Goal: Task Accomplishment & Management: Manage account settings

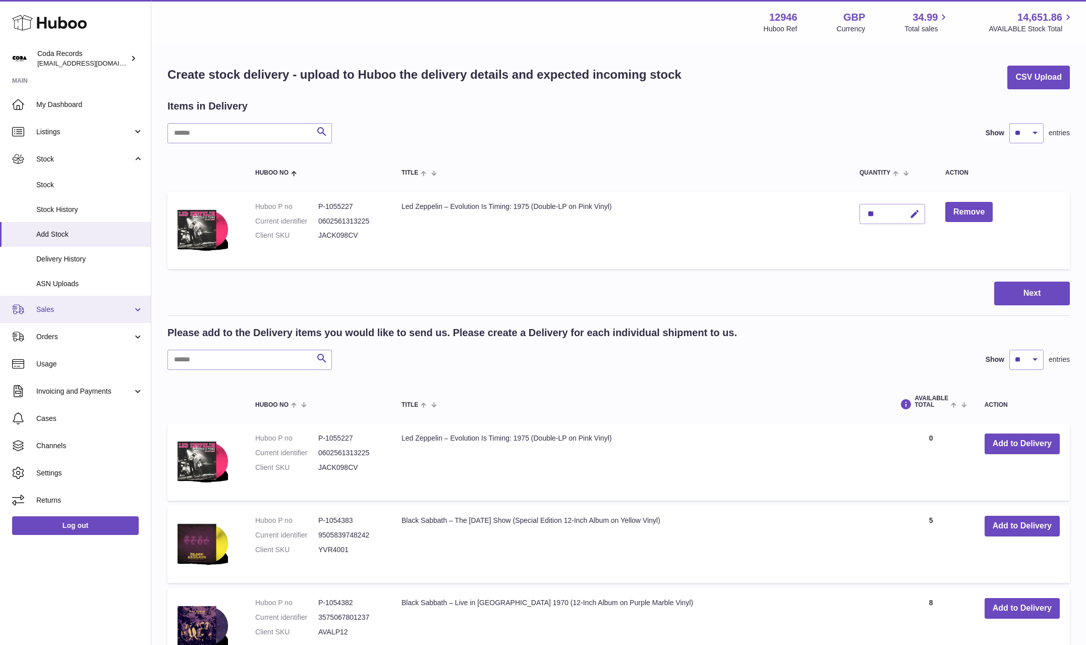
click at [70, 308] on span "Sales" at bounding box center [84, 310] width 96 height 10
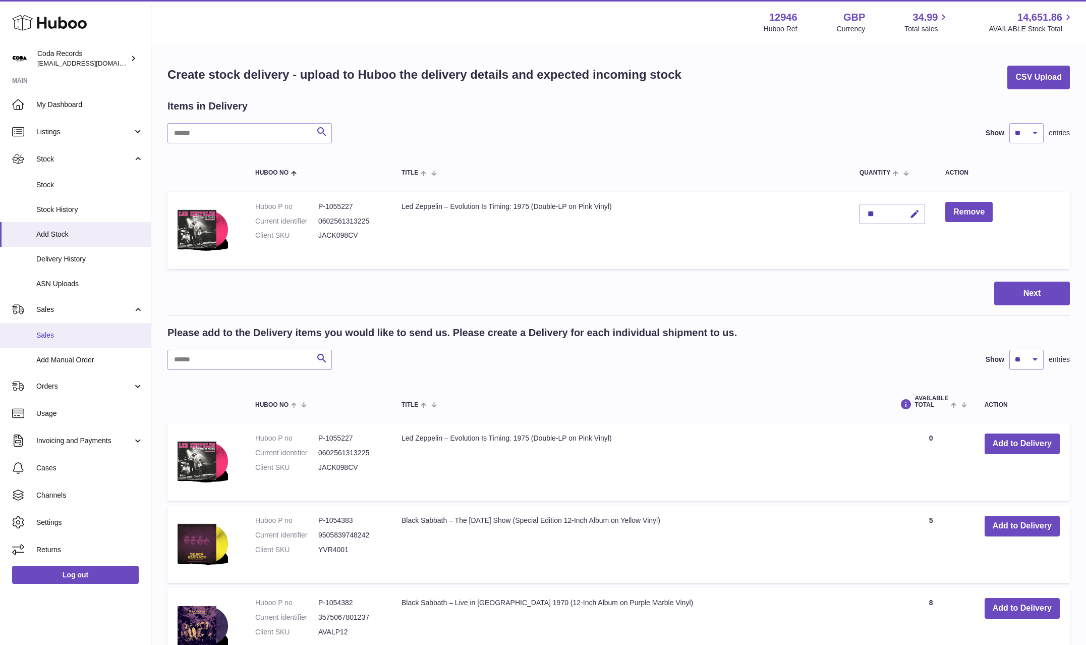
click at [76, 332] on span "Sales" at bounding box center [89, 336] width 107 height 10
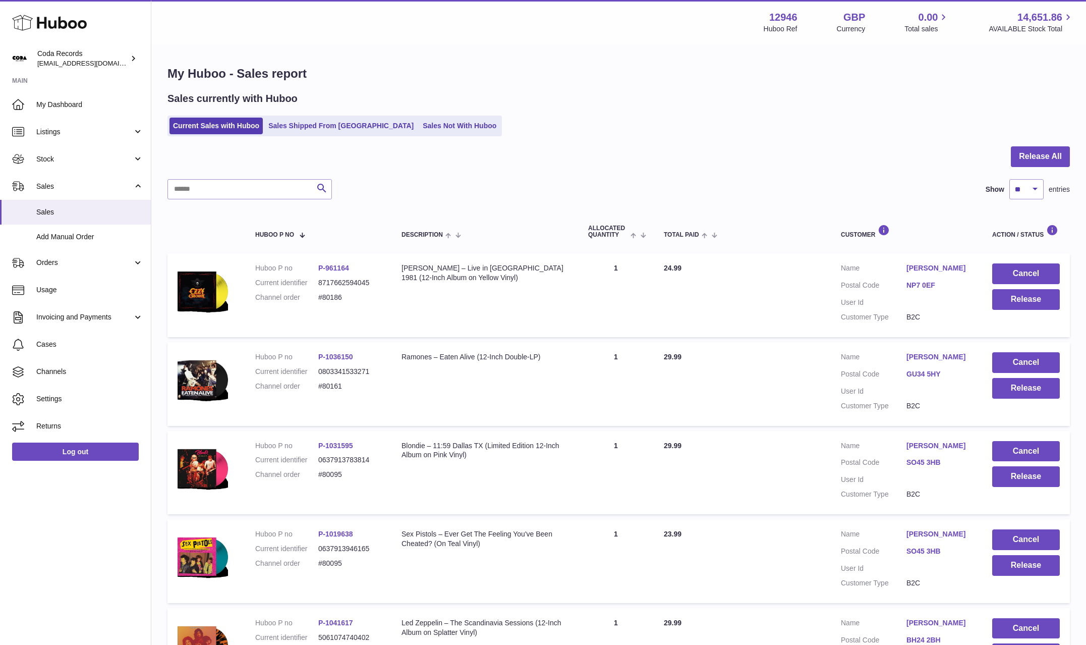
click at [947, 270] on link "[PERSON_NAME]" at bounding box center [940, 268] width 66 height 10
click at [855, 316] on div "**********" at bounding box center [543, 337] width 1086 height 645
click at [1035, 298] on button "Release" at bounding box center [1027, 299] width 68 height 21
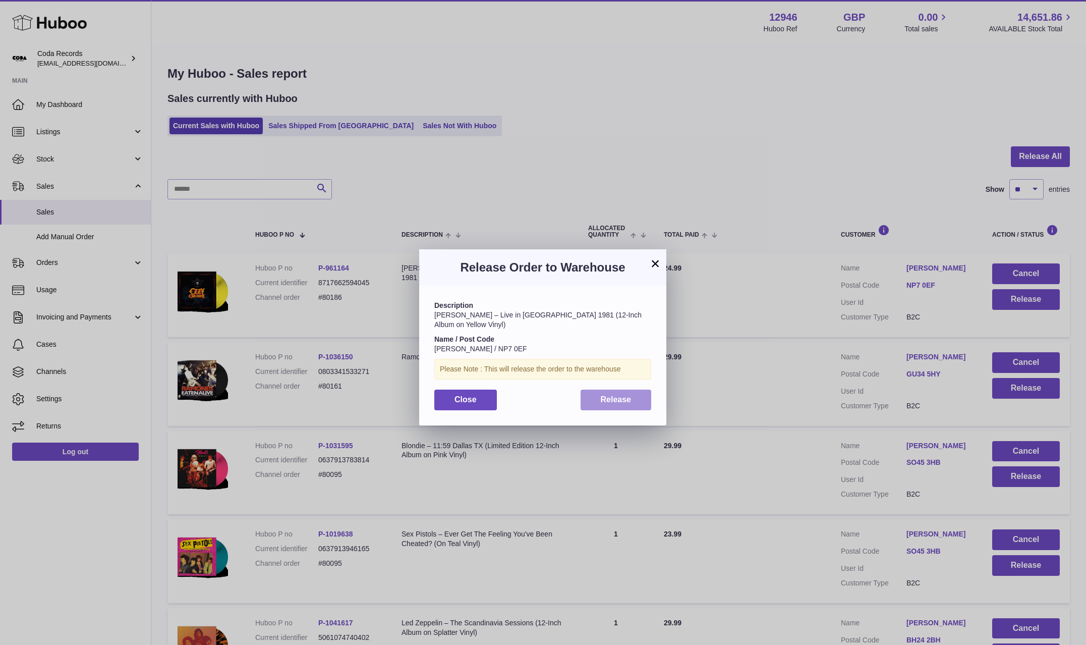
click at [632, 391] on div "Description Ozzy Osbourne – Live in Montreal 1981 (12-Inch Album on Yellow Viny…" at bounding box center [542, 355] width 247 height 139
click at [632, 394] on button "Release" at bounding box center [616, 400] width 71 height 21
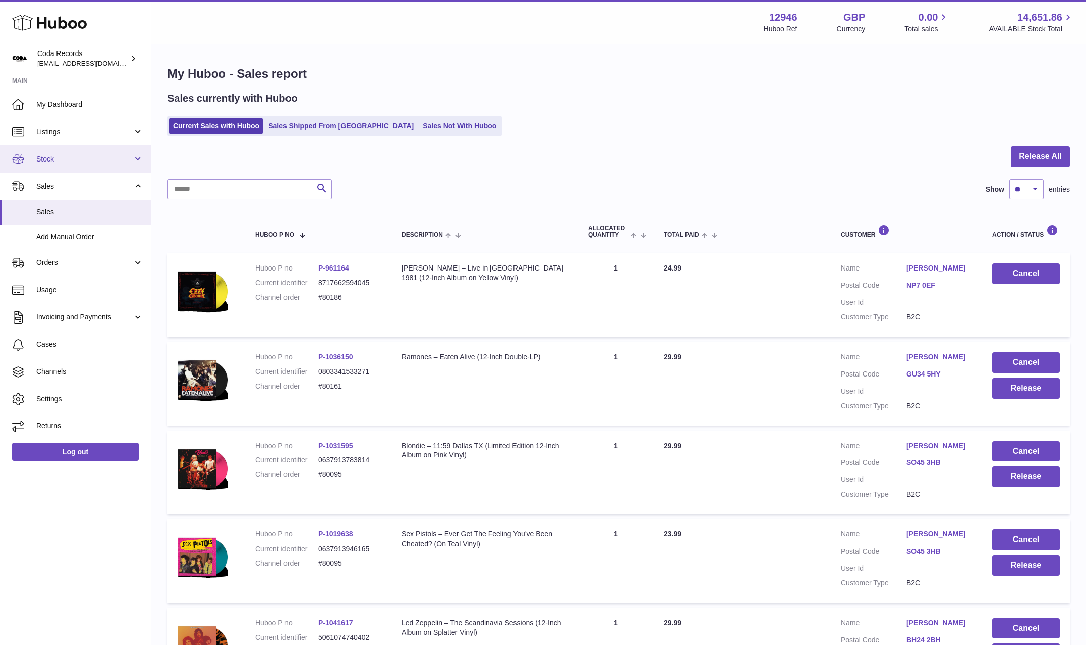
click at [80, 165] on link "Stock" at bounding box center [75, 158] width 151 height 27
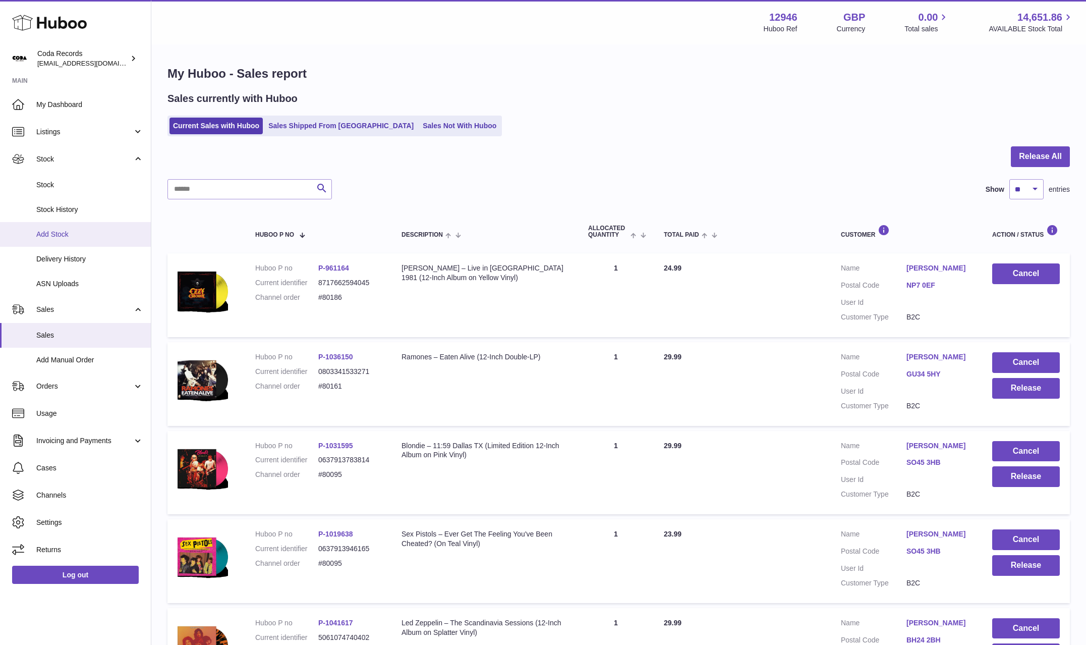
drag, startPoint x: 82, startPoint y: 238, endPoint x: 125, endPoint y: 237, distance: 42.9
click at [82, 238] on span "Add Stock" at bounding box center [89, 235] width 107 height 10
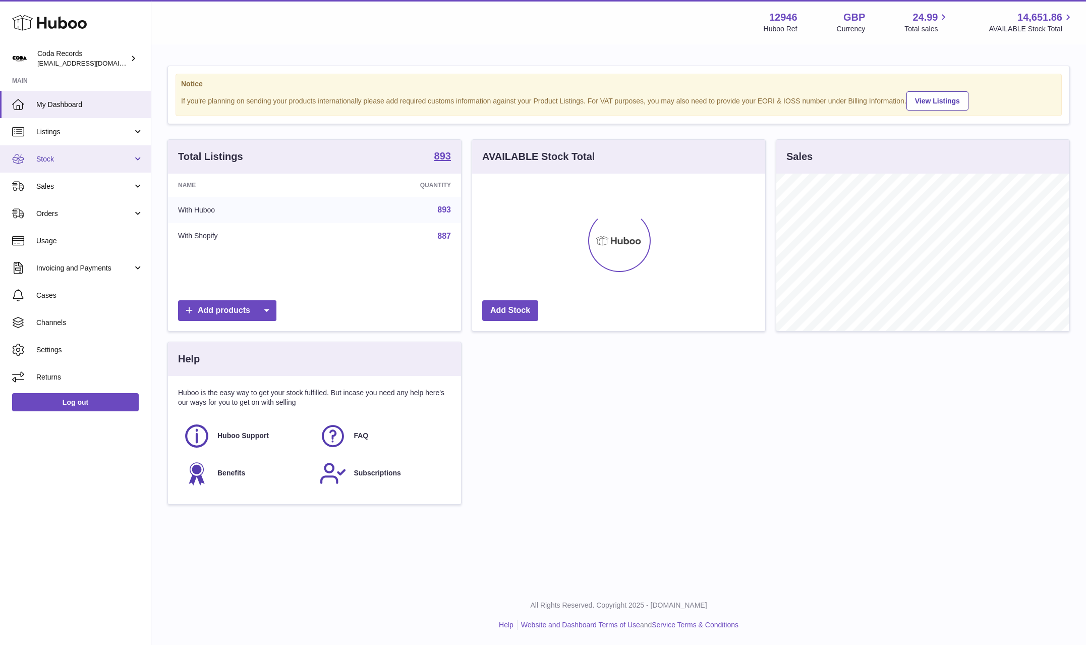
scroll to position [157, 293]
drag, startPoint x: 96, startPoint y: 160, endPoint x: 88, endPoint y: 187, distance: 27.5
click at [96, 160] on span "Stock" at bounding box center [84, 159] width 96 height 10
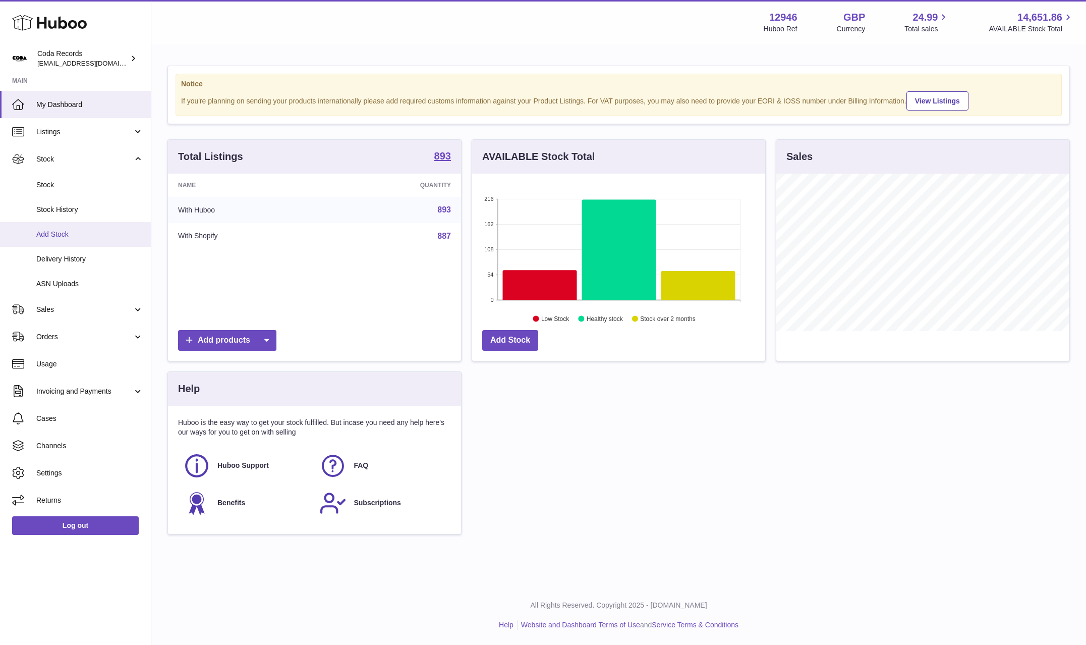
click at [83, 236] on span "Add Stock" at bounding box center [89, 235] width 107 height 10
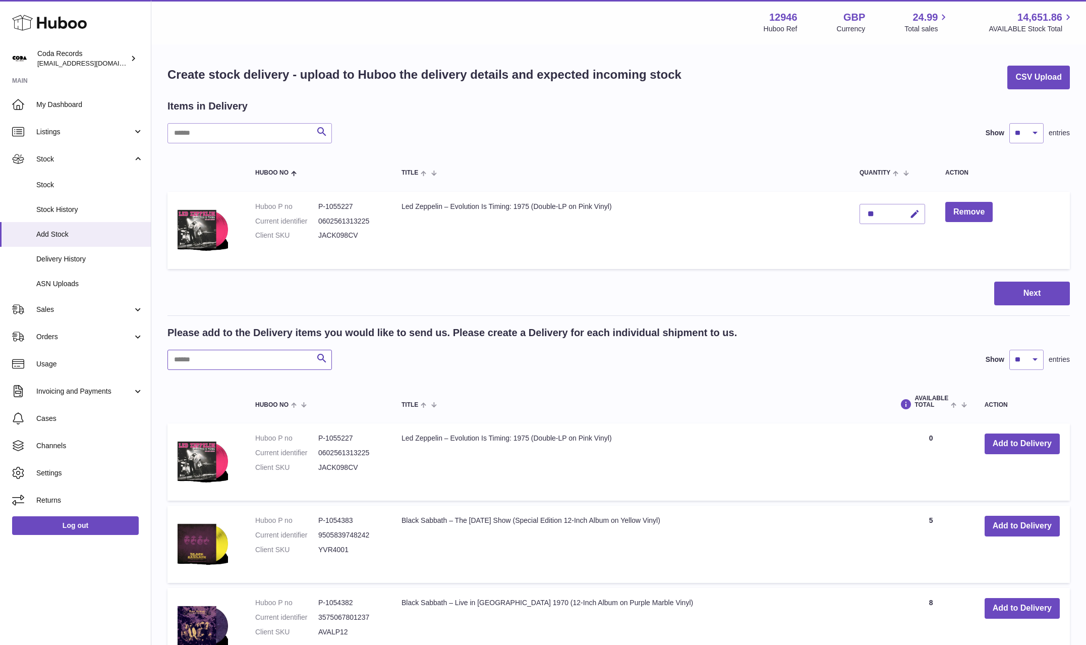
click at [236, 358] on input "text" at bounding box center [250, 360] width 165 height 20
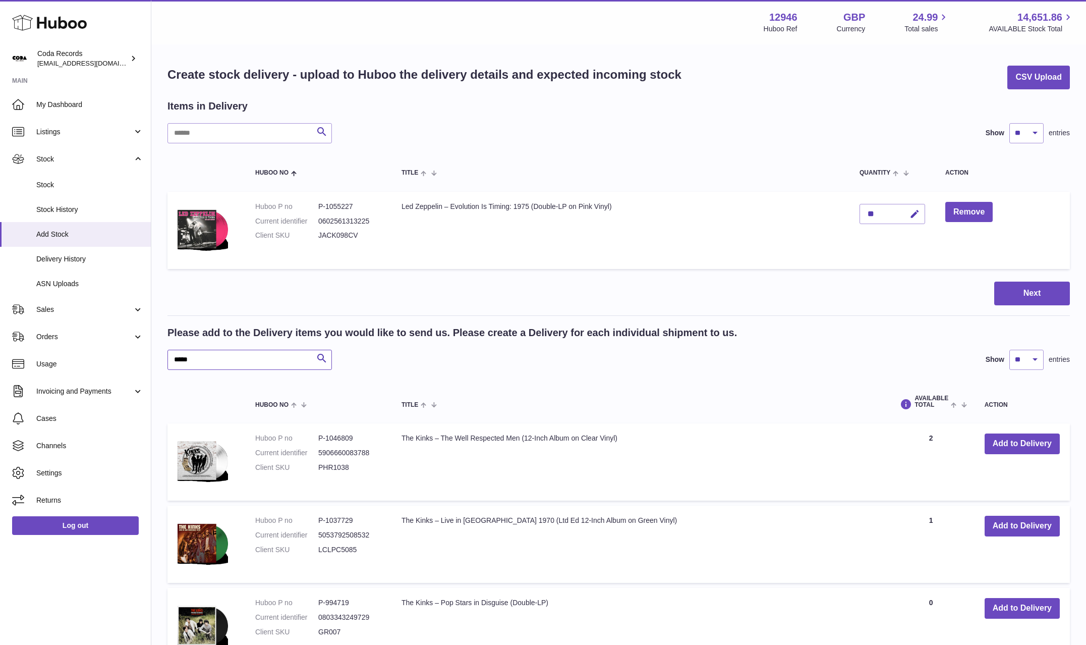
type input "*****"
click at [1029, 528] on button "Add to Delivery" at bounding box center [1022, 526] width 75 height 21
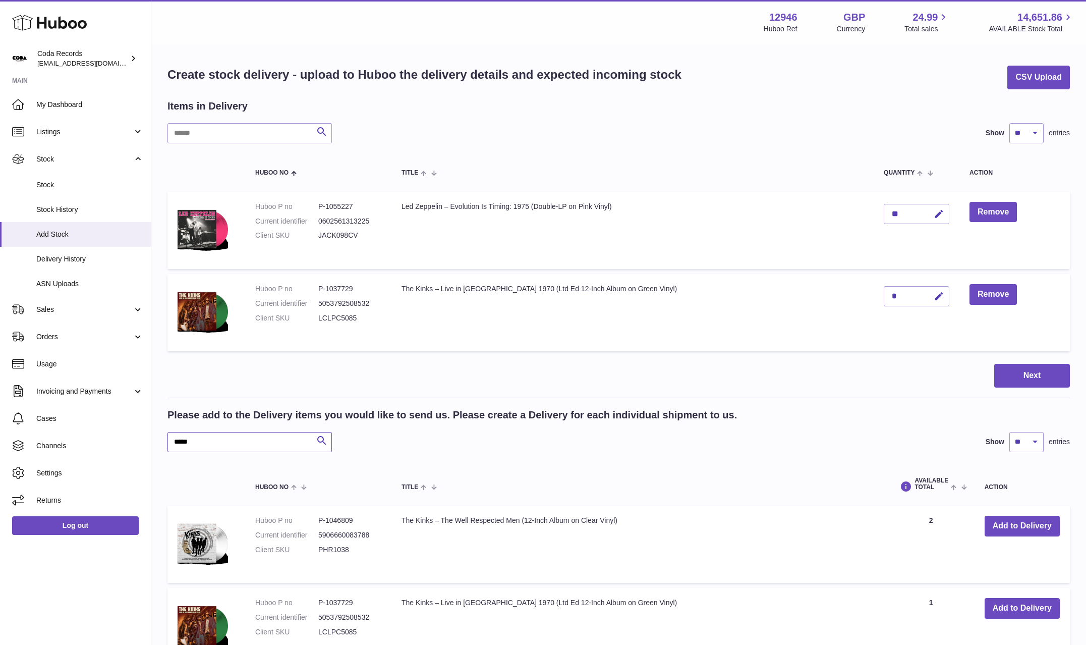
click at [235, 435] on input "*****" at bounding box center [250, 442] width 165 height 20
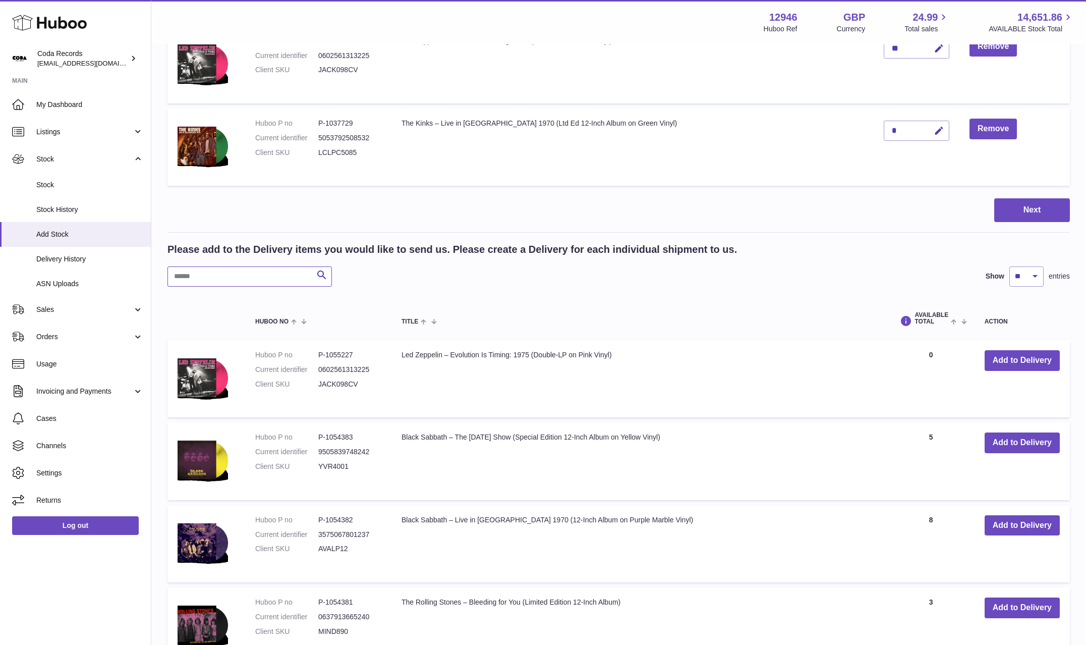
scroll to position [184, 0]
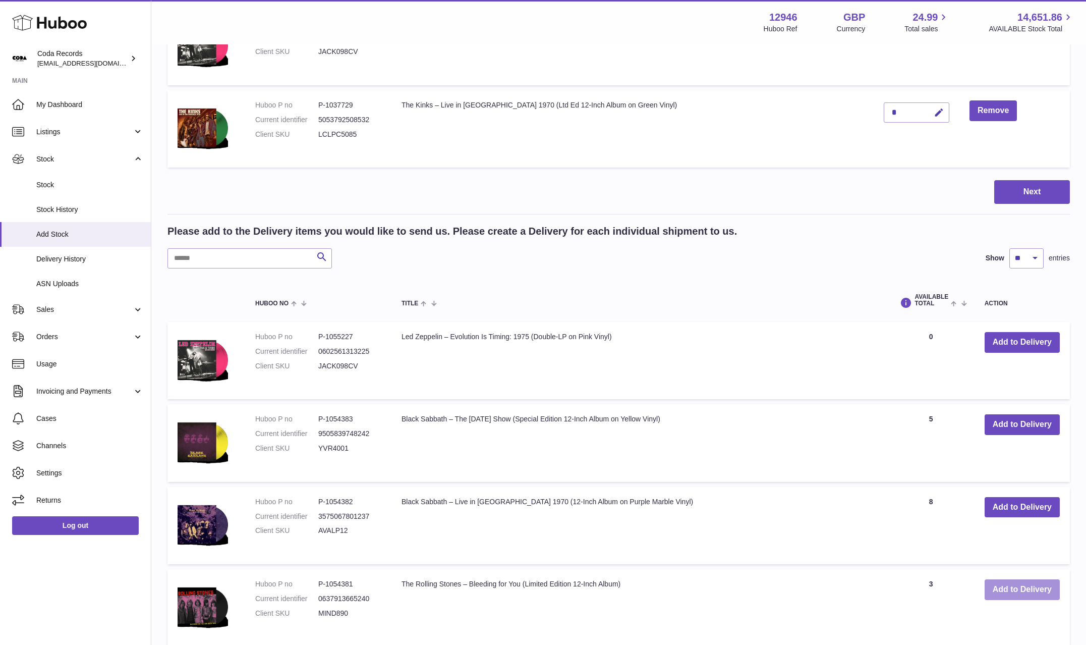
click at [1030, 587] on button "Add to Delivery" at bounding box center [1022, 589] width 75 height 21
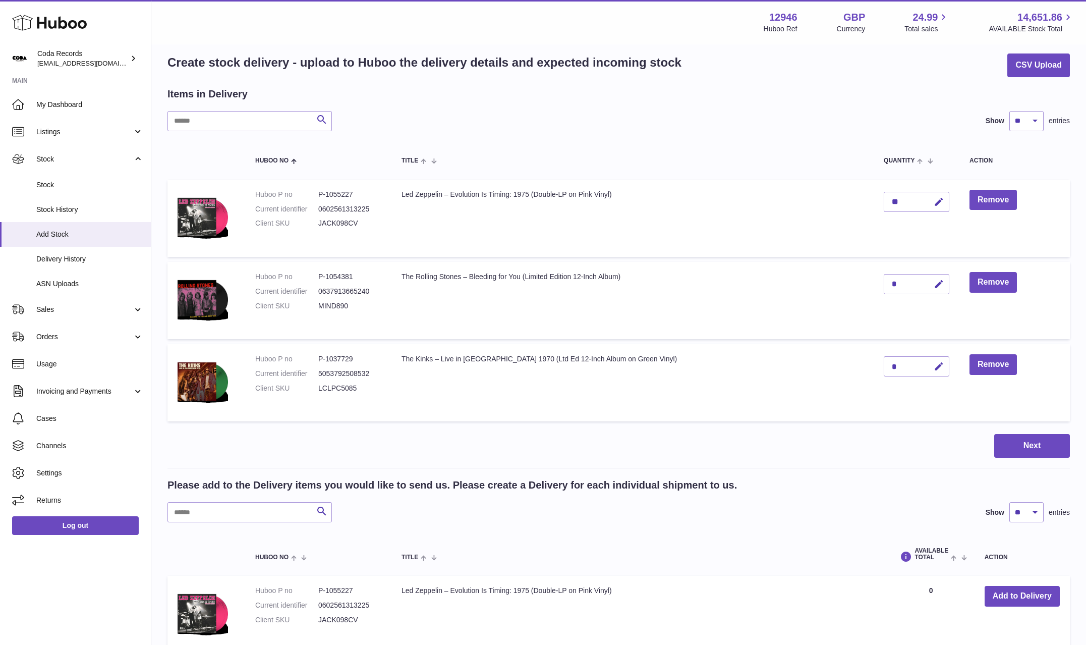
scroll to position [12, 0]
drag, startPoint x: 927, startPoint y: 287, endPoint x: 896, endPoint y: 287, distance: 31.3
click at [926, 287] on button "button" at bounding box center [938, 285] width 24 height 21
drag, startPoint x: 889, startPoint y: 285, endPoint x: 872, endPoint y: 284, distance: 16.2
click at [874, 284] on td "*" at bounding box center [917, 300] width 86 height 77
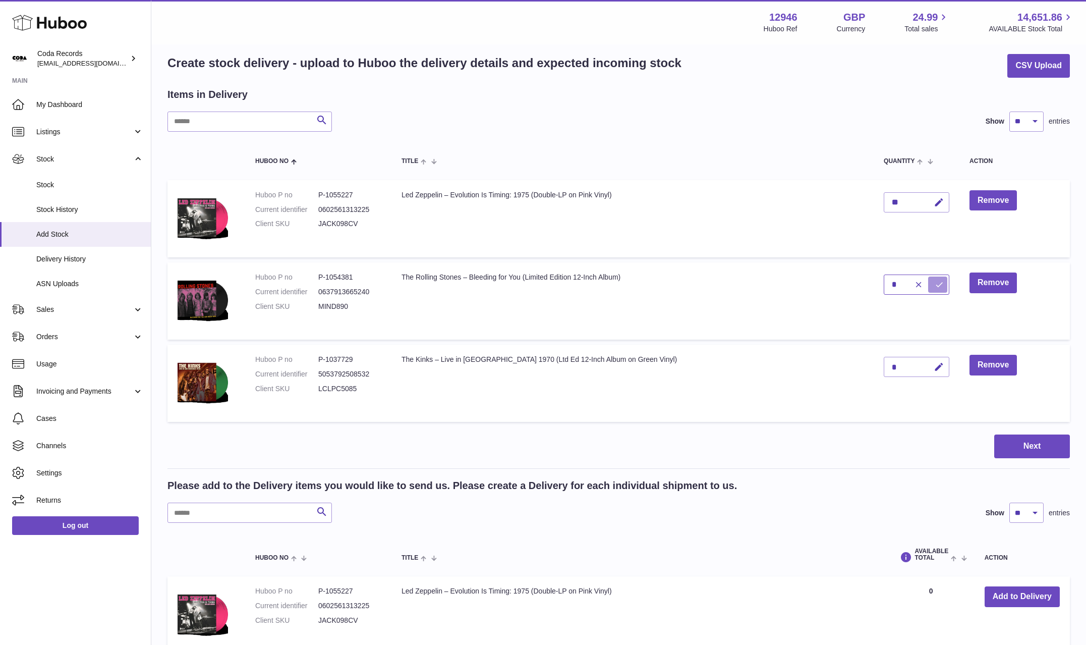
type input "*"
click at [935, 287] on icon "submit" at bounding box center [939, 284] width 9 height 9
click at [242, 516] on input "text" at bounding box center [250, 513] width 165 height 20
type input "*****"
click at [1018, 593] on button "Add to Delivery" at bounding box center [1022, 596] width 75 height 21
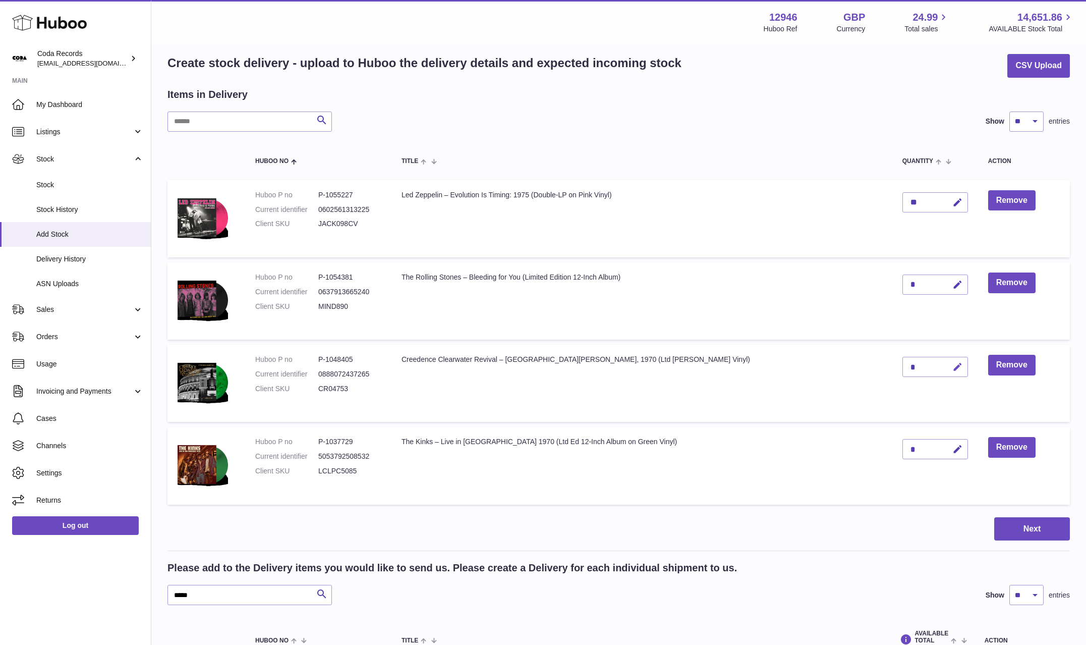
click at [953, 366] on icon "button" at bounding box center [958, 367] width 11 height 11
drag, startPoint x: 890, startPoint y: 366, endPoint x: 874, endPoint y: 366, distance: 15.6
click at [893, 366] on td "*" at bounding box center [936, 383] width 86 height 77
type input "*"
click at [947, 367] on button "submit" at bounding box center [956, 367] width 19 height 16
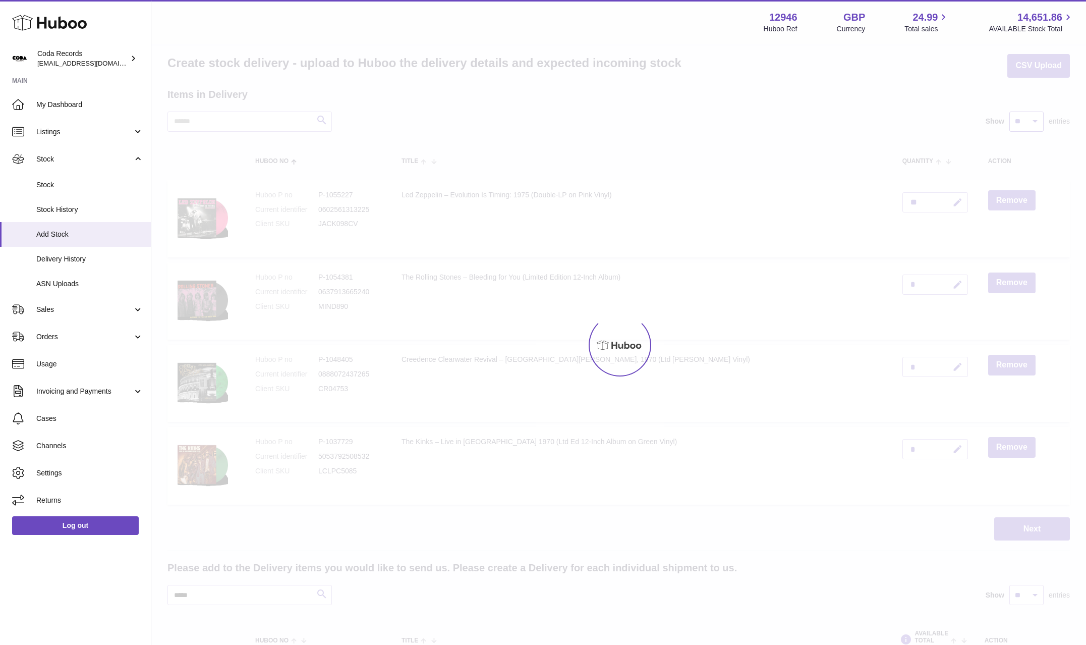
click at [1039, 124] on select "** ** ** ***" at bounding box center [1027, 122] width 34 height 20
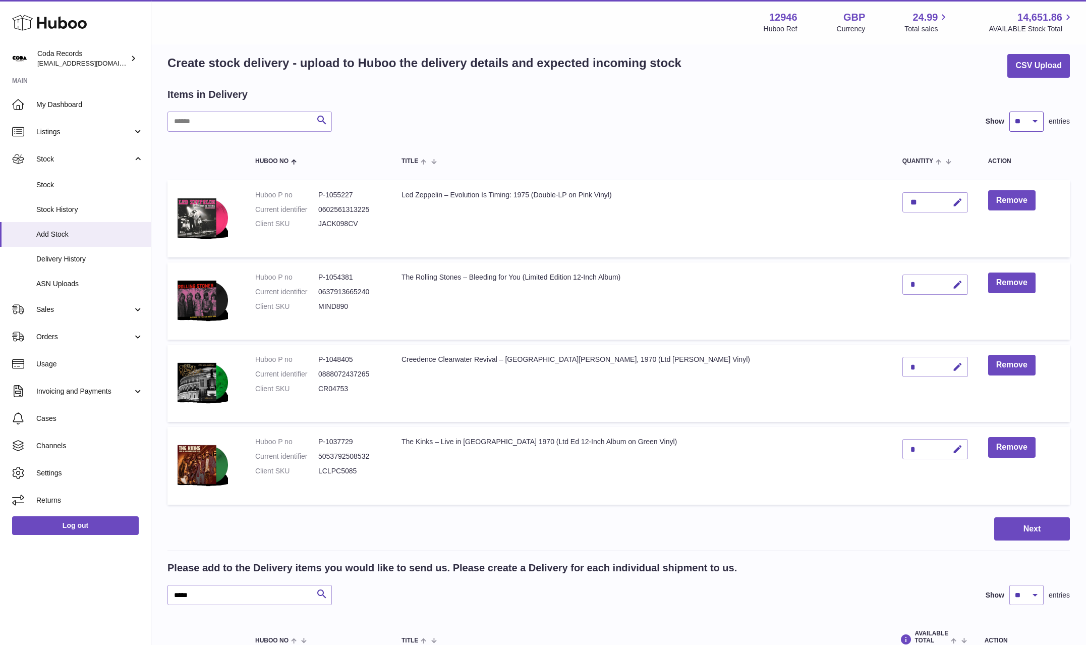
select select "***"
click at [246, 598] on input "*****" at bounding box center [250, 595] width 165 height 20
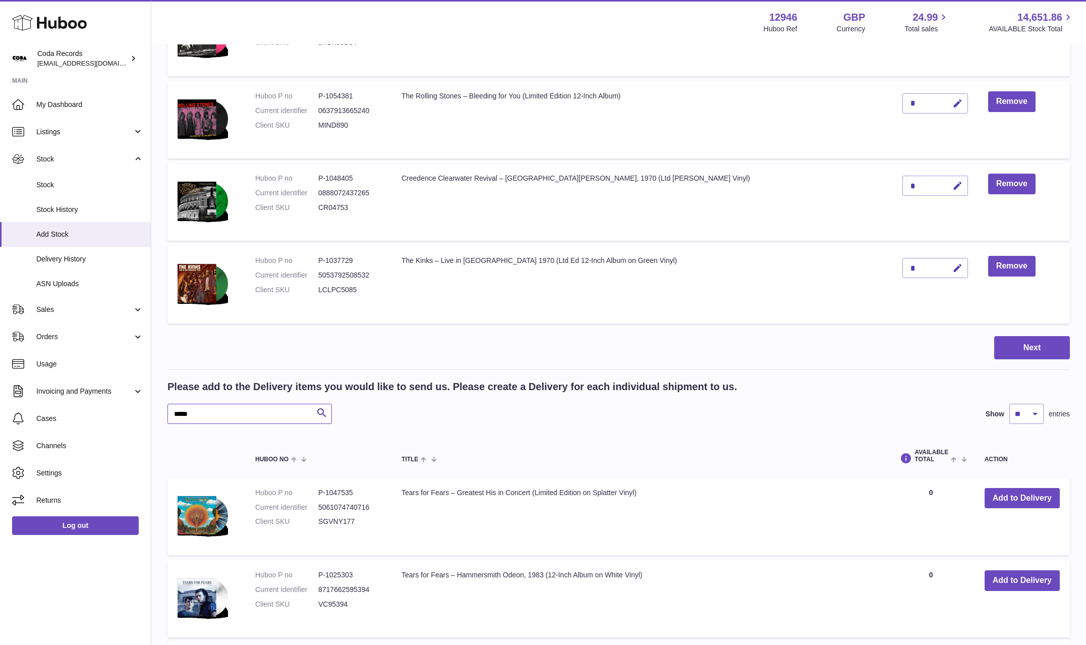
scroll to position [235, 0]
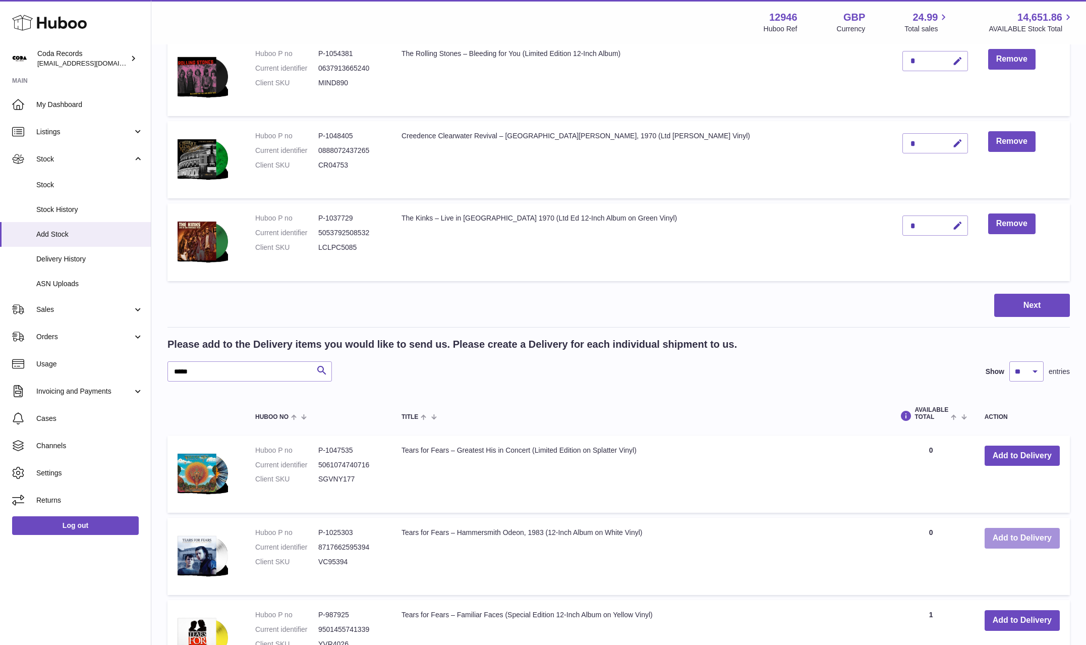
click at [1019, 544] on button "Add to Delivery" at bounding box center [1022, 538] width 75 height 21
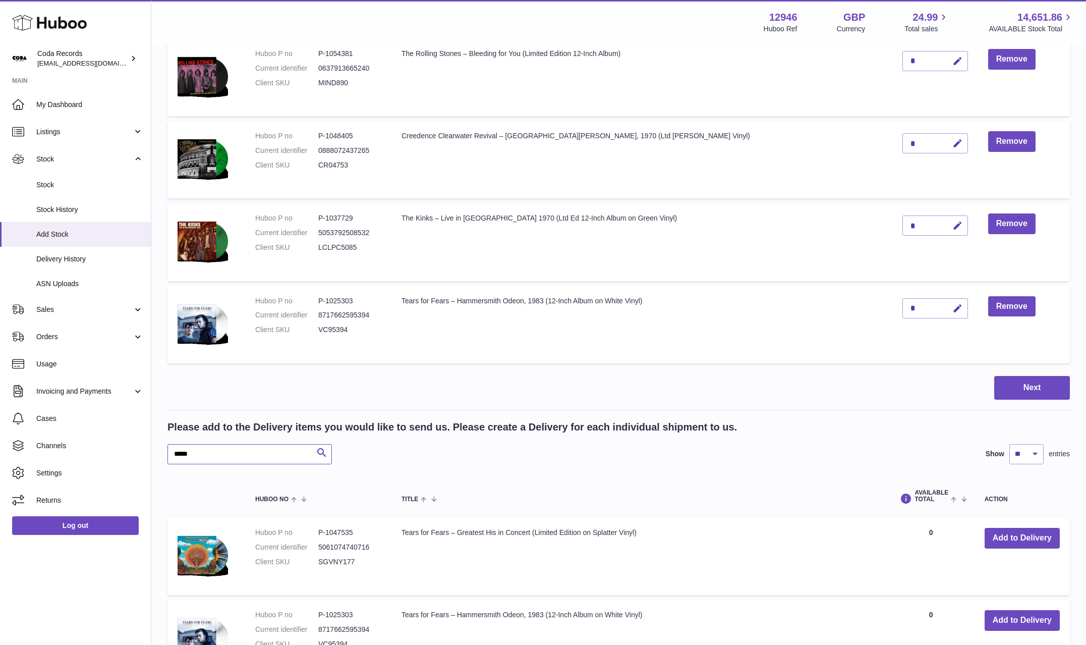
click at [275, 459] on input "*****" at bounding box center [250, 454] width 165 height 20
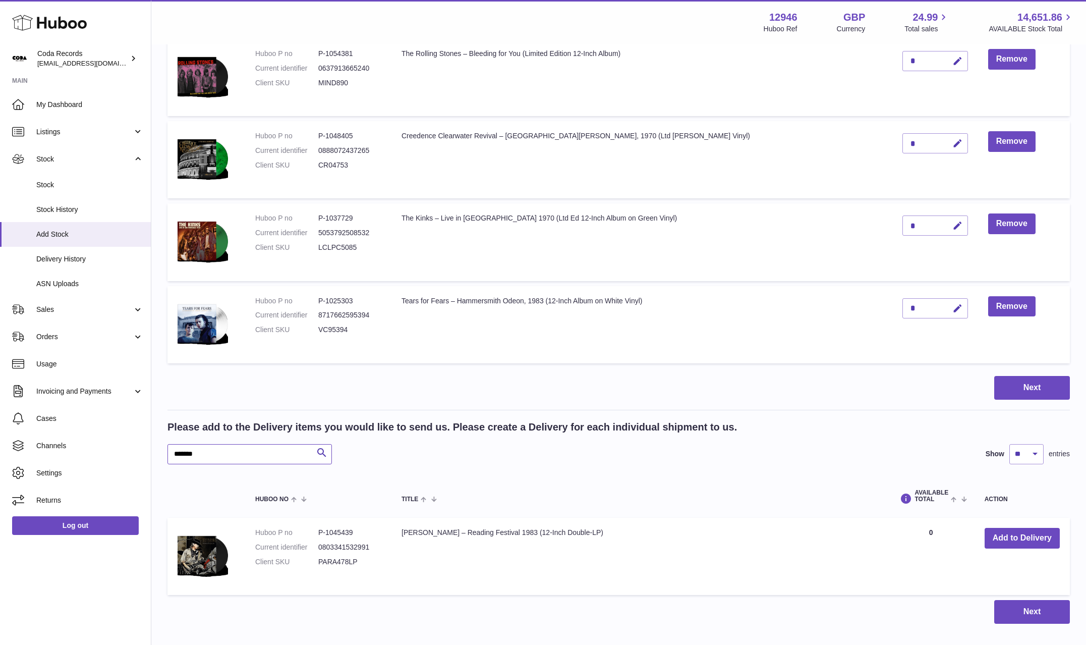
type input "*******"
click at [1022, 539] on button "Add to Delivery" at bounding box center [1022, 538] width 75 height 21
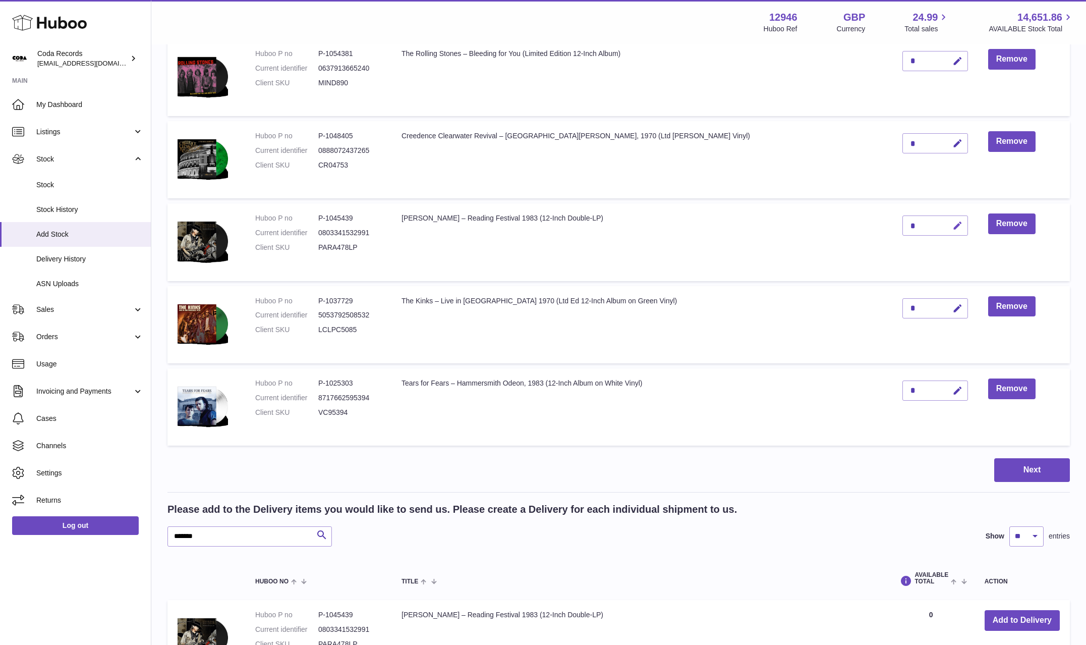
click at [953, 226] on icon "button" at bounding box center [958, 226] width 11 height 11
drag, startPoint x: 891, startPoint y: 226, endPoint x: 878, endPoint y: 225, distance: 13.1
click at [903, 225] on input "*" at bounding box center [936, 225] width 66 height 20
type input "*"
drag, startPoint x: 930, startPoint y: 226, endPoint x: 919, endPoint y: 230, distance: 10.7
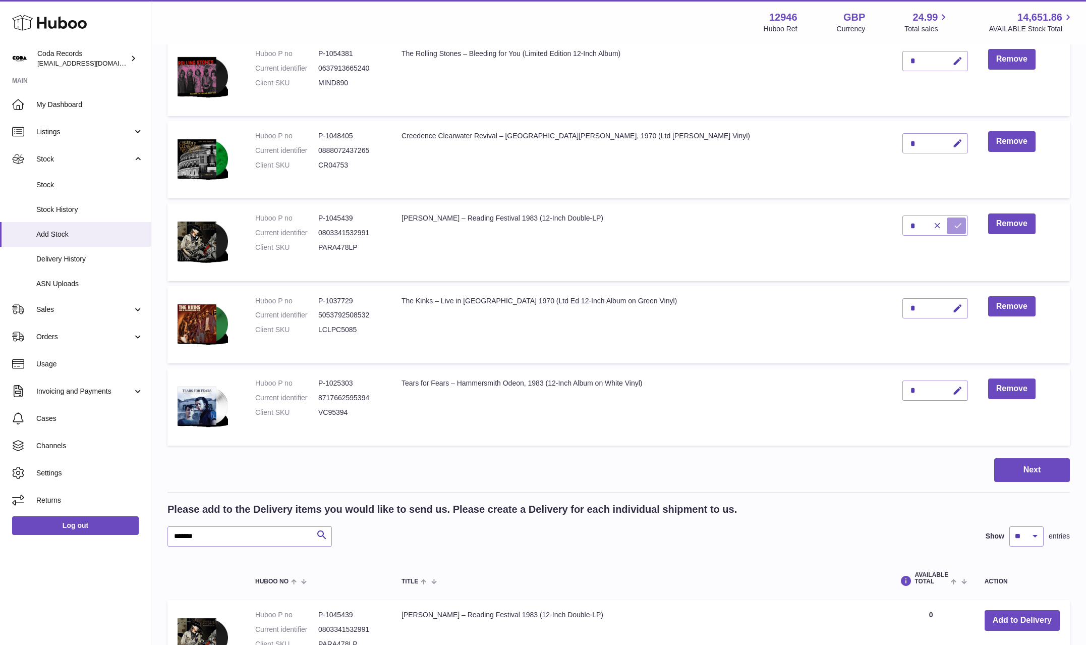
click at [954, 226] on icon "submit" at bounding box center [958, 225] width 9 height 9
click at [262, 537] on input "*******" at bounding box center [250, 536] width 165 height 20
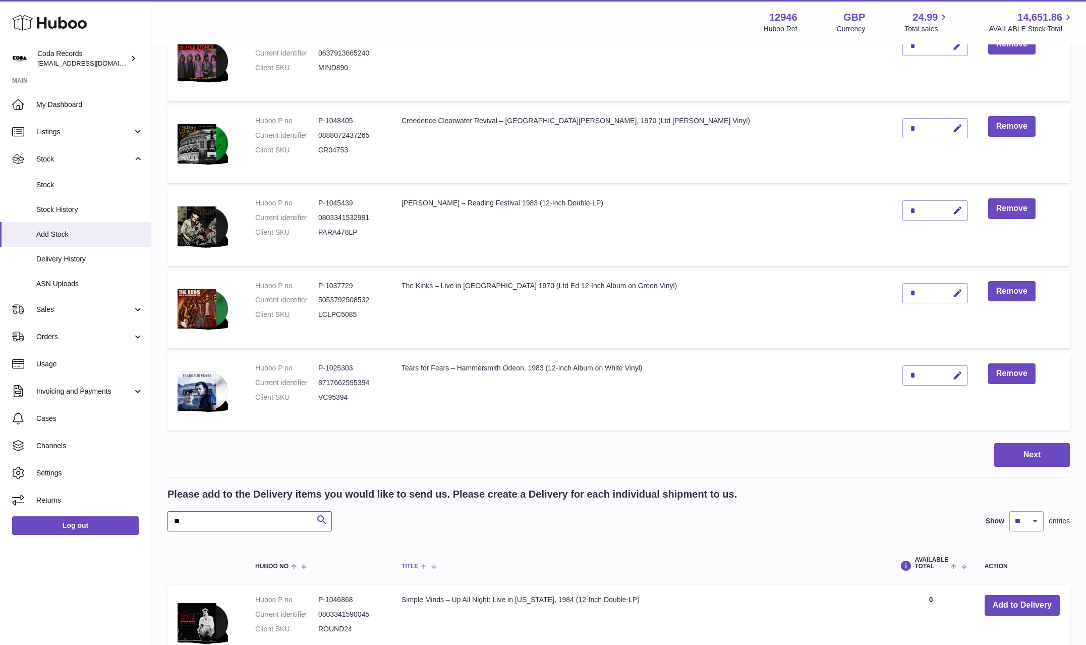
scroll to position [253, 0]
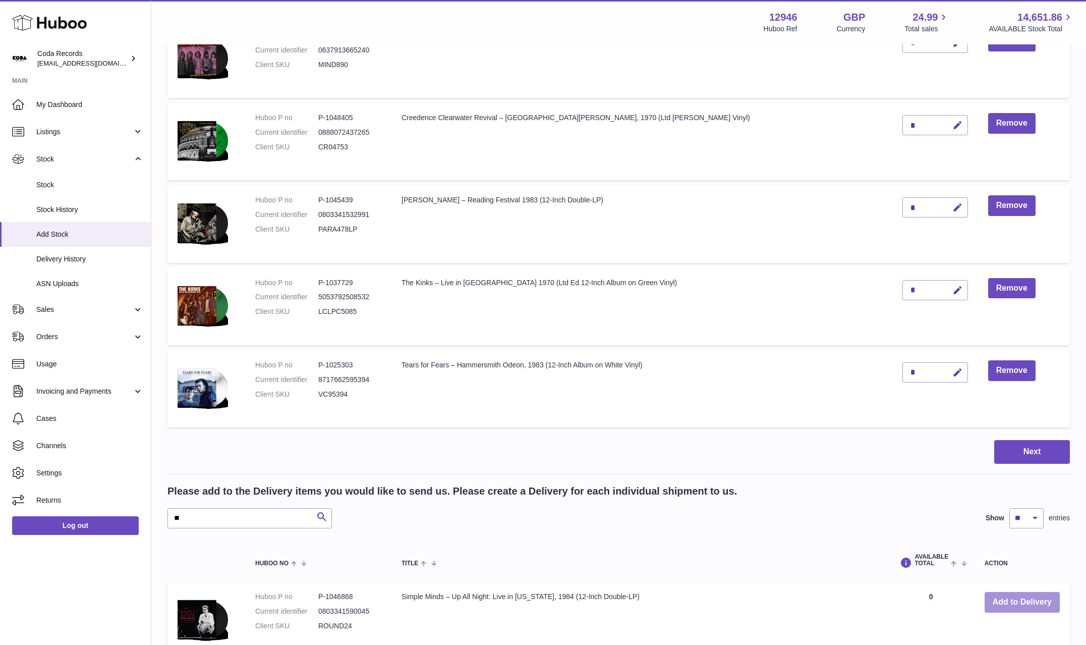
click at [1043, 602] on button "Add to Delivery" at bounding box center [1022, 602] width 75 height 21
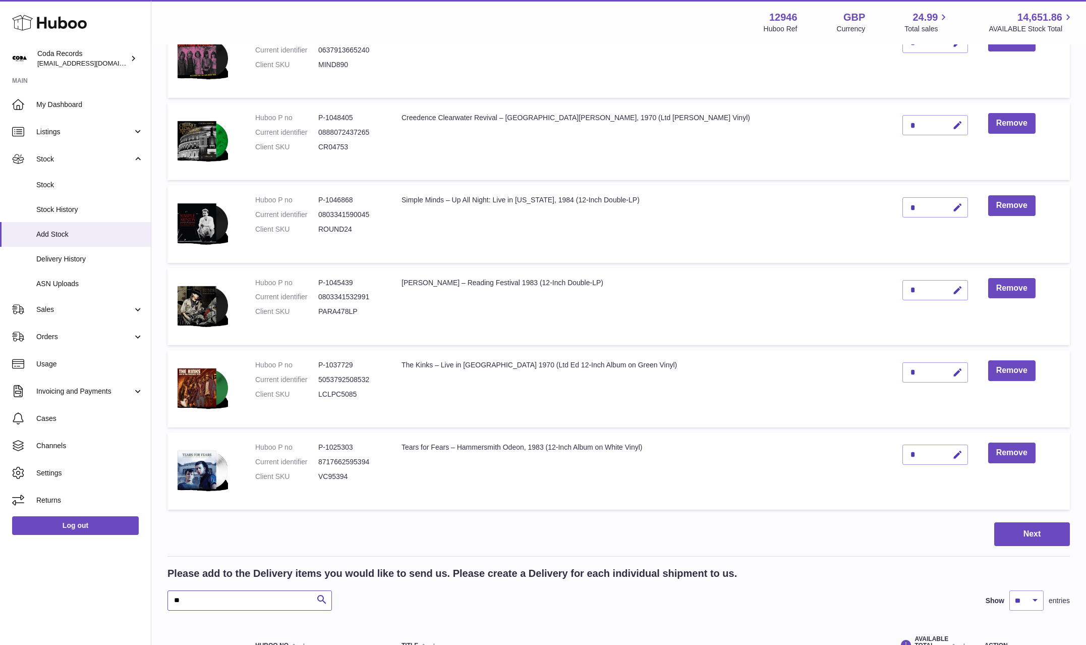
click at [240, 603] on input "**" at bounding box center [250, 600] width 165 height 20
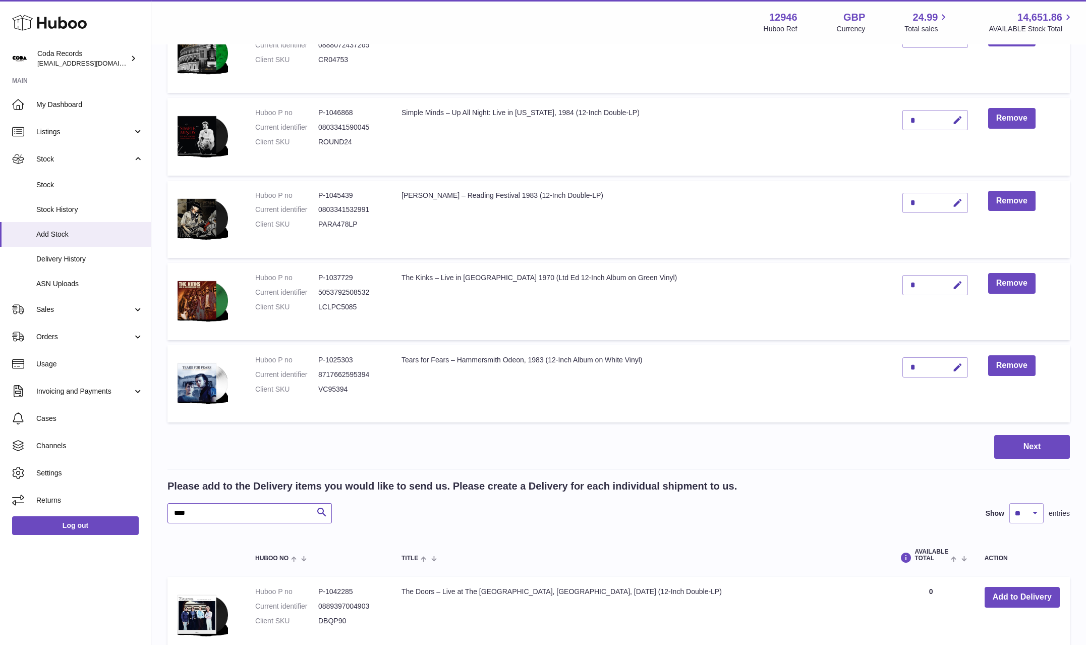
scroll to position [342, 0]
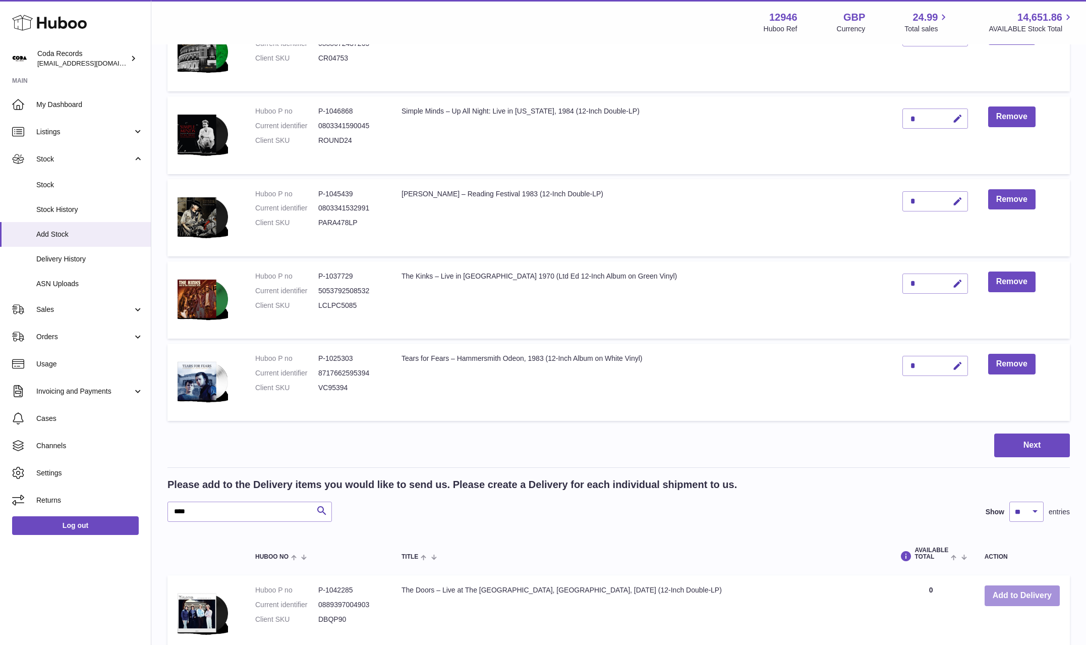
click at [1030, 591] on button "Add to Delivery" at bounding box center [1022, 595] width 75 height 21
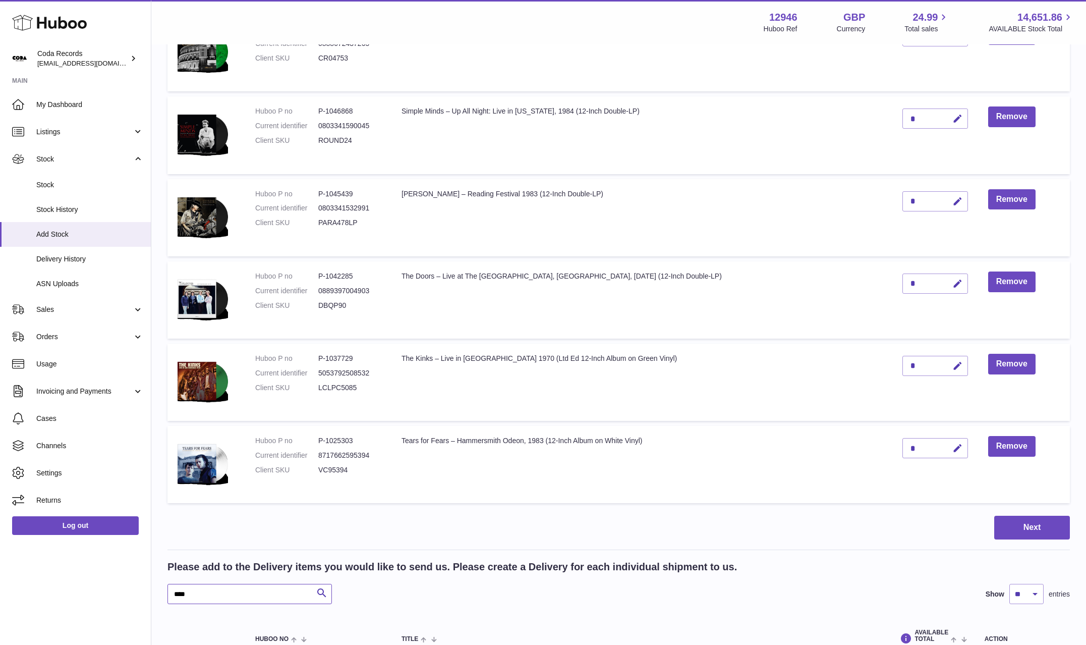
click at [245, 597] on input "****" at bounding box center [250, 594] width 165 height 20
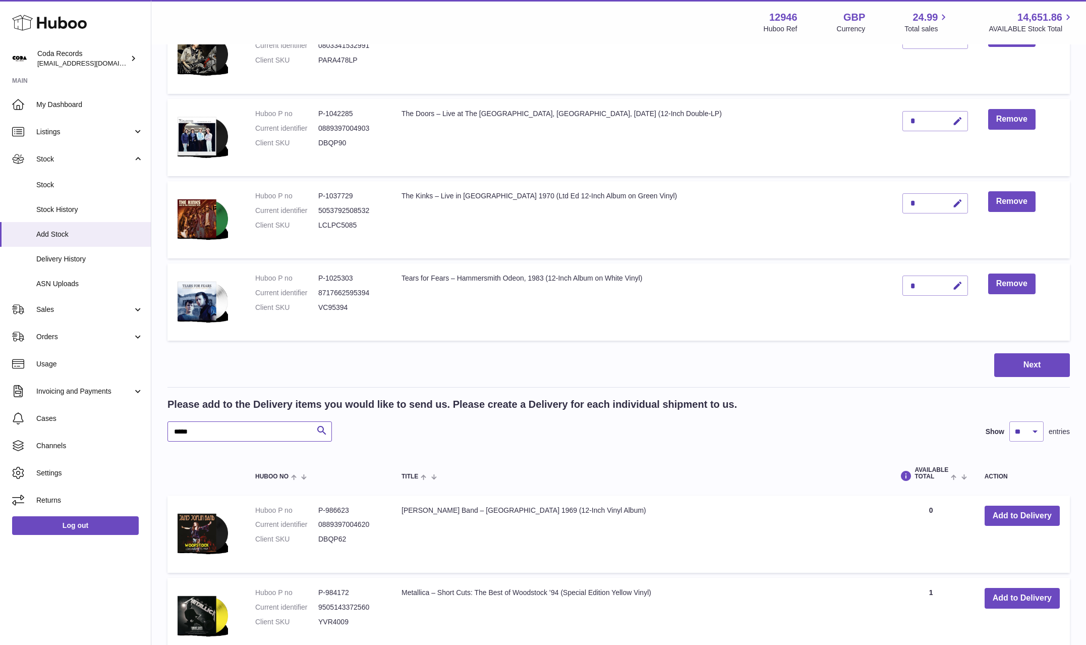
scroll to position [512, 0]
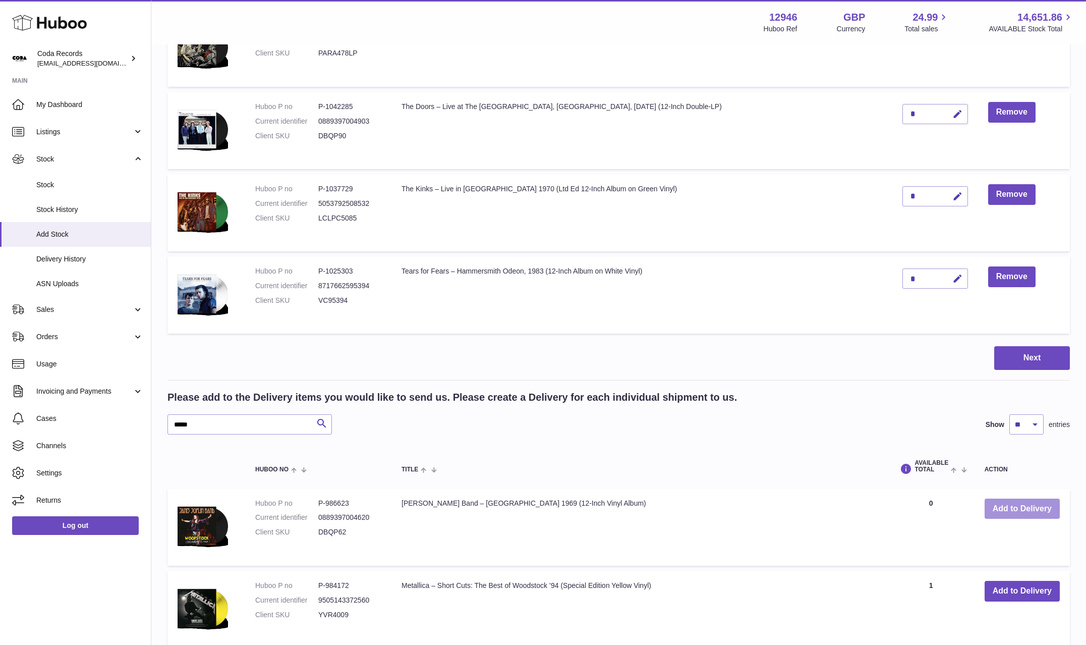
drag, startPoint x: 1045, startPoint y: 514, endPoint x: 1011, endPoint y: 510, distance: 34.0
click at [1041, 513] on button "Add to Delivery" at bounding box center [1022, 509] width 75 height 21
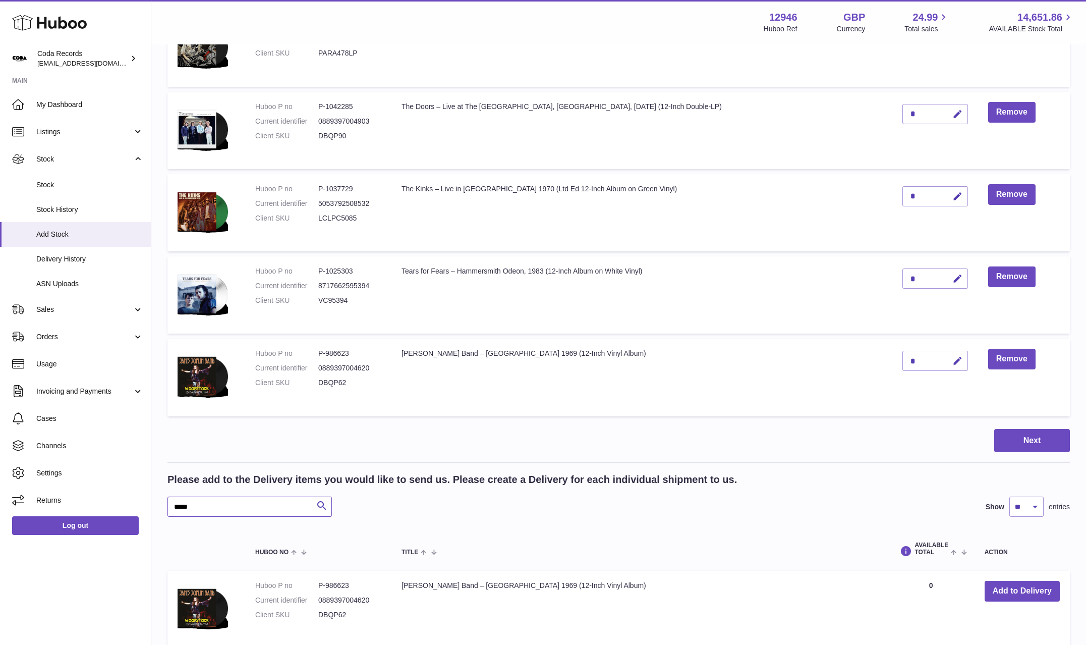
click at [233, 503] on input "*****" at bounding box center [250, 507] width 165 height 20
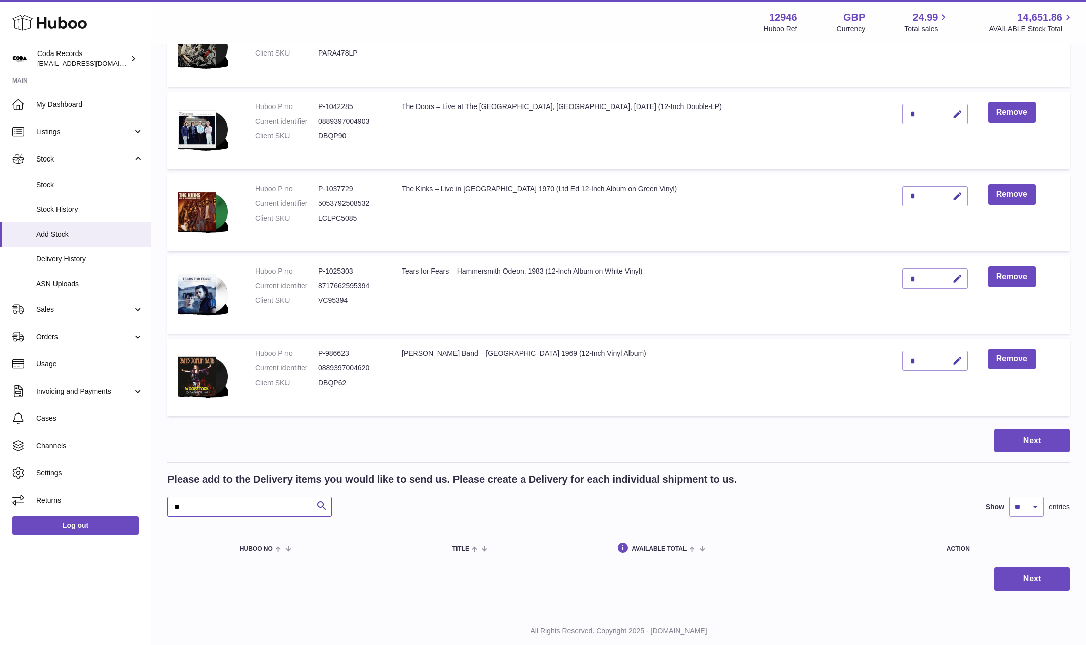
type input "*"
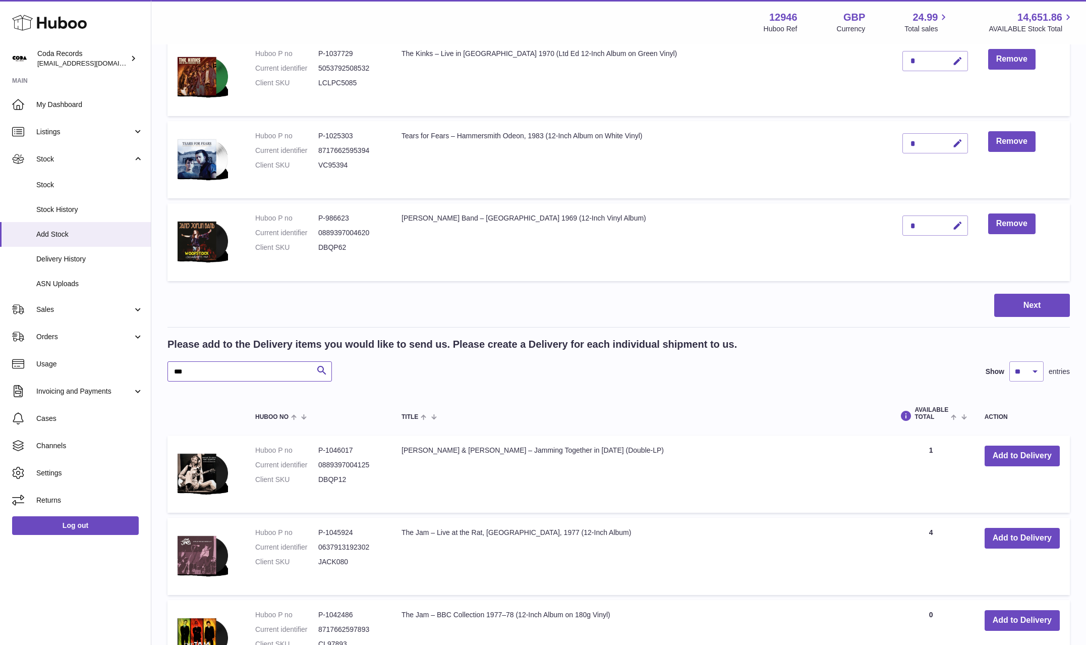
scroll to position [734, 0]
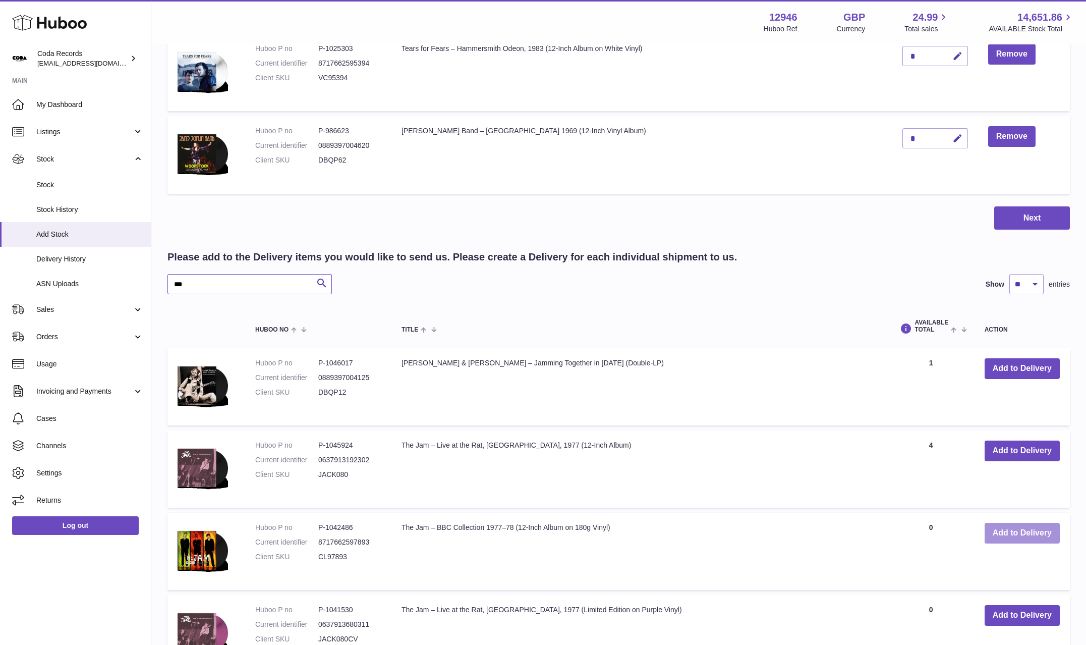
type input "***"
drag, startPoint x: 1005, startPoint y: 540, endPoint x: 927, endPoint y: 513, distance: 81.9
click at [1005, 540] on button "Add to Delivery" at bounding box center [1022, 533] width 75 height 21
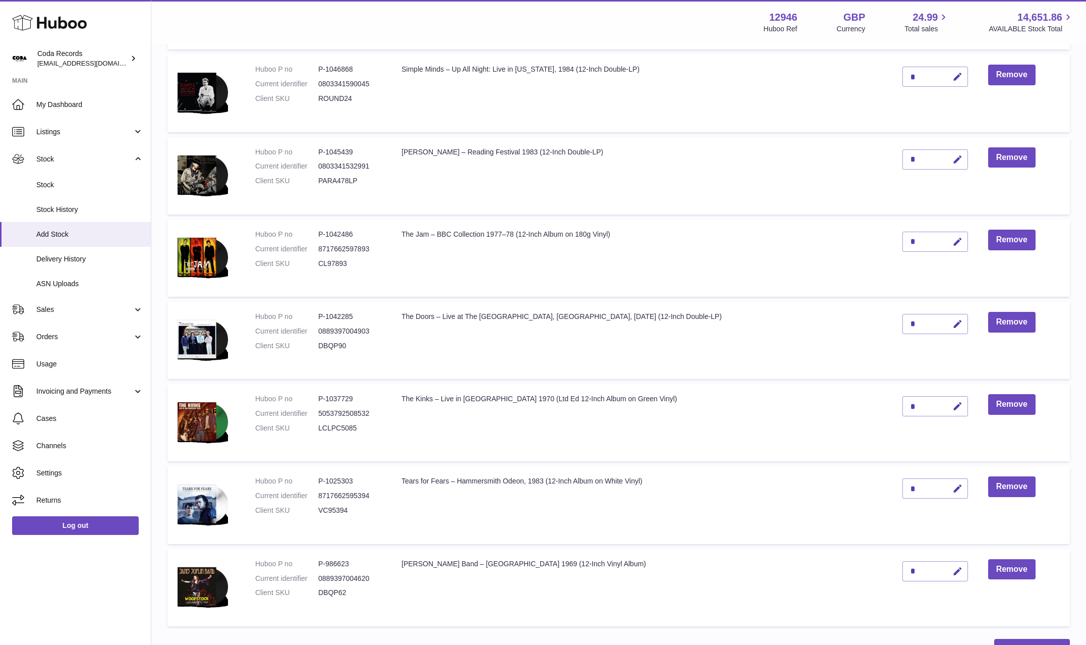
scroll to position [381, 0]
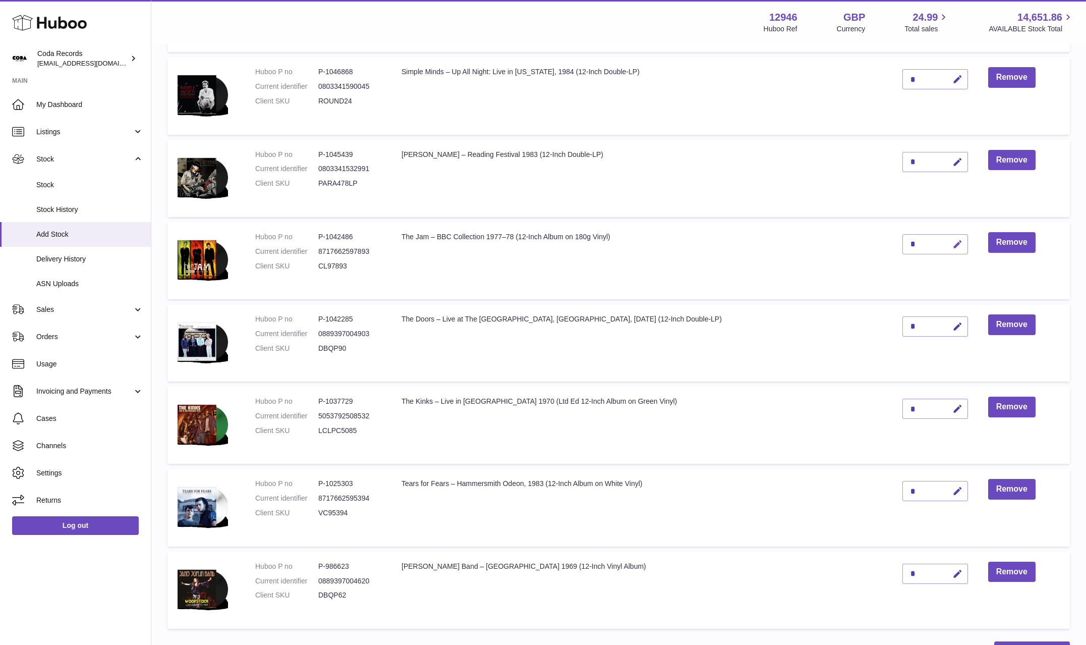
click at [953, 244] on icon "button" at bounding box center [958, 244] width 11 height 11
drag, startPoint x: 889, startPoint y: 244, endPoint x: 873, endPoint y: 242, distance: 15.2
click at [893, 242] on td "*" at bounding box center [936, 260] width 86 height 77
type input "*"
drag, startPoint x: 931, startPoint y: 243, endPoint x: 656, endPoint y: 331, distance: 289.0
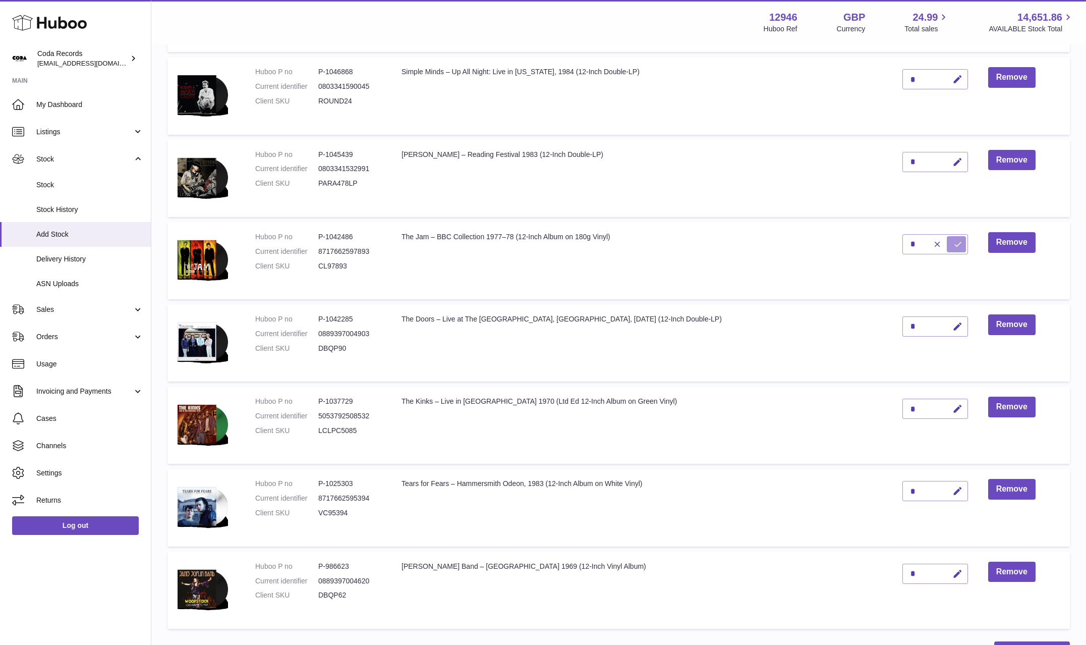
click at [954, 245] on icon "submit" at bounding box center [958, 244] width 9 height 9
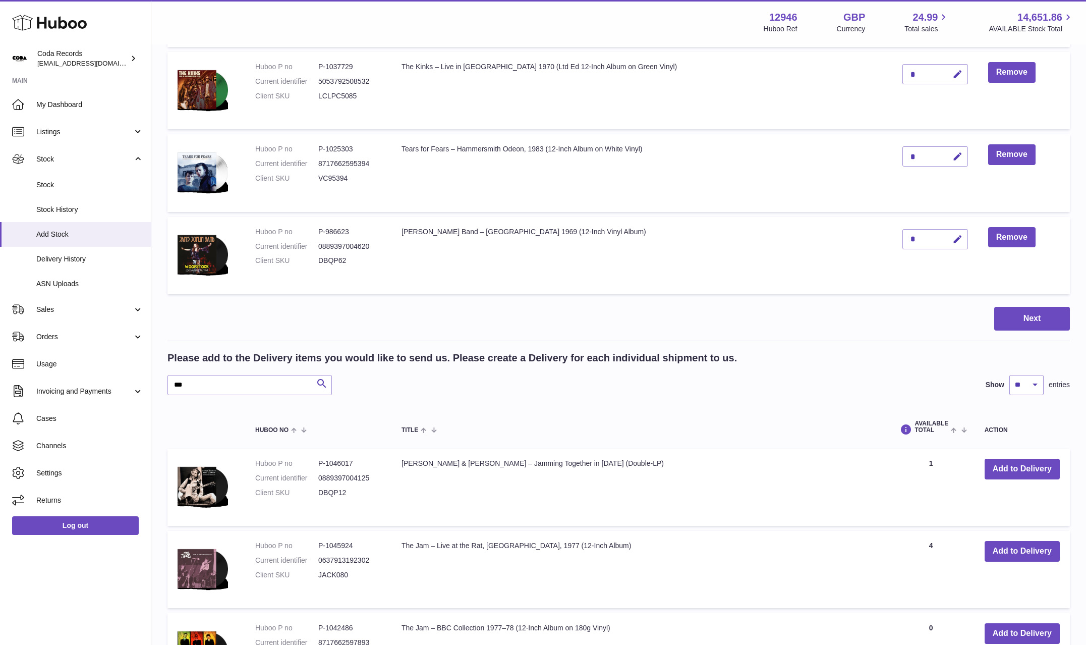
scroll to position [729, 0]
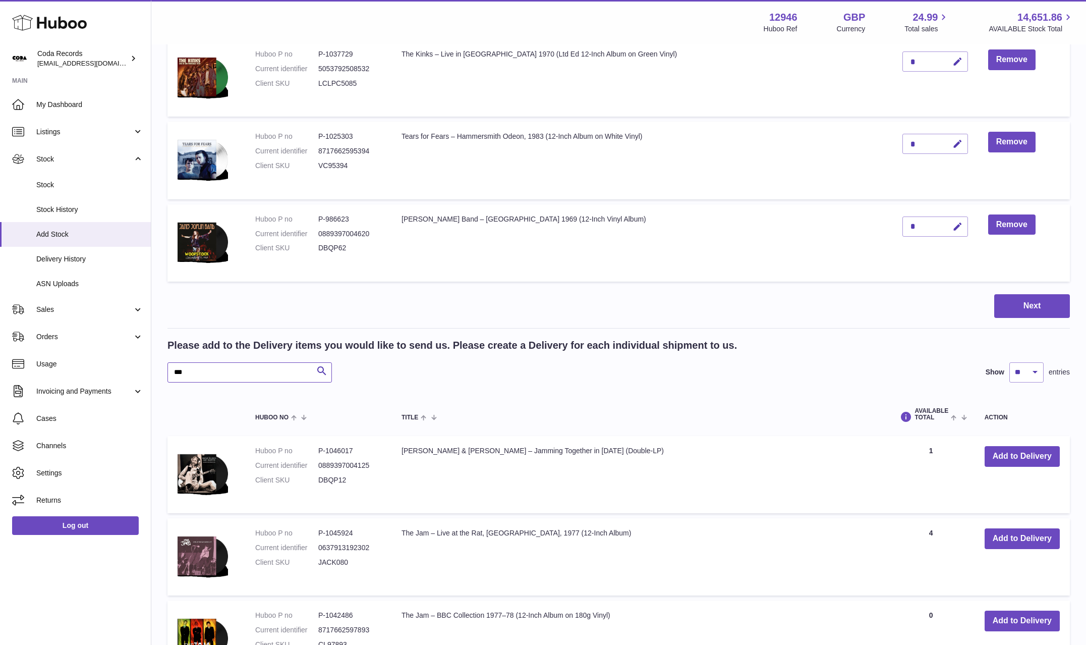
click at [276, 370] on input "***" at bounding box center [250, 372] width 165 height 20
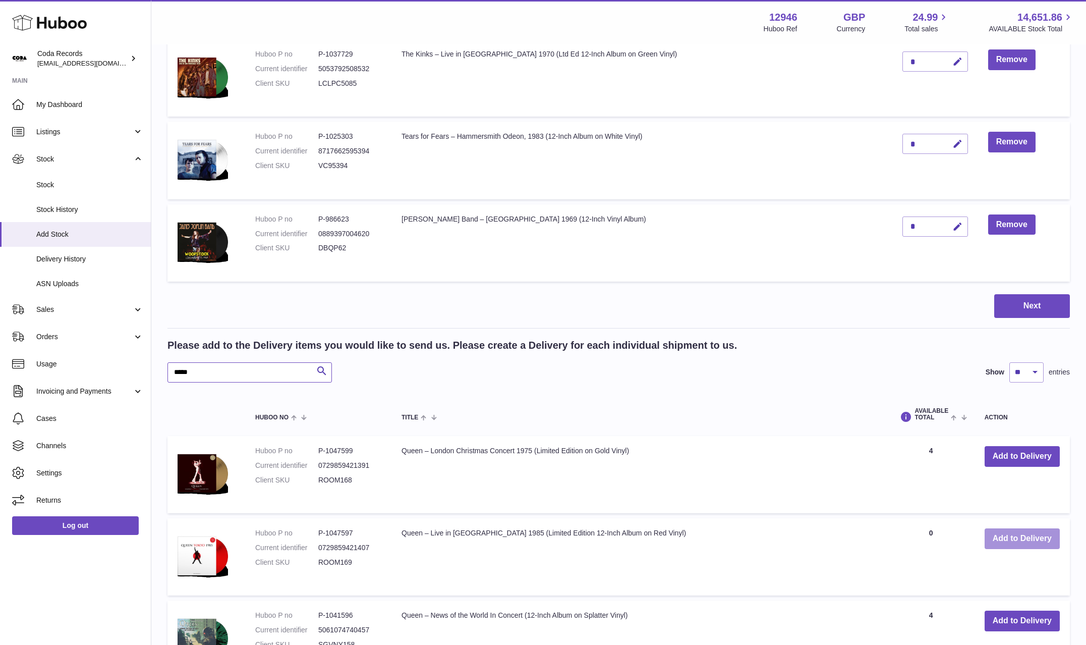
type input "*****"
click at [1000, 536] on button "Add to Delivery" at bounding box center [1022, 538] width 75 height 21
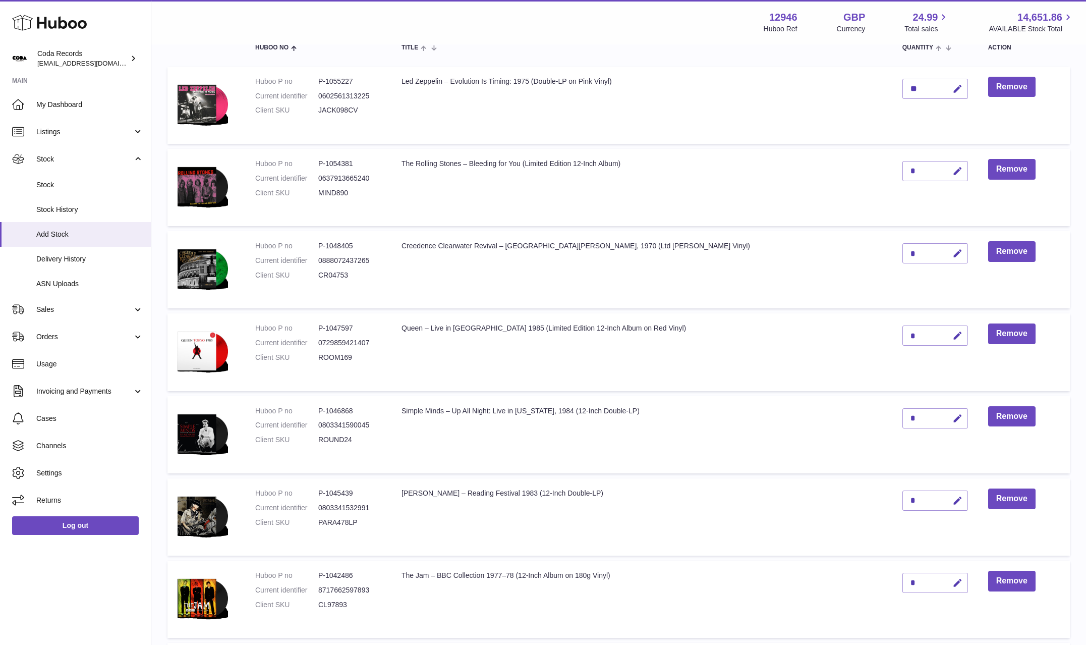
scroll to position [112, 0]
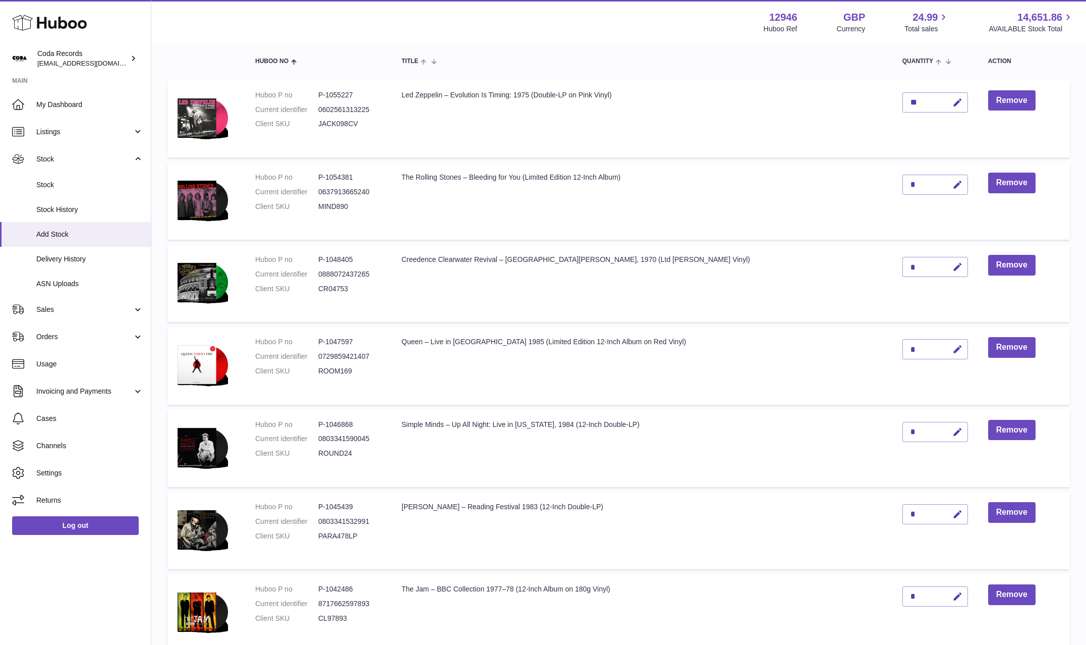
drag, startPoint x: 929, startPoint y: 350, endPoint x: 895, endPoint y: 349, distance: 33.3
click at [945, 350] on button "button" at bounding box center [957, 349] width 24 height 21
drag, startPoint x: 888, startPoint y: 348, endPoint x: 872, endPoint y: 347, distance: 15.7
click at [893, 348] on td "*" at bounding box center [936, 365] width 86 height 77
type input "*"
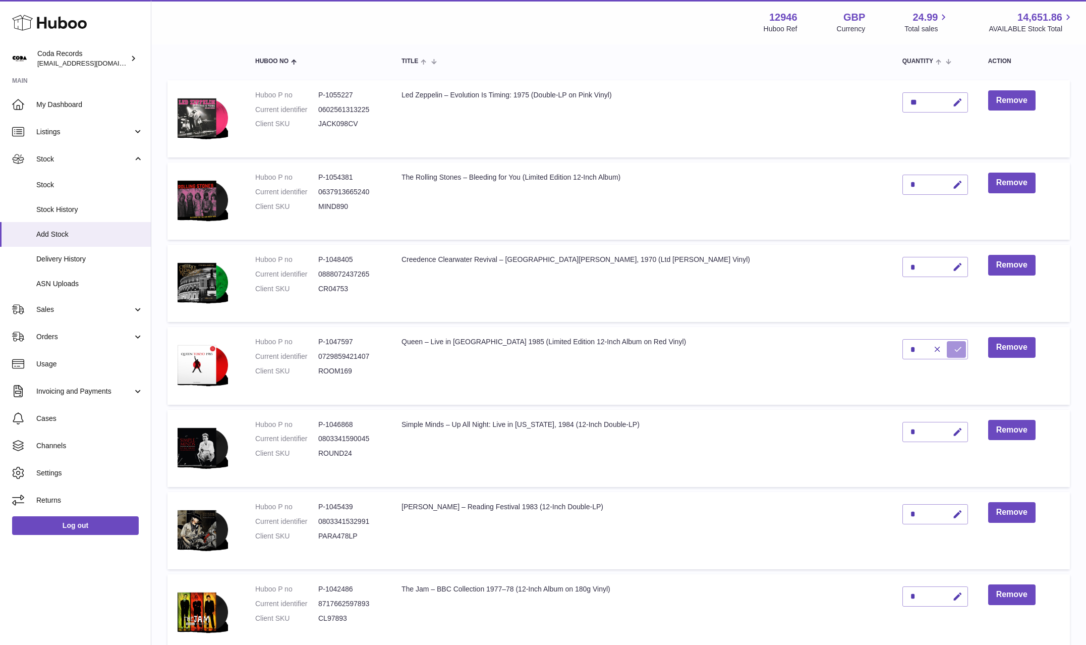
drag, startPoint x: 927, startPoint y: 352, endPoint x: 896, endPoint y: 334, distance: 36.4
click at [954, 352] on icon "submit" at bounding box center [958, 349] width 9 height 9
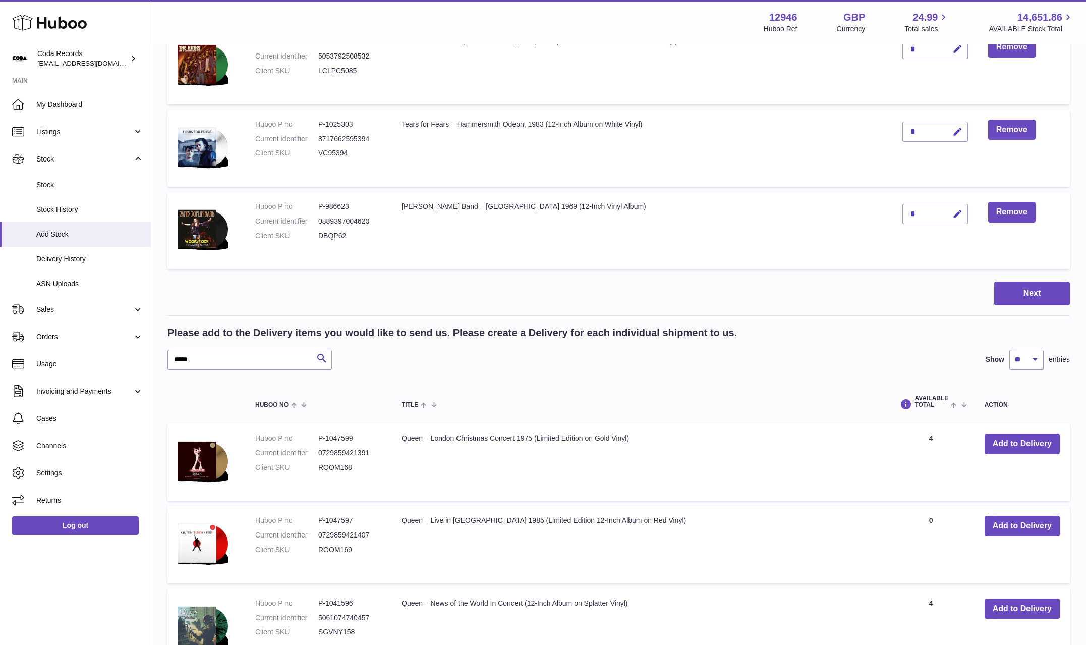
scroll to position [883, 0]
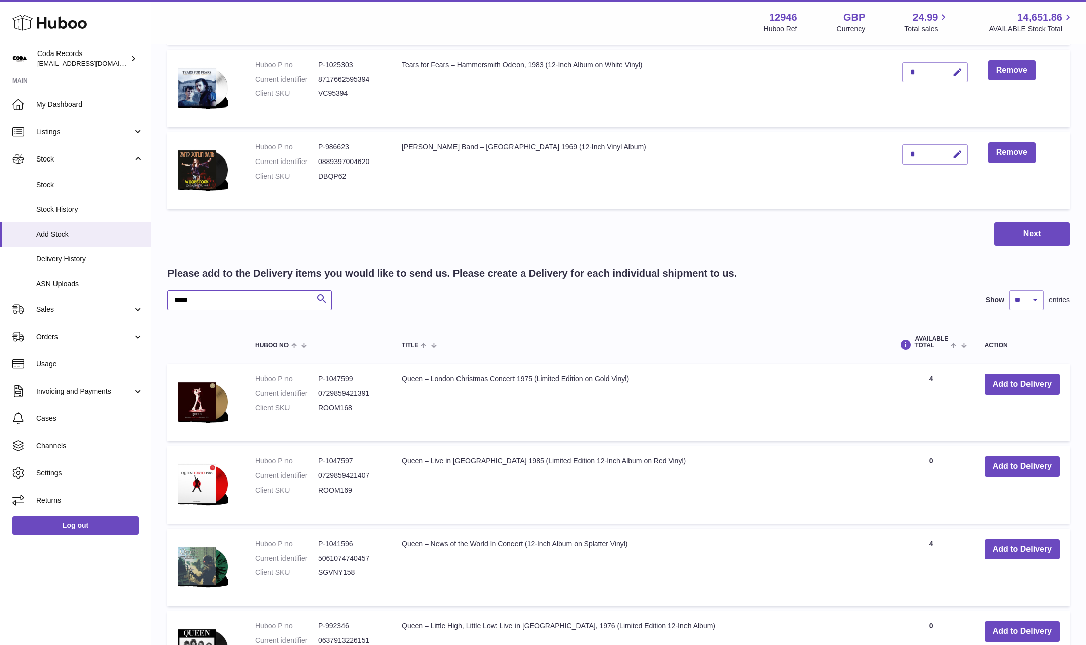
click at [204, 300] on input "*****" at bounding box center [250, 300] width 165 height 20
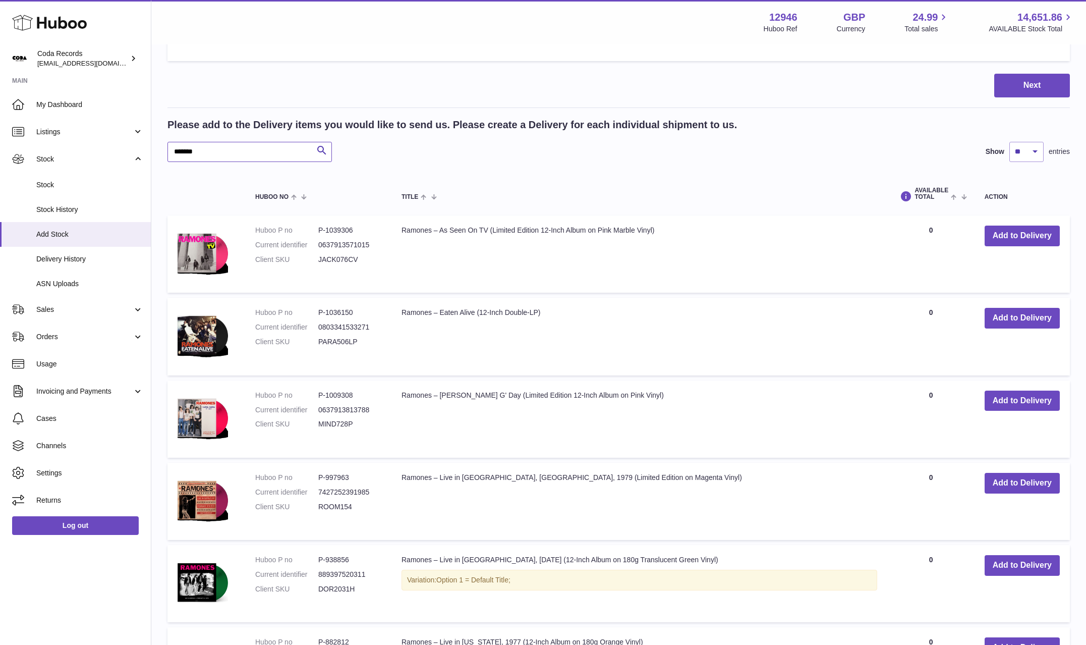
scroll to position [1035, 0]
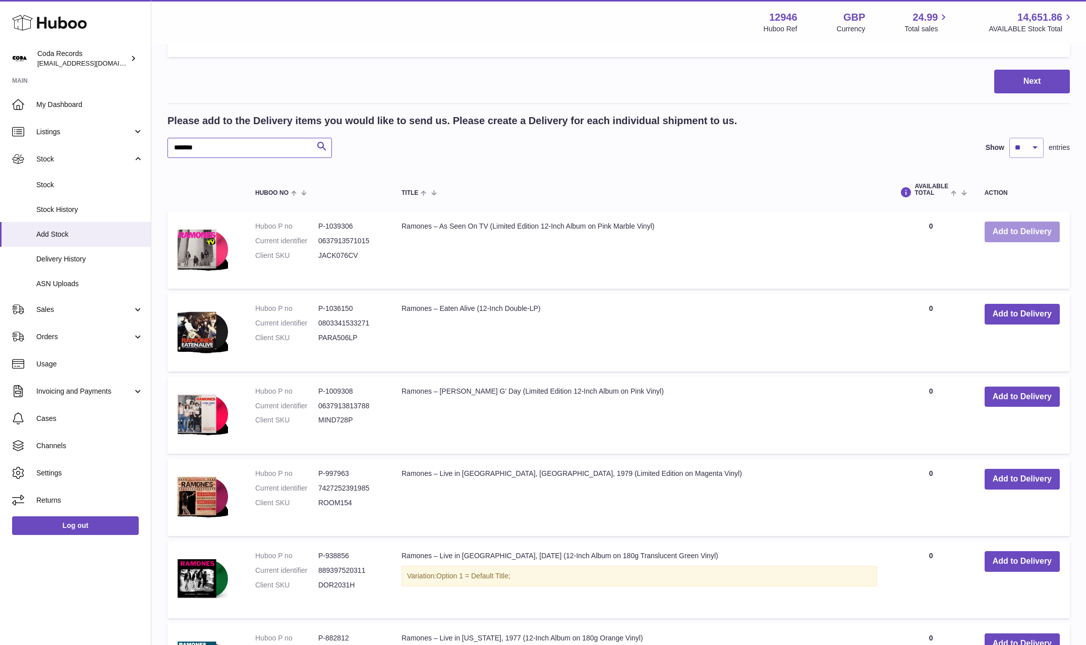
type input "*******"
click at [1020, 236] on button "Add to Delivery" at bounding box center [1022, 232] width 75 height 21
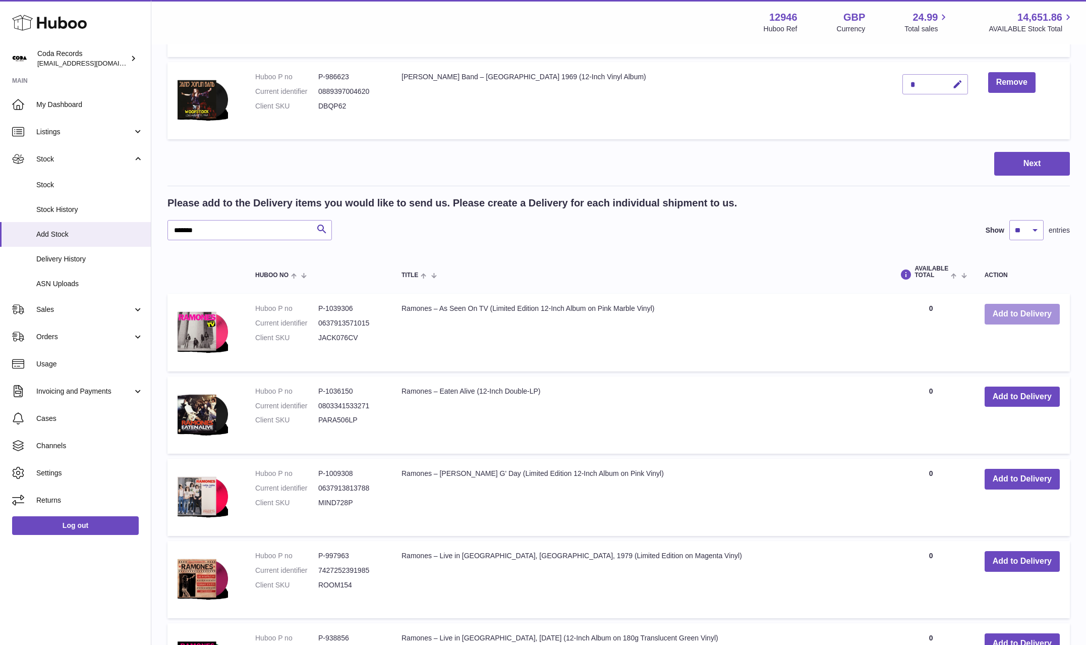
scroll to position [1118, 0]
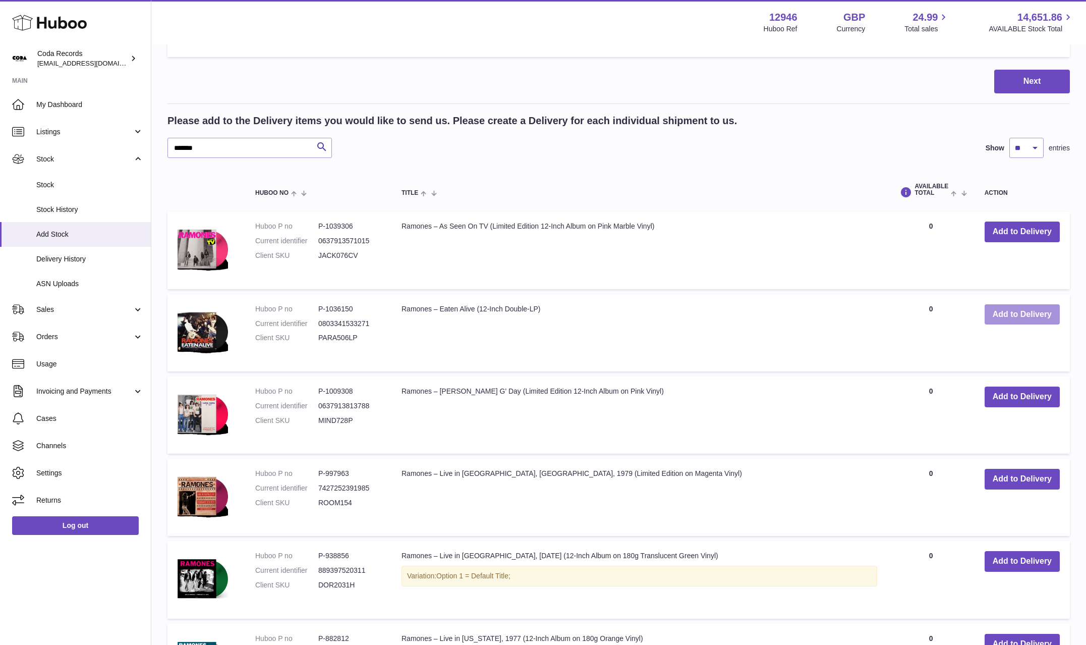
drag, startPoint x: 1017, startPoint y: 315, endPoint x: 991, endPoint y: 313, distance: 26.4
click at [1017, 315] on button "Add to Delivery" at bounding box center [1022, 314] width 75 height 21
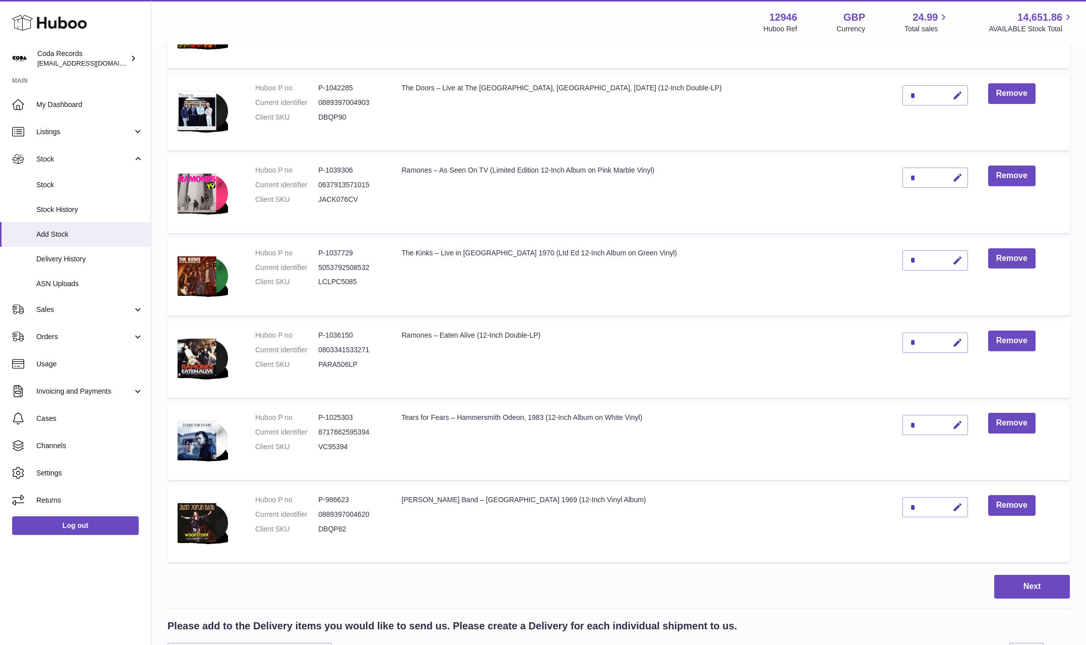
scroll to position [694, 0]
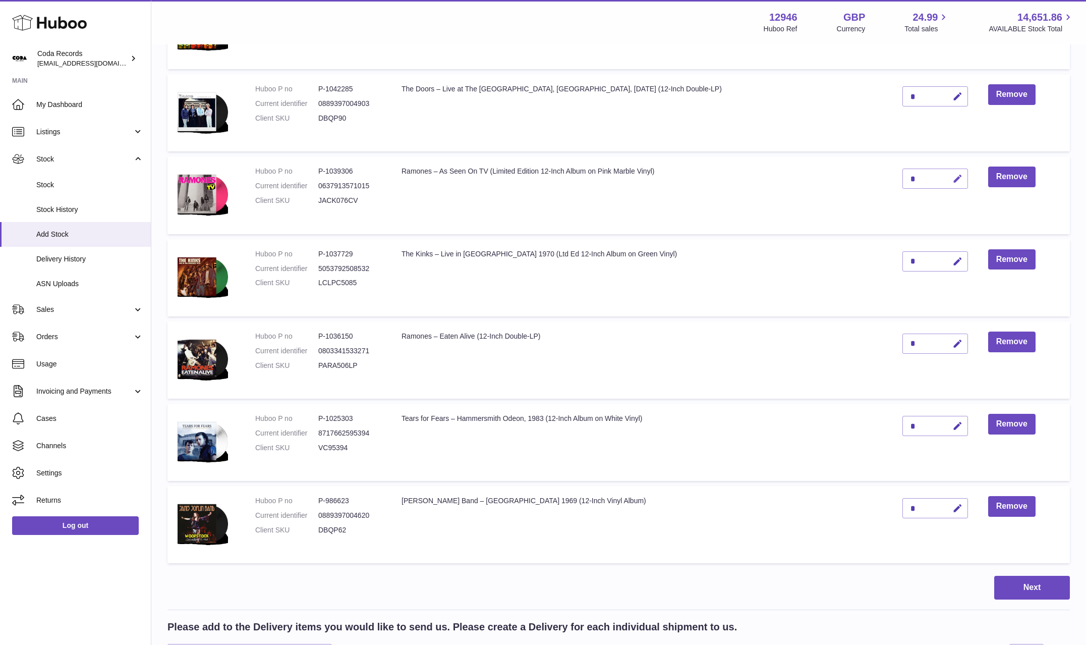
click at [953, 178] on icon "button" at bounding box center [958, 179] width 11 height 11
drag, startPoint x: 893, startPoint y: 177, endPoint x: 872, endPoint y: 176, distance: 20.7
click at [893, 177] on td "*" at bounding box center [936, 194] width 86 height 77
type input "*"
click at [947, 179] on button "submit" at bounding box center [956, 179] width 19 height 16
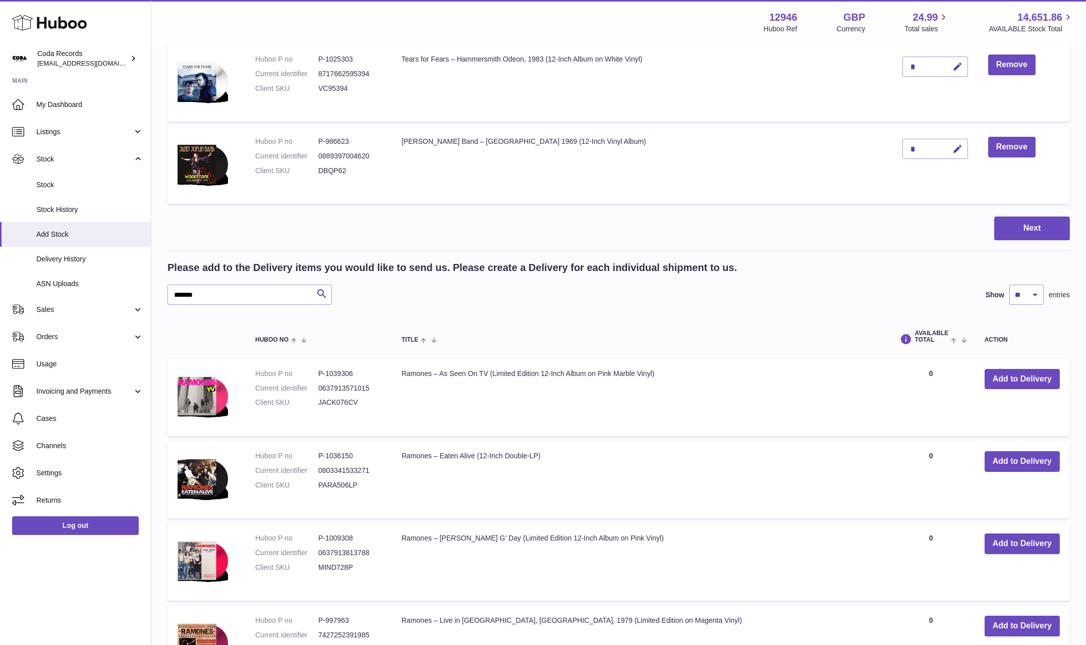
scroll to position [1105, 0]
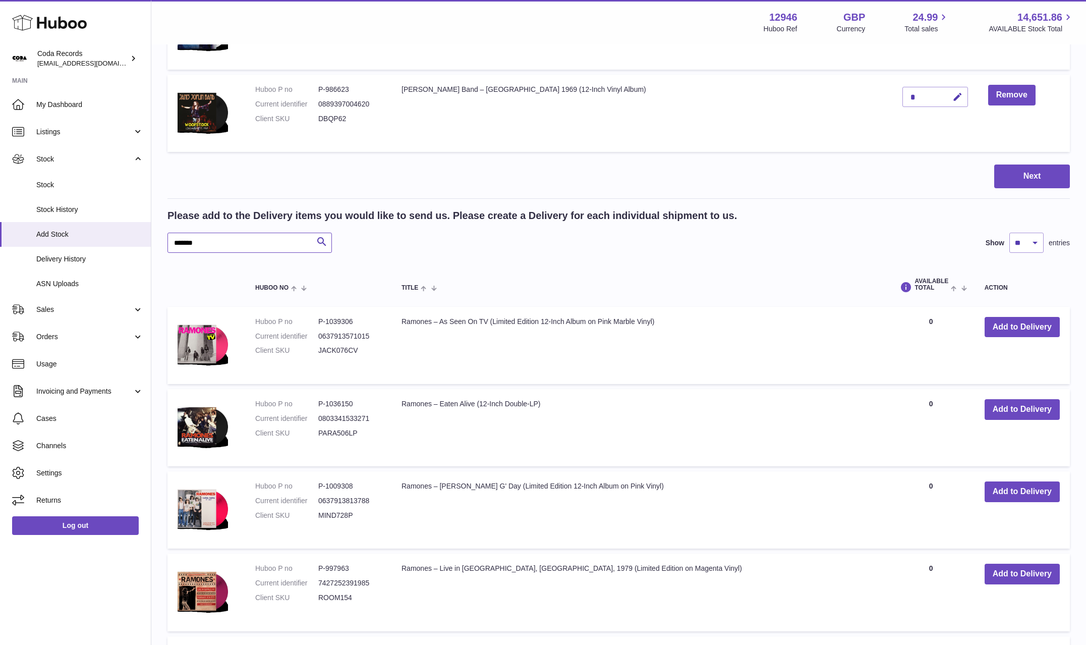
click at [228, 243] on input "*******" at bounding box center [250, 243] width 165 height 20
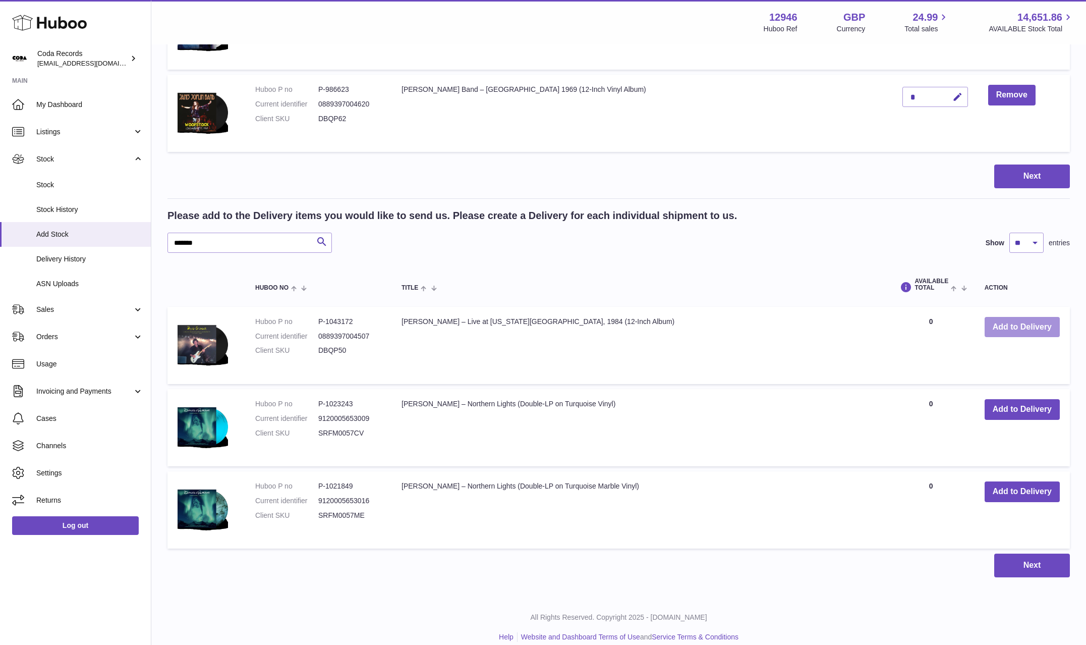
drag, startPoint x: 1020, startPoint y: 327, endPoint x: 1004, endPoint y: 327, distance: 16.2
click at [1015, 327] on button "Add to Delivery" at bounding box center [1022, 327] width 75 height 21
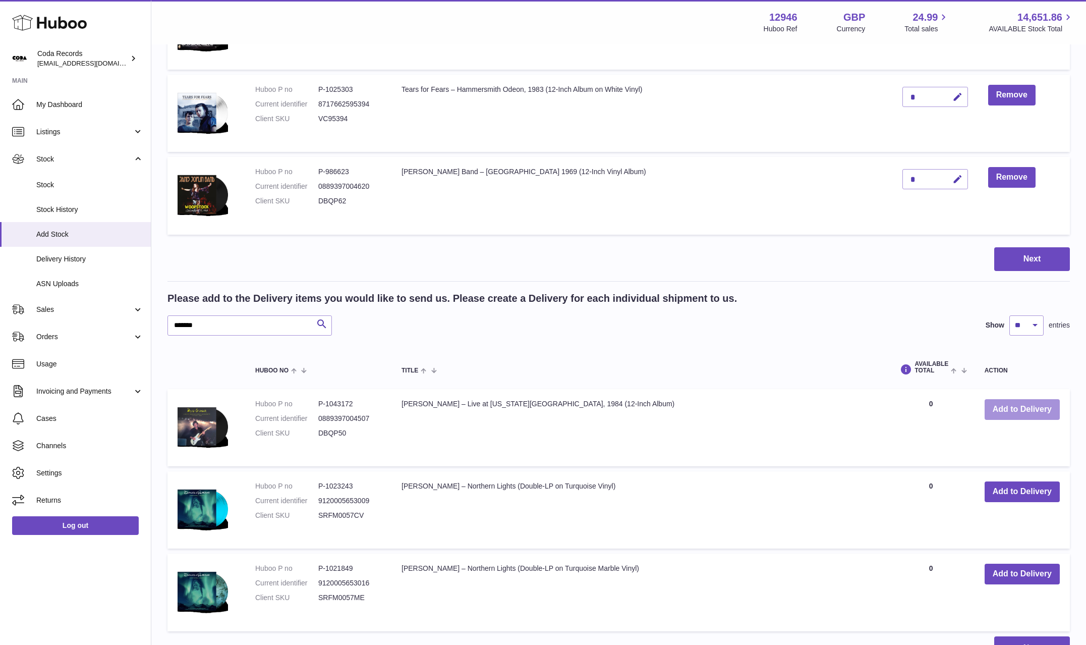
scroll to position [1188, 0]
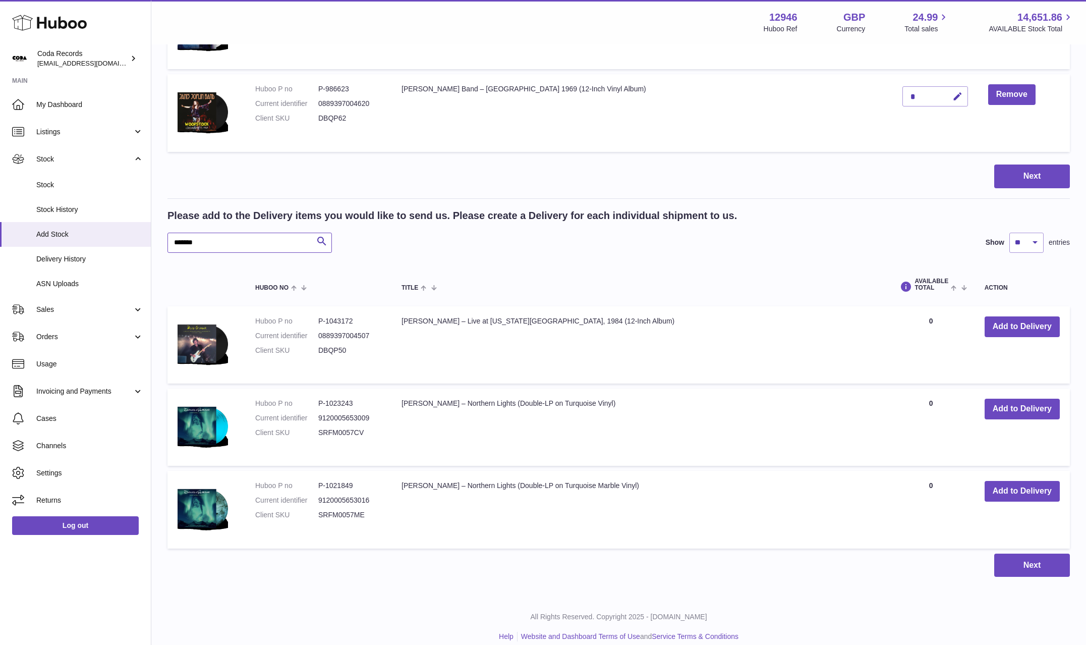
click at [227, 249] on input "*******" at bounding box center [250, 243] width 165 height 20
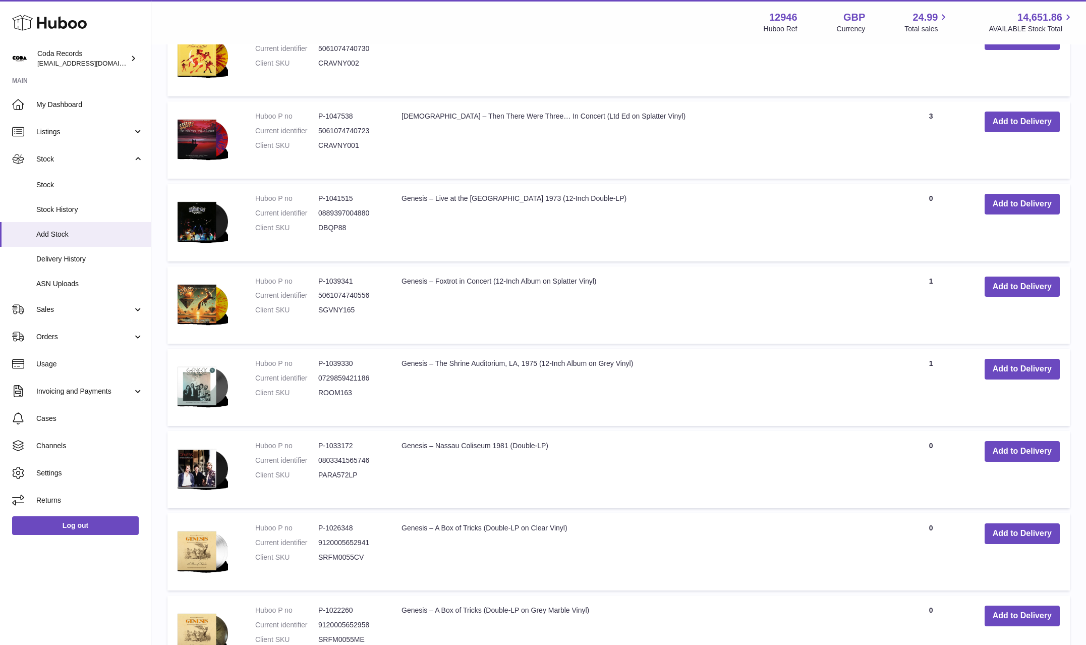
scroll to position [1534, 0]
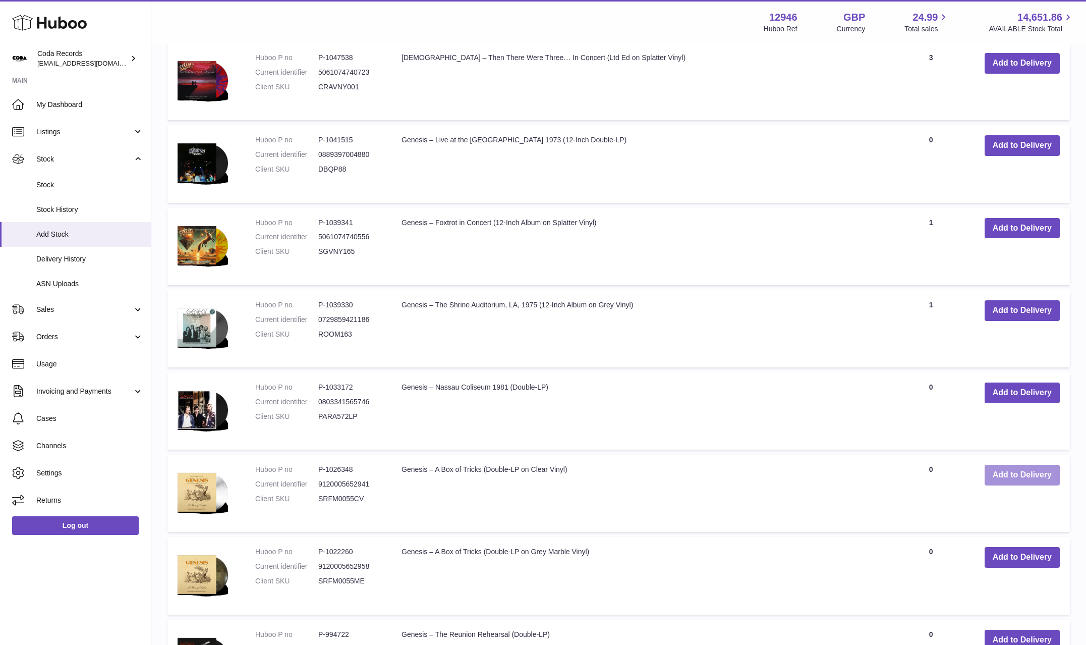
click at [1009, 473] on button "Add to Delivery" at bounding box center [1022, 475] width 75 height 21
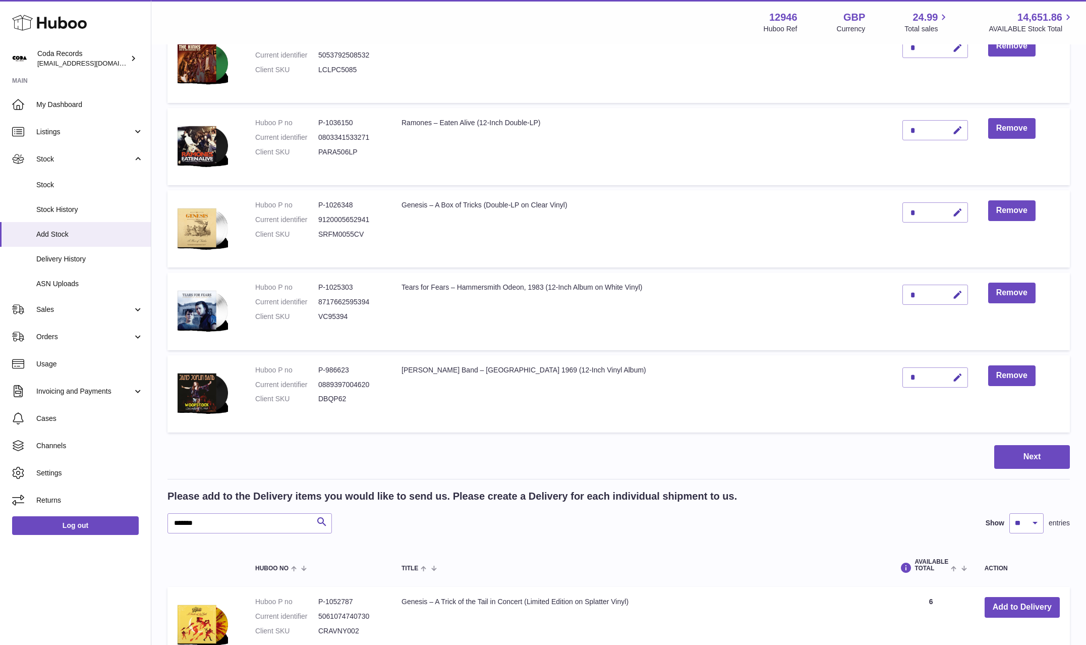
scroll to position [998, 0]
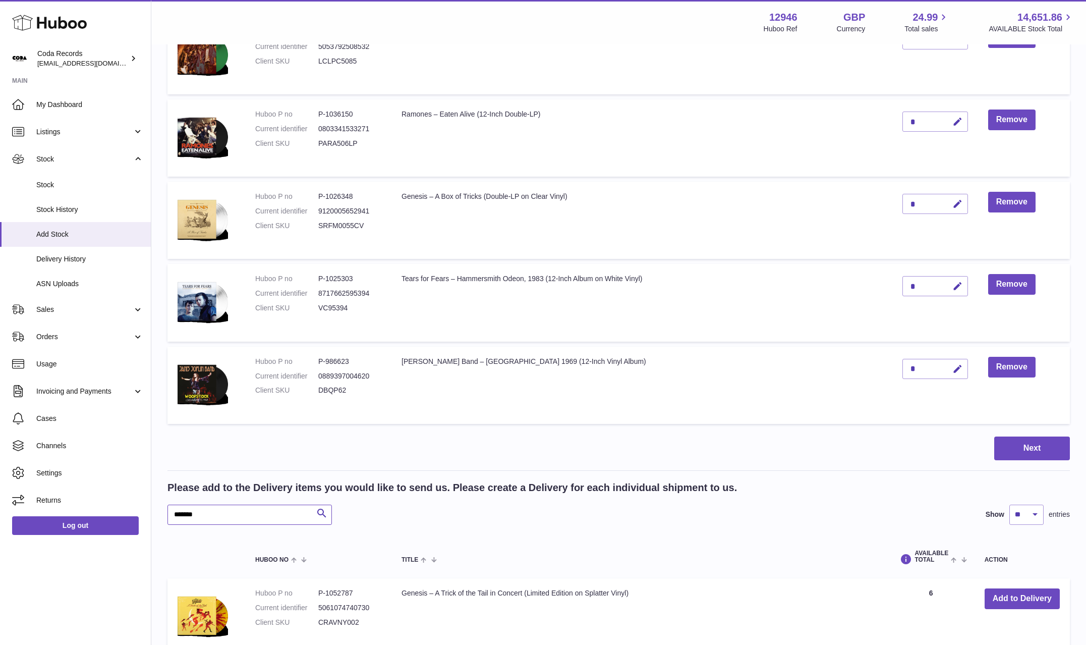
click at [262, 519] on input "*******" at bounding box center [250, 515] width 165 height 20
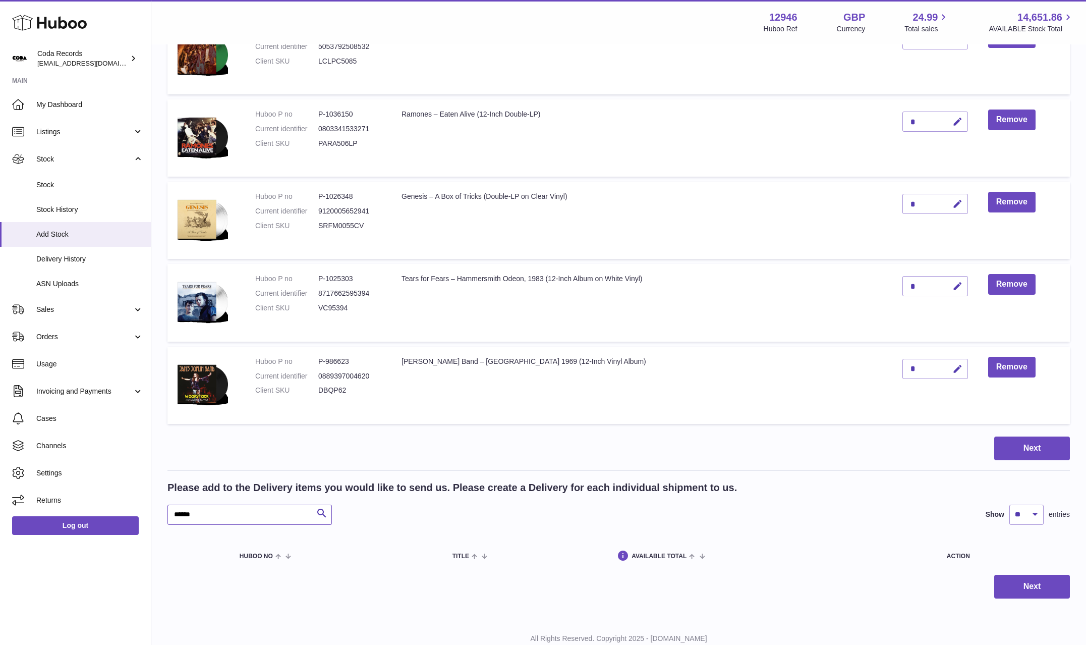
click at [178, 514] on input "******" at bounding box center [250, 515] width 165 height 20
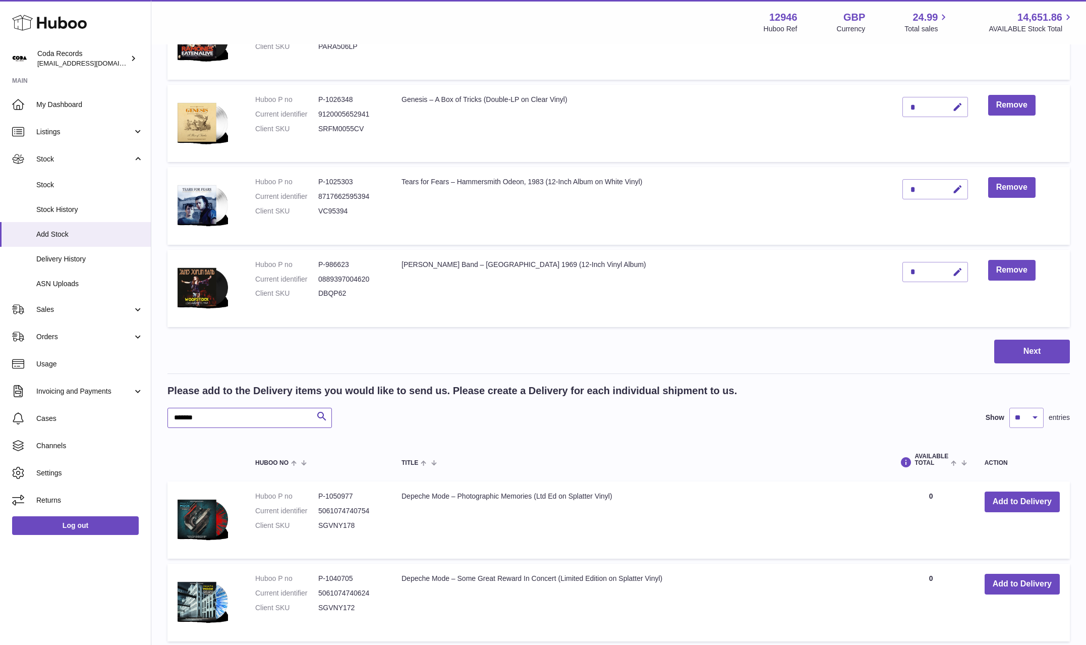
scroll to position [1122, 0]
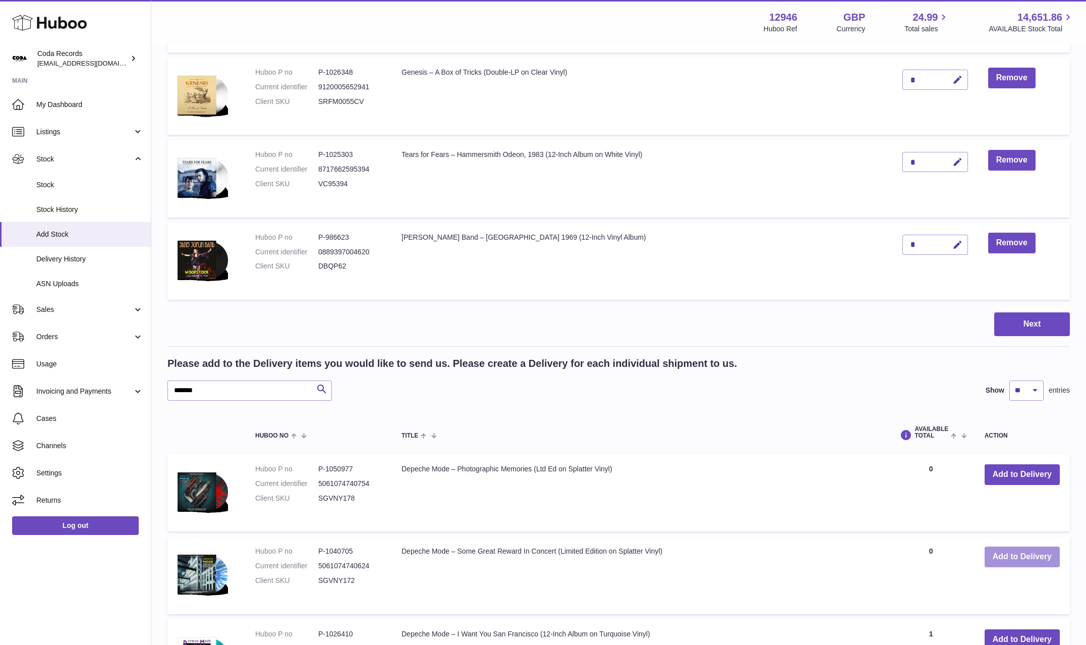
drag, startPoint x: 1013, startPoint y: 552, endPoint x: 971, endPoint y: 511, distance: 59.2
click at [1013, 552] on button "Add to Delivery" at bounding box center [1022, 557] width 75 height 21
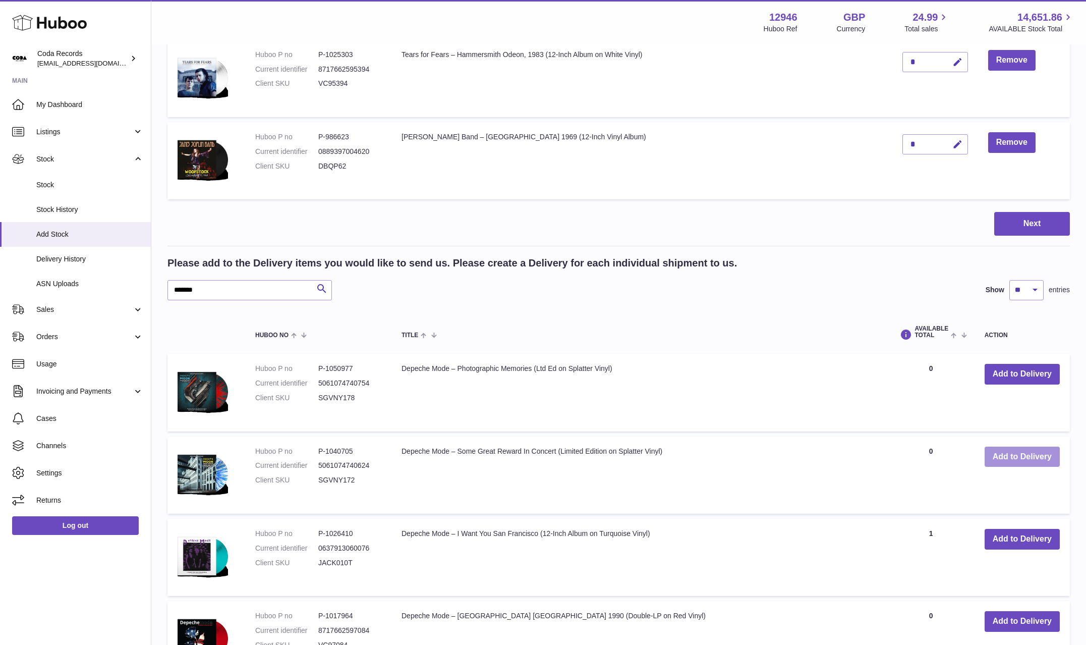
scroll to position [1426, 0]
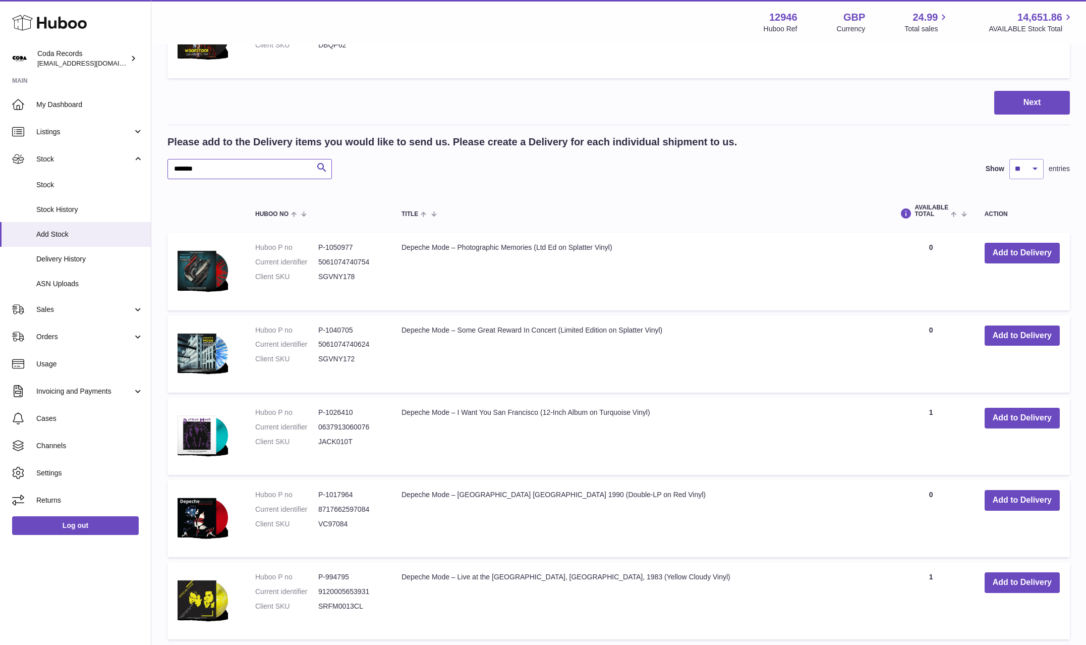
click at [211, 166] on input "*******" at bounding box center [250, 169] width 165 height 20
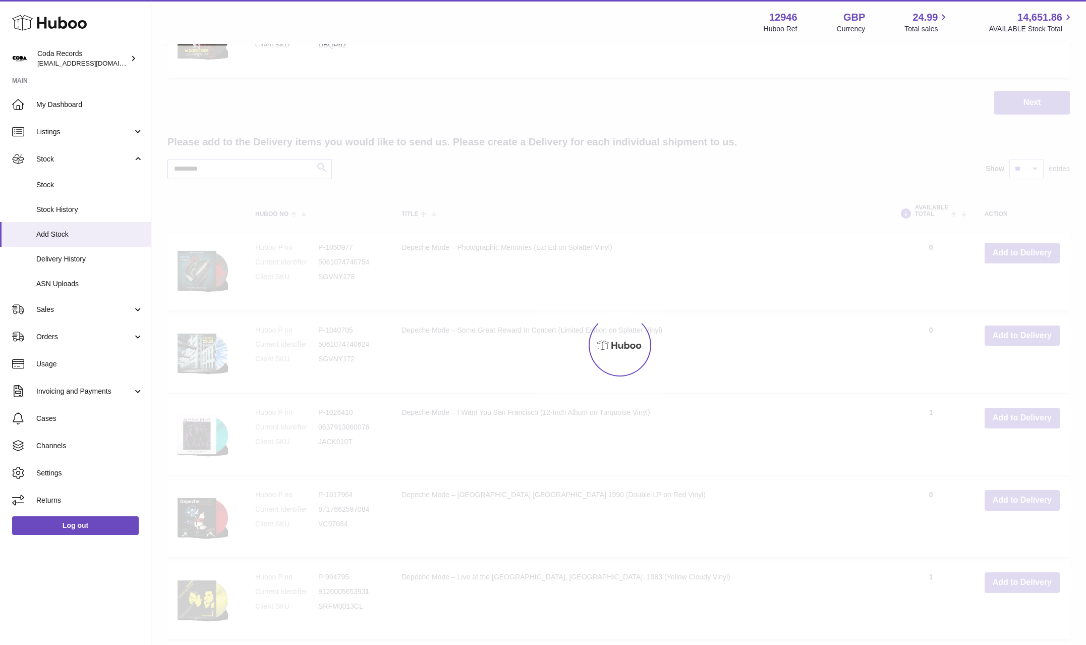
scroll to position [1195, 0]
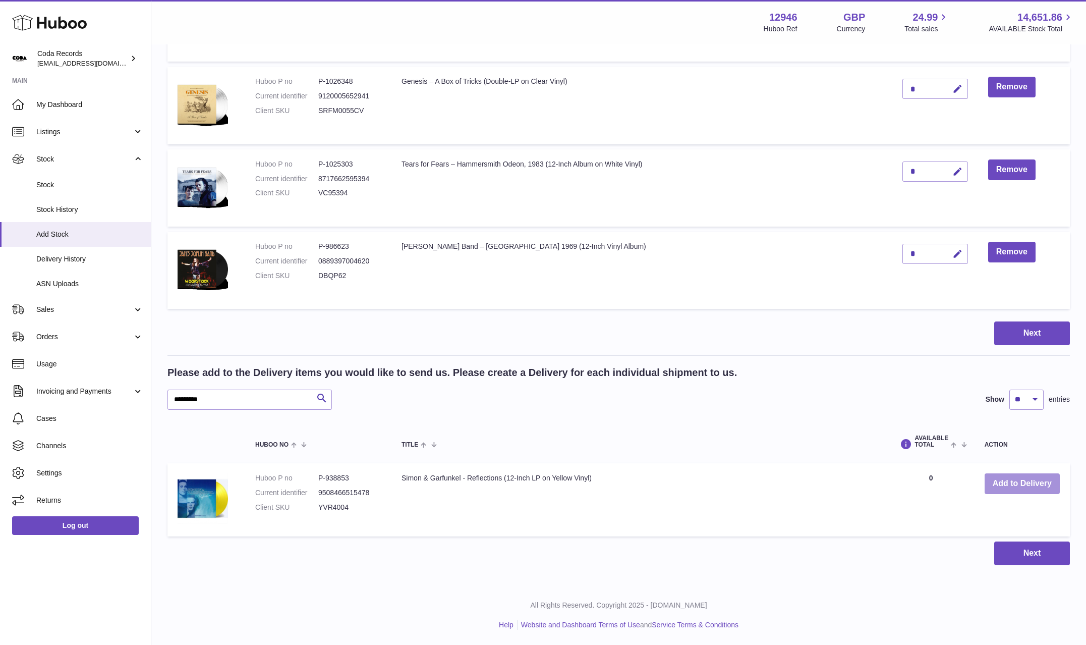
click at [1020, 488] on button "Add to Delivery" at bounding box center [1022, 483] width 75 height 21
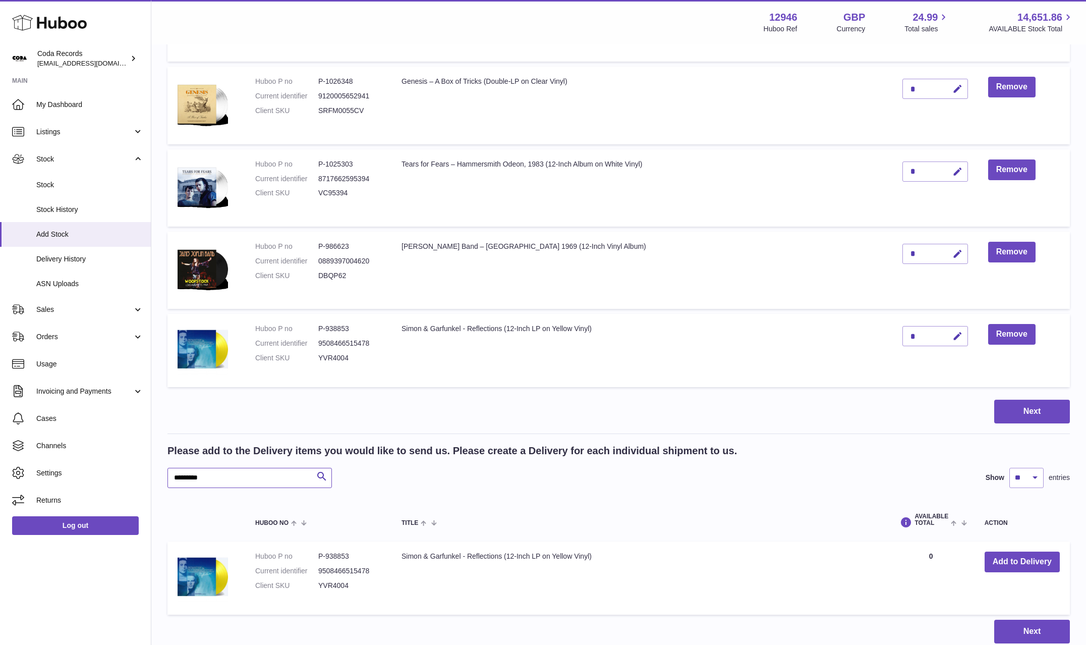
click at [231, 479] on input "*********" at bounding box center [250, 478] width 165 height 20
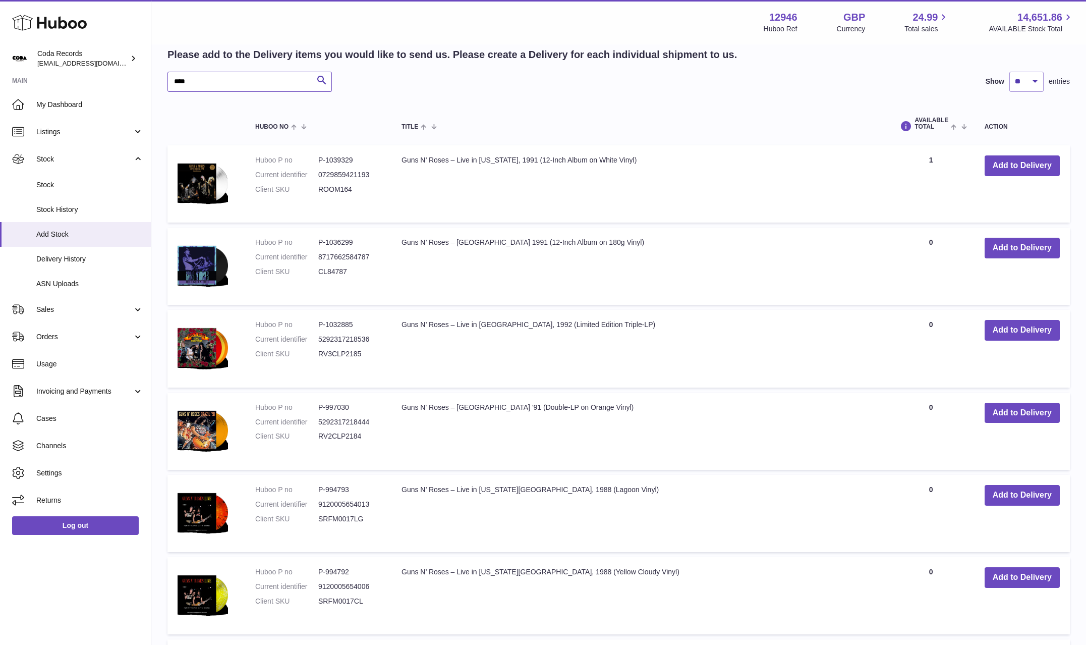
scroll to position [1601, 0]
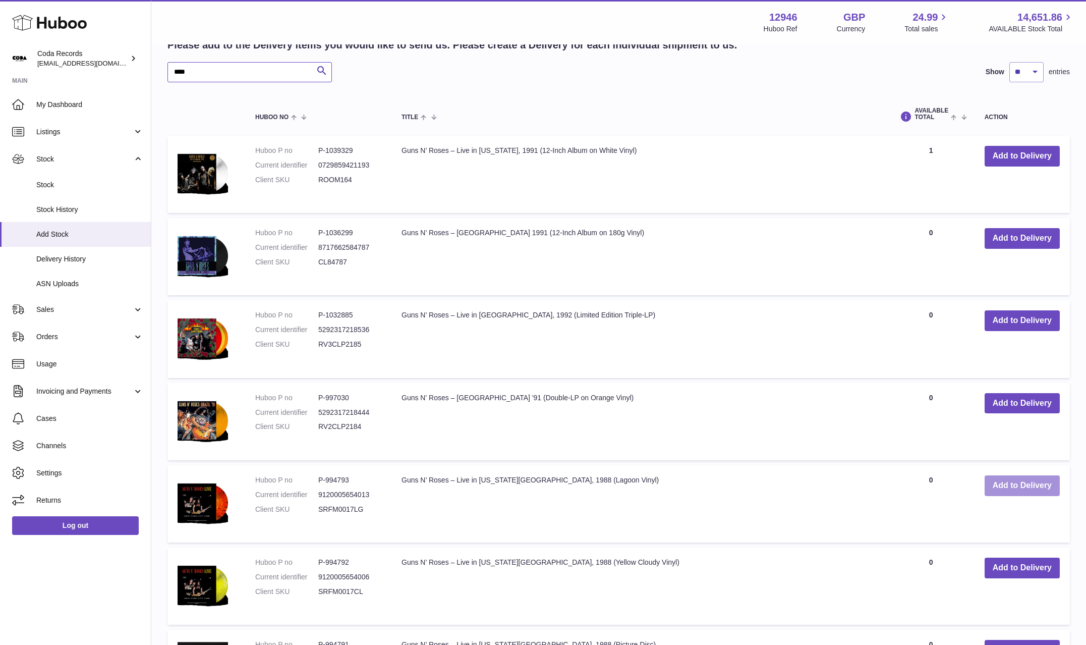
type input "****"
click at [1041, 491] on button "Add to Delivery" at bounding box center [1022, 485] width 75 height 21
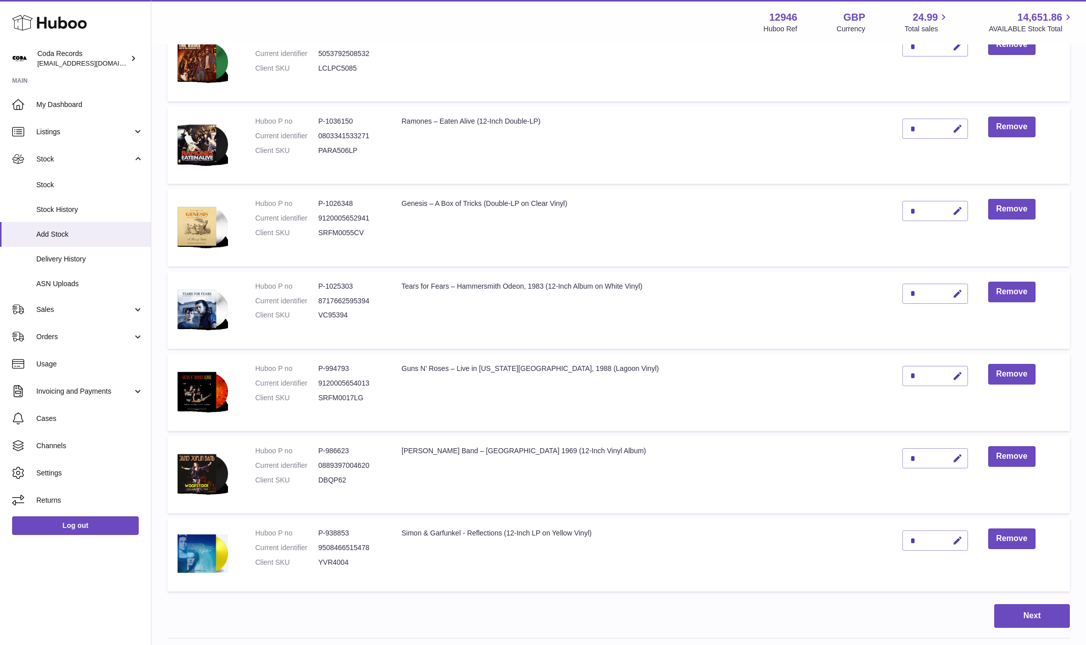
scroll to position [1066, 0]
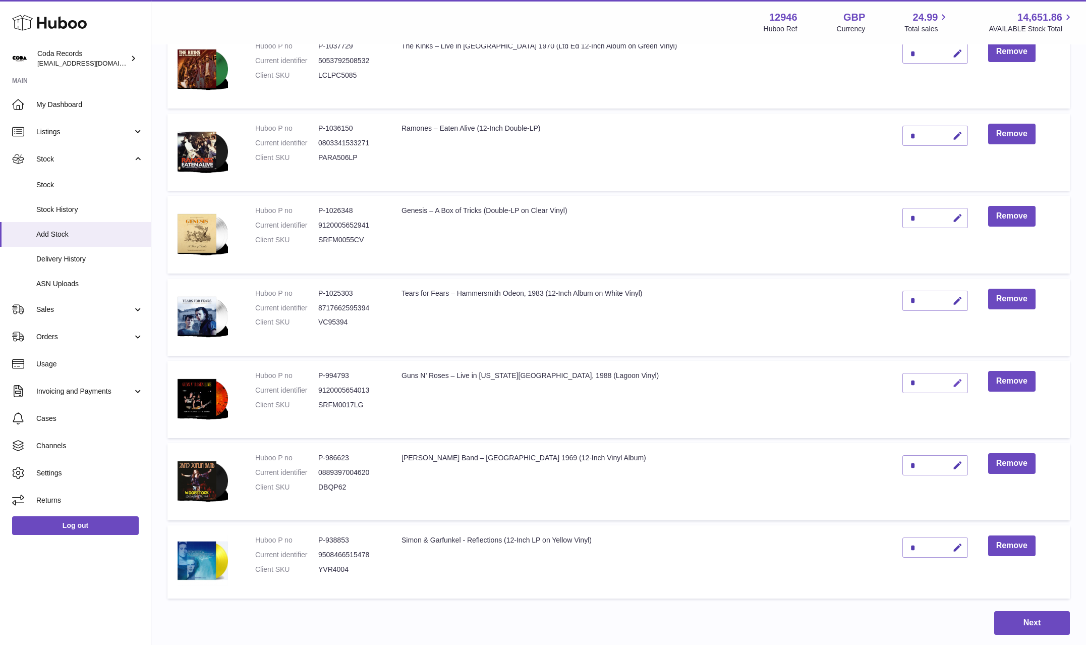
drag, startPoint x: 936, startPoint y: 385, endPoint x: 923, endPoint y: 385, distance: 13.1
click at [945, 385] on button "button" at bounding box center [957, 383] width 24 height 21
drag, startPoint x: 892, startPoint y: 383, endPoint x: 879, endPoint y: 383, distance: 13.1
click at [893, 383] on td "*" at bounding box center [936, 399] width 86 height 77
type input "*"
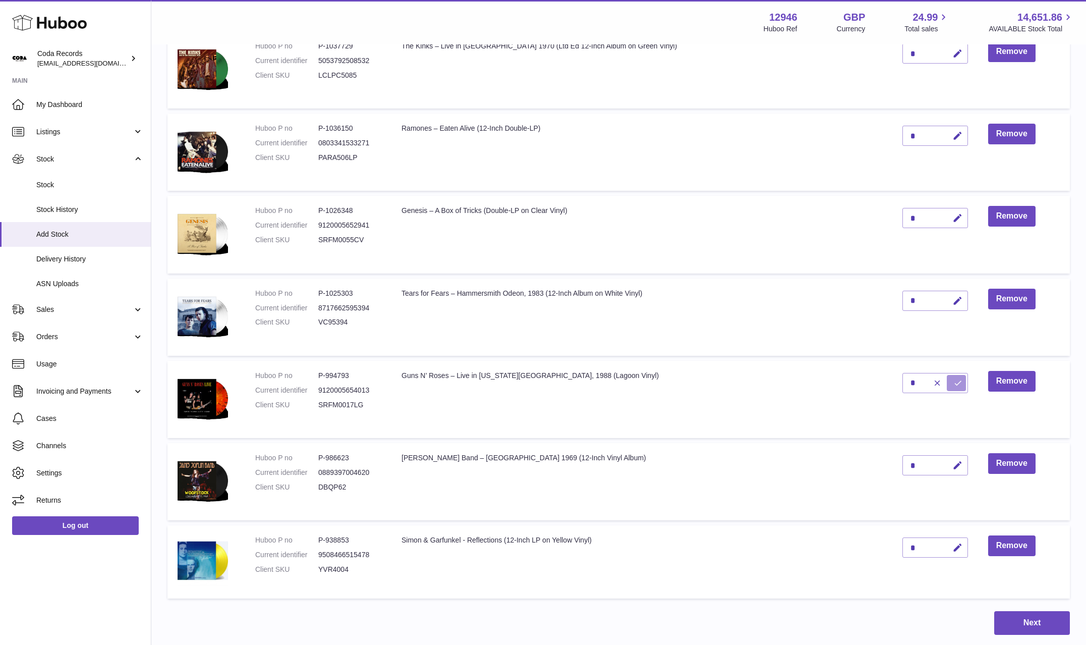
drag, startPoint x: 935, startPoint y: 383, endPoint x: 846, endPoint y: 313, distance: 112.9
click at [954, 383] on icon "submit" at bounding box center [958, 382] width 9 height 9
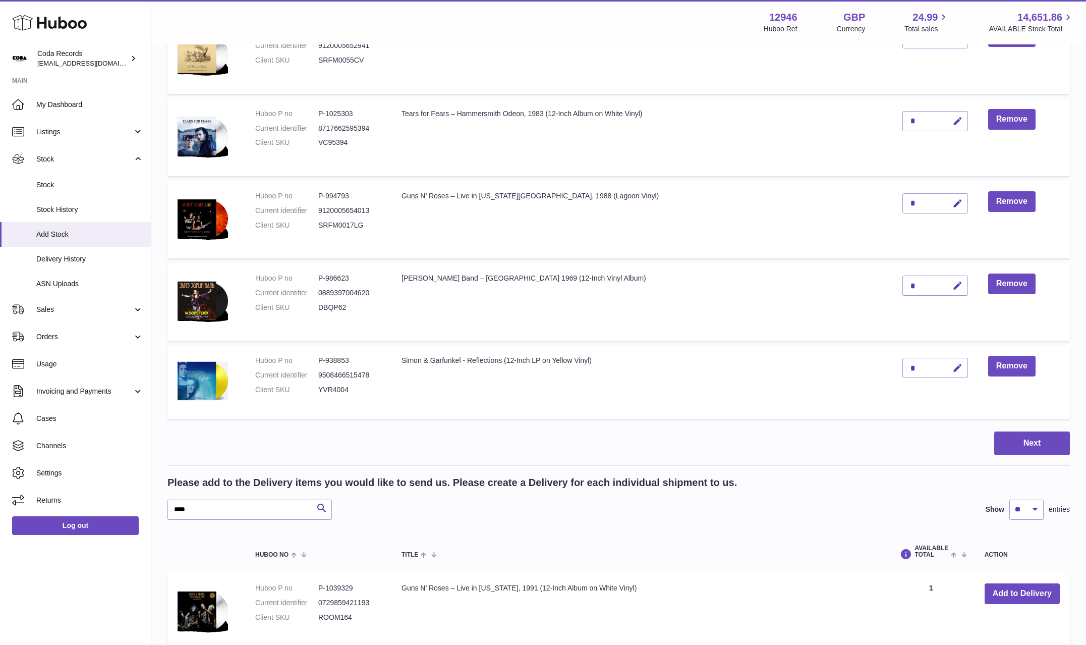
scroll to position [1379, 0]
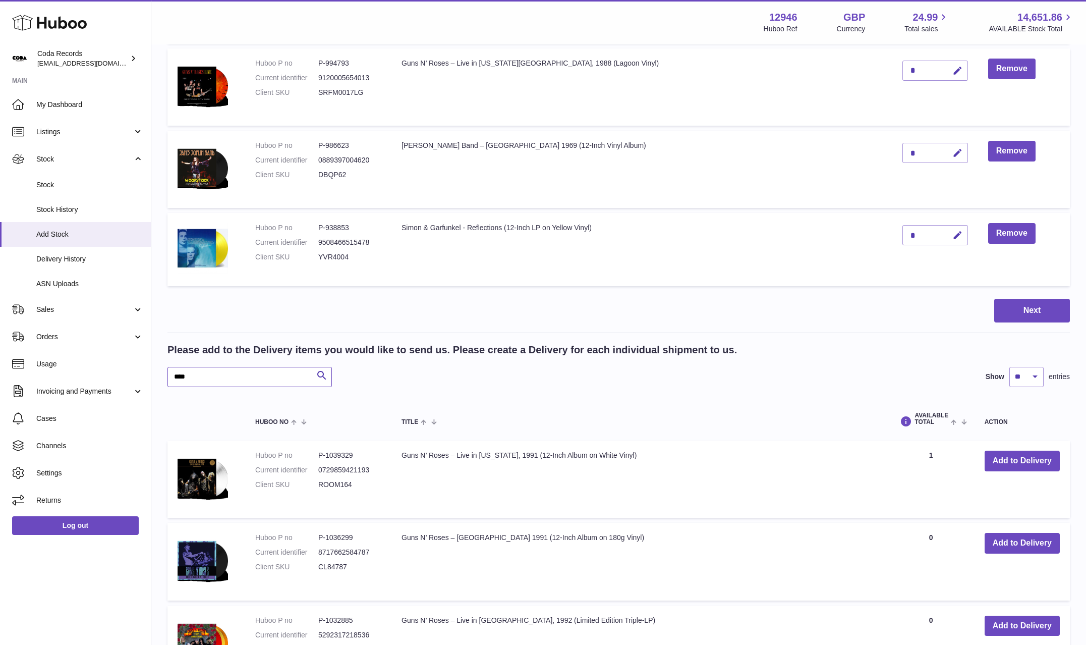
click at [245, 379] on input "****" at bounding box center [250, 377] width 165 height 20
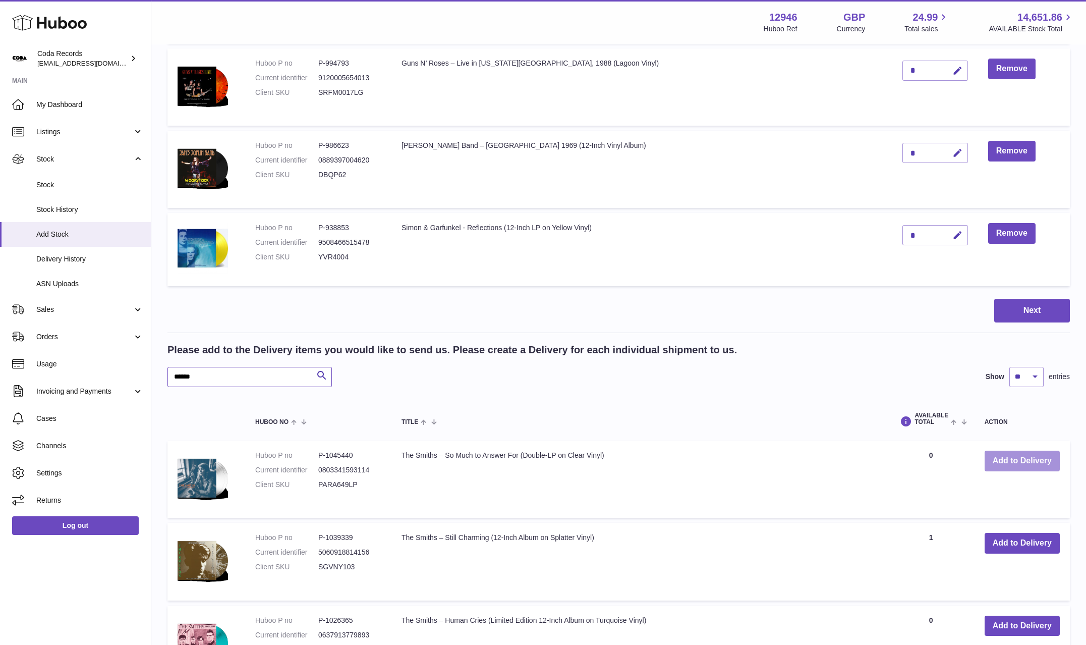
type input "******"
drag, startPoint x: 1032, startPoint y: 458, endPoint x: 1002, endPoint y: 454, distance: 30.0
click at [1032, 458] on button "Add to Delivery" at bounding box center [1022, 461] width 75 height 21
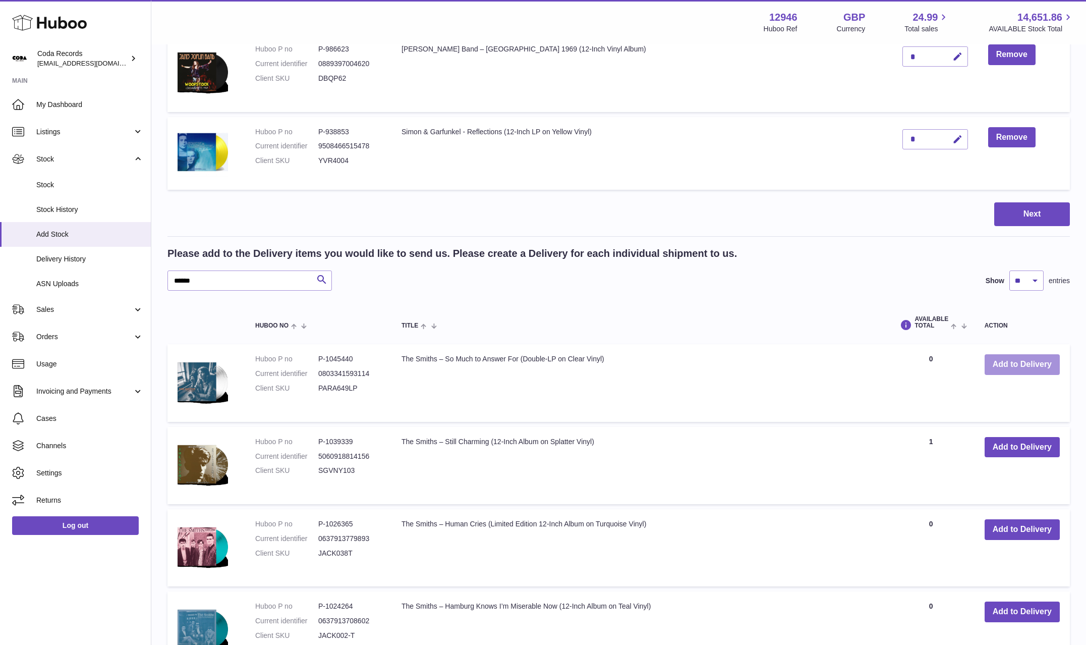
scroll to position [1559, 0]
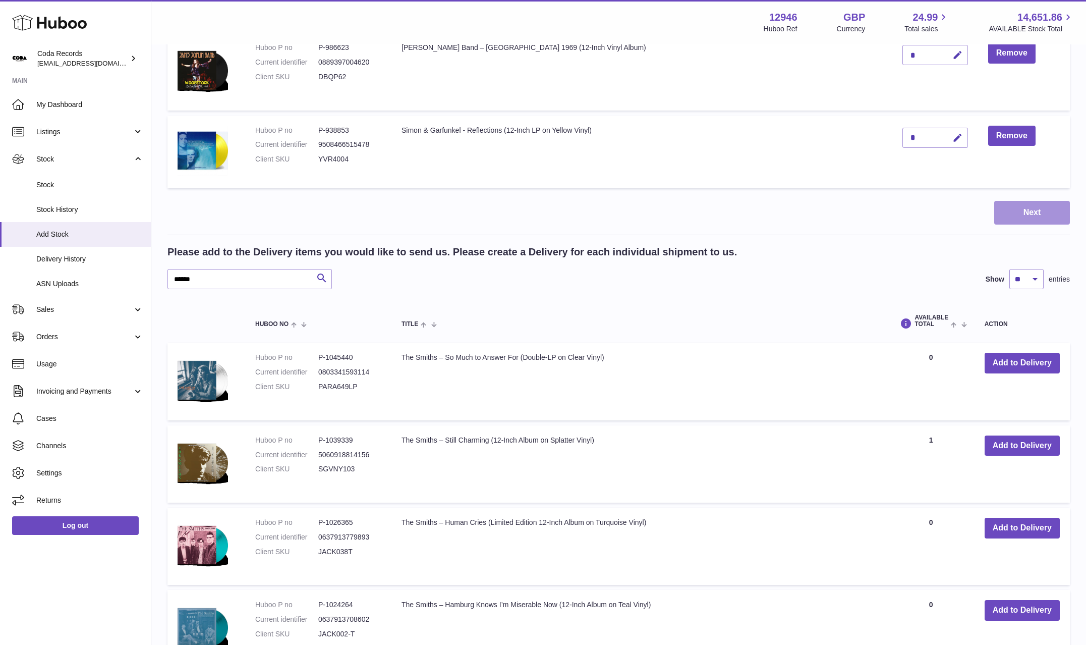
click at [1012, 211] on button "Next" at bounding box center [1033, 213] width 76 height 24
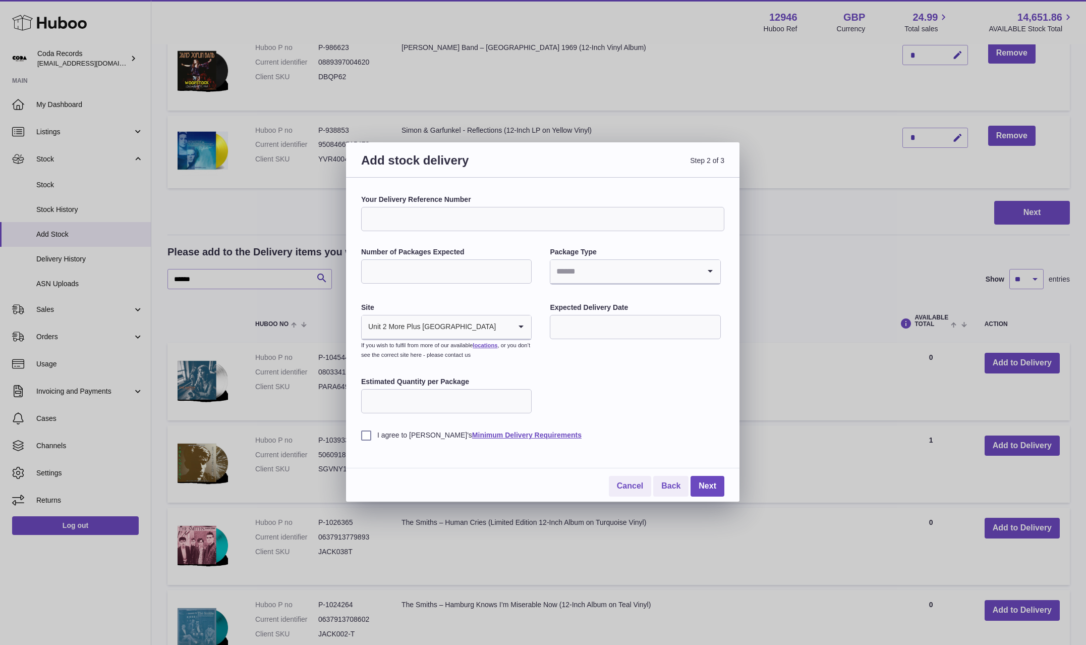
click at [458, 263] on input "Number of Packages Expected" at bounding box center [446, 271] width 171 height 24
type input "*"
click at [580, 272] on input "Search for option" at bounding box center [625, 271] width 149 height 23
drag, startPoint x: 575, startPoint y: 339, endPoint x: 565, endPoint y: 333, distance: 12.2
click at [574, 338] on li "Boxes" at bounding box center [635, 339] width 169 height 20
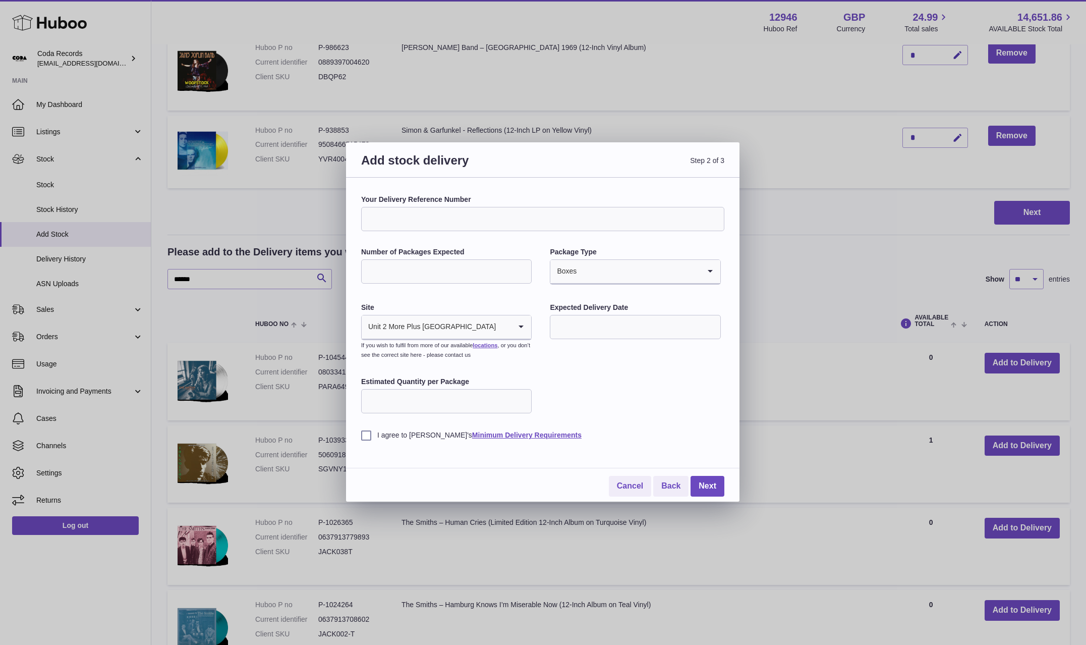
click at [526, 293] on div "Your Delivery Reference Number Number of Packages Expected * Package Type Boxes…" at bounding box center [542, 317] width 363 height 245
click at [625, 331] on input "text" at bounding box center [635, 327] width 171 height 24
drag, startPoint x: 628, startPoint y: 453, endPoint x: 586, endPoint y: 447, distance: 41.8
click at [628, 453] on span "21" at bounding box center [627, 451] width 18 height 18
type input "**********"
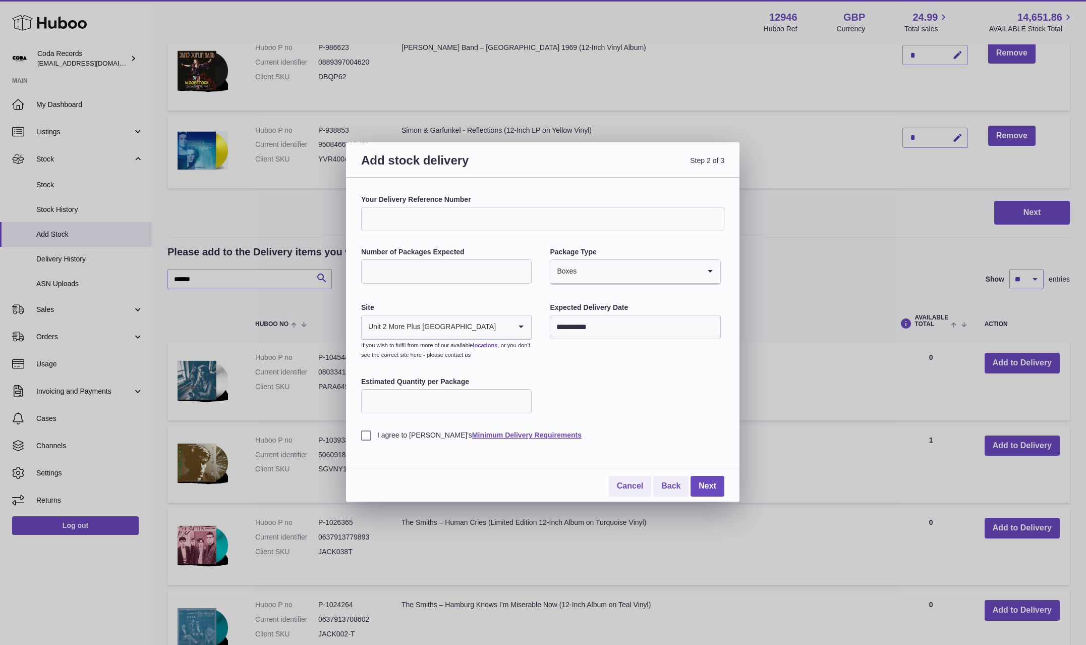
click at [474, 403] on input "Estimated Quantity per Package" at bounding box center [446, 401] width 171 height 24
type input "**"
click at [367, 436] on label "I agree to Huboo's Minimum Delivery Requirements" at bounding box center [542, 435] width 363 height 10
click at [707, 483] on link "Next" at bounding box center [708, 486] width 34 height 21
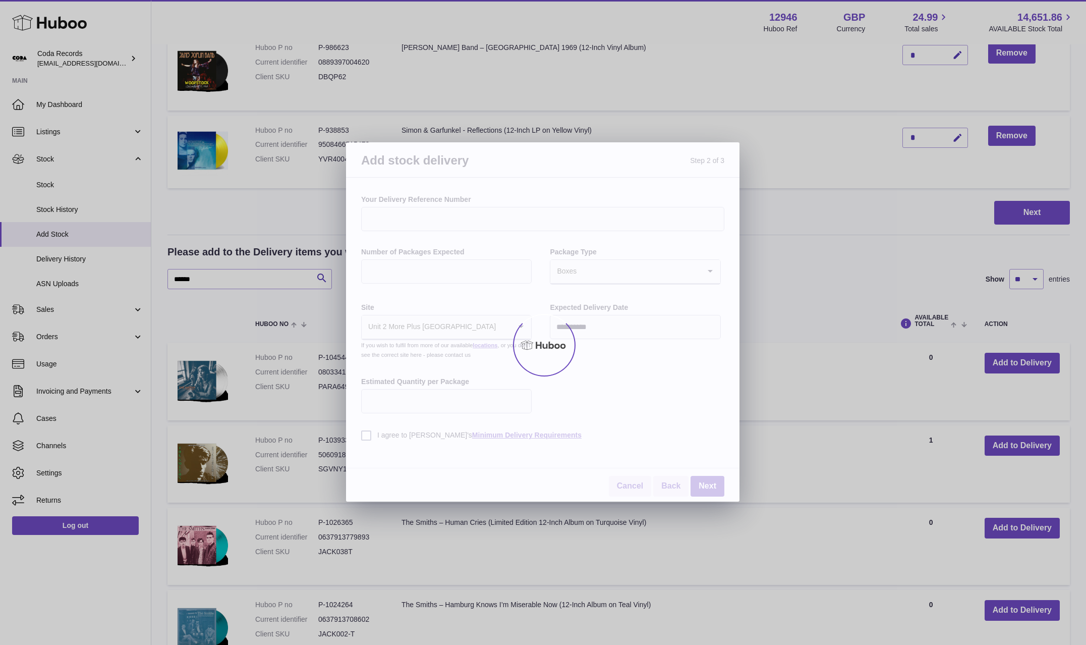
scroll to position [632, 0]
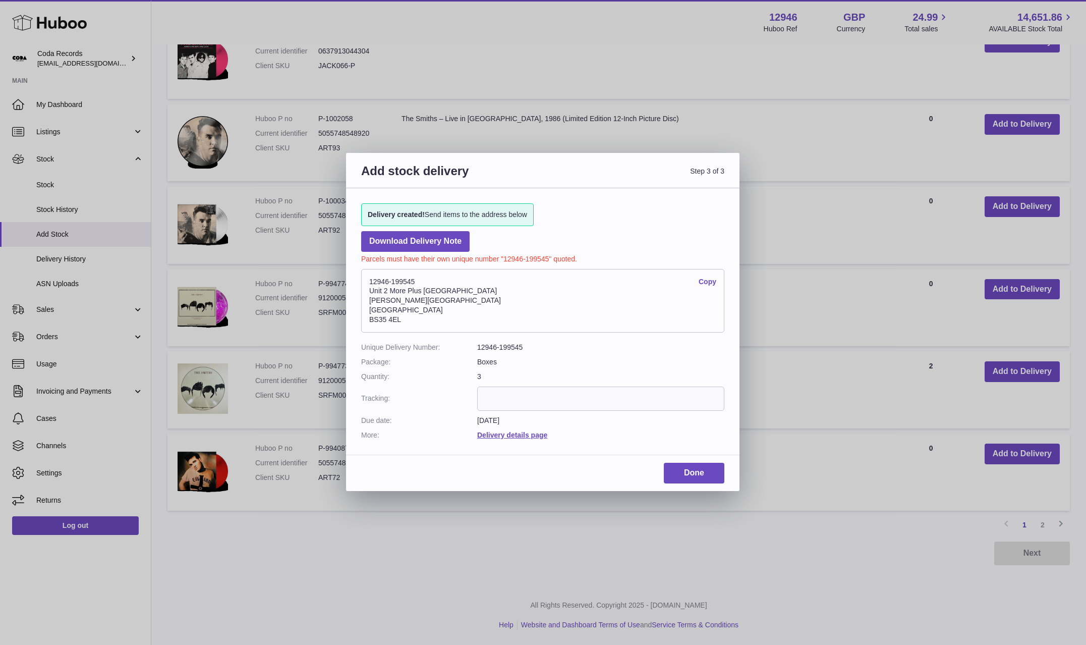
drag, startPoint x: 423, startPoint y: 282, endPoint x: 377, endPoint y: 301, distance: 50.2
click at [360, 281] on div "Delivery created! Send items to the address below Download Delivery Note Parcel…" at bounding box center [543, 316] width 394 height 256
copy address "12946-199545"
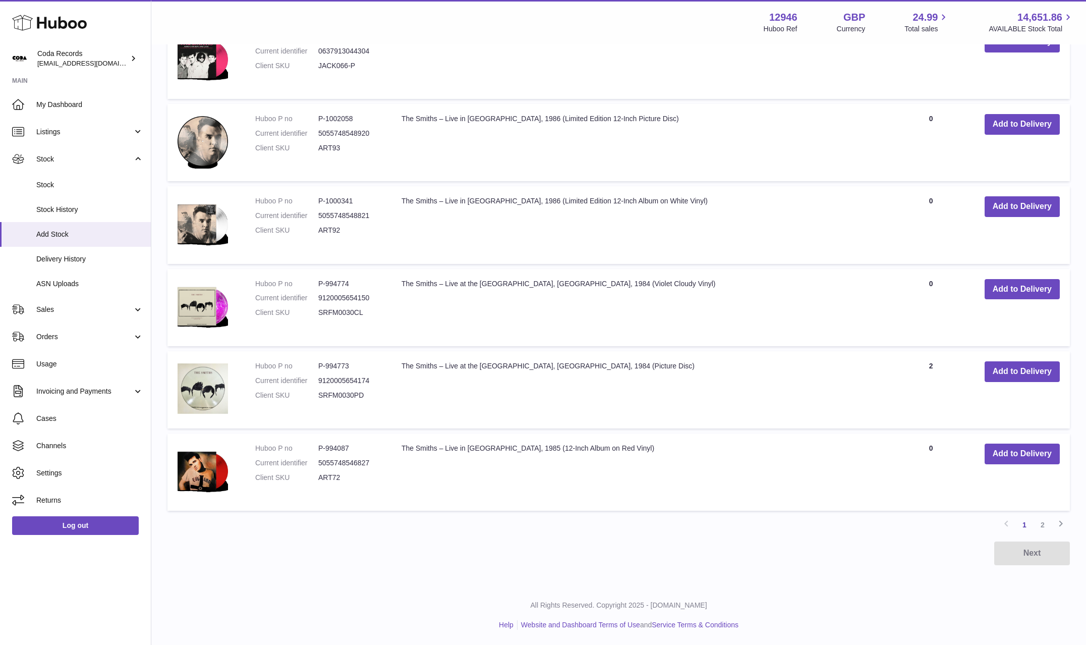
click at [472, 81] on div at bounding box center [543, 322] width 1086 height 645
click at [92, 305] on span "Sales" at bounding box center [84, 310] width 96 height 10
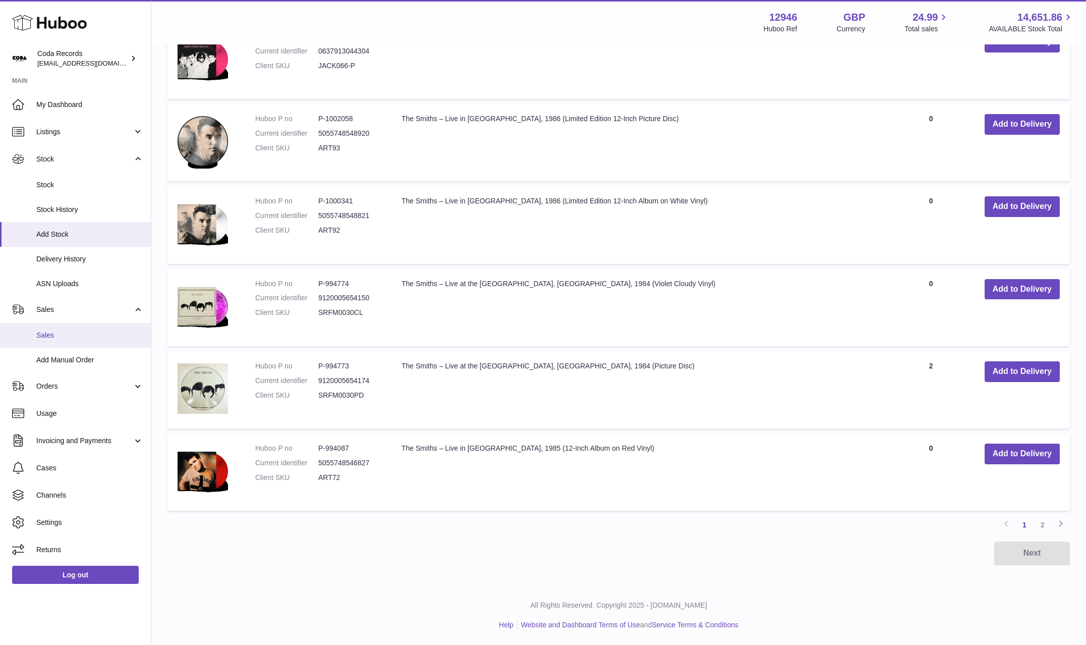
click at [79, 335] on span "Sales" at bounding box center [89, 336] width 107 height 10
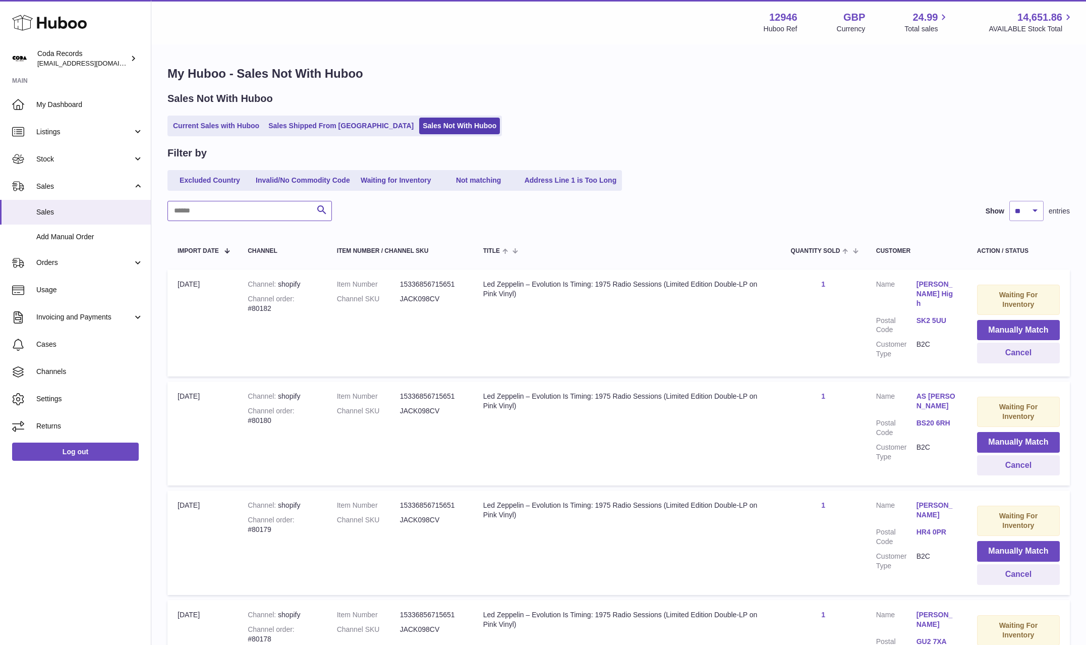
click at [245, 207] on input "text" at bounding box center [250, 211] width 165 height 20
type input "*******"
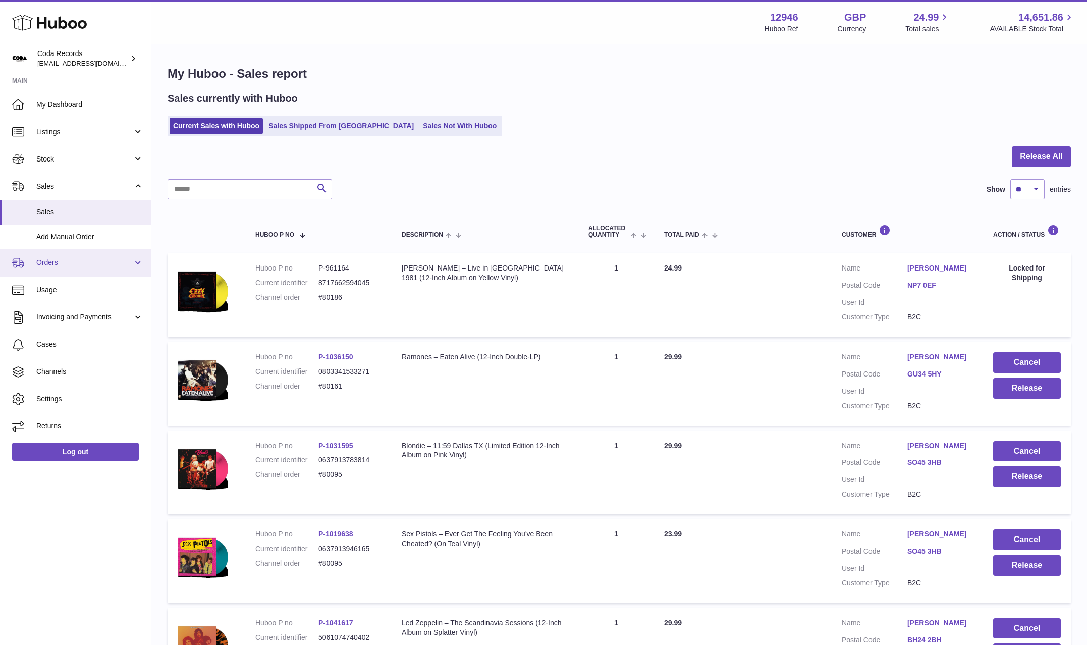
click at [74, 267] on span "Orders" at bounding box center [84, 263] width 96 height 10
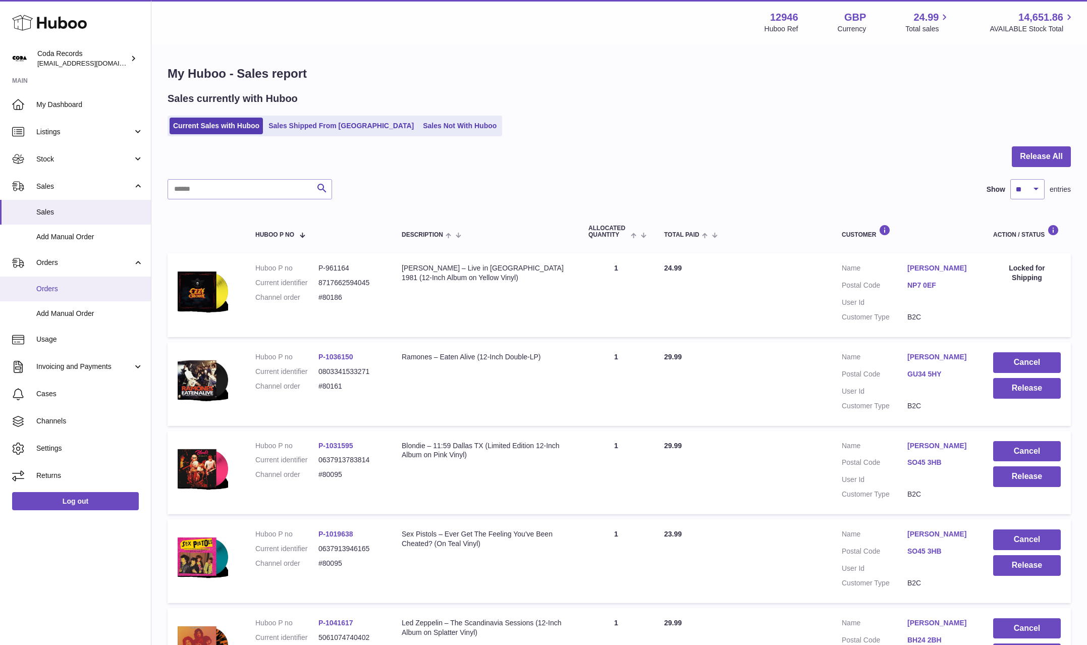
click at [80, 286] on span "Orders" at bounding box center [89, 289] width 107 height 10
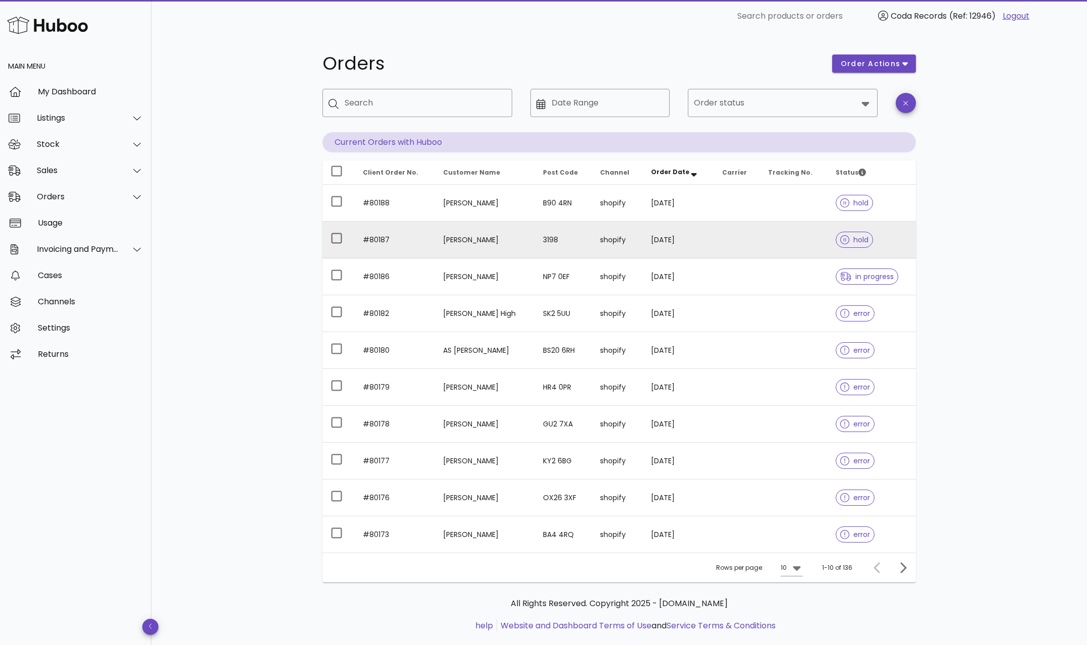
click at [472, 239] on td "[PERSON_NAME]" at bounding box center [484, 240] width 99 height 37
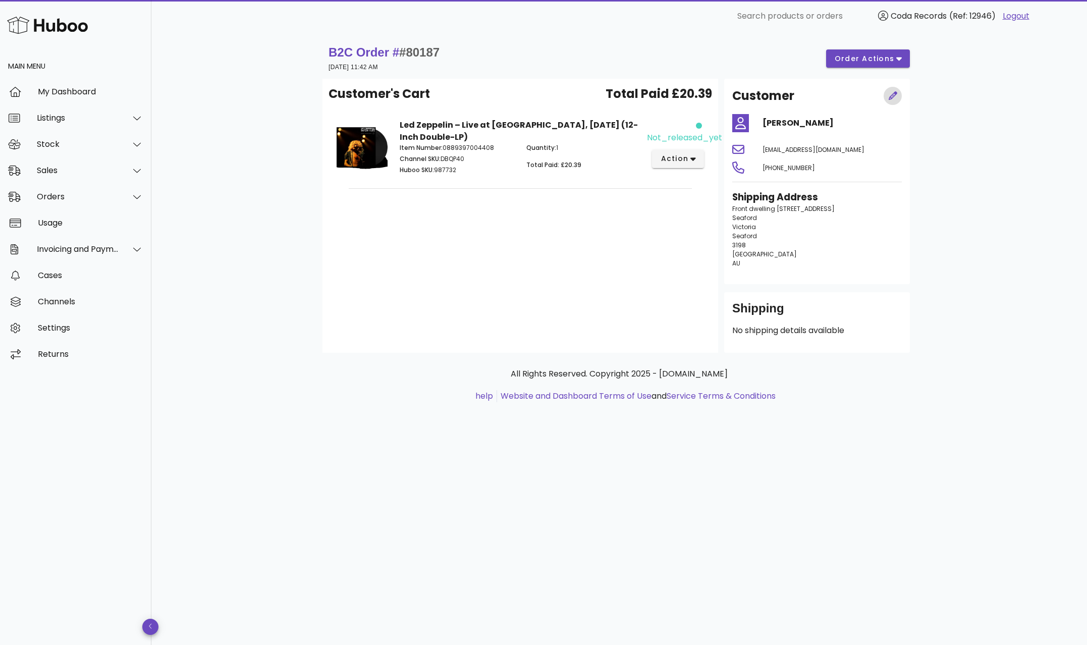
click at [891, 95] on icon "button" at bounding box center [893, 95] width 9 height 9
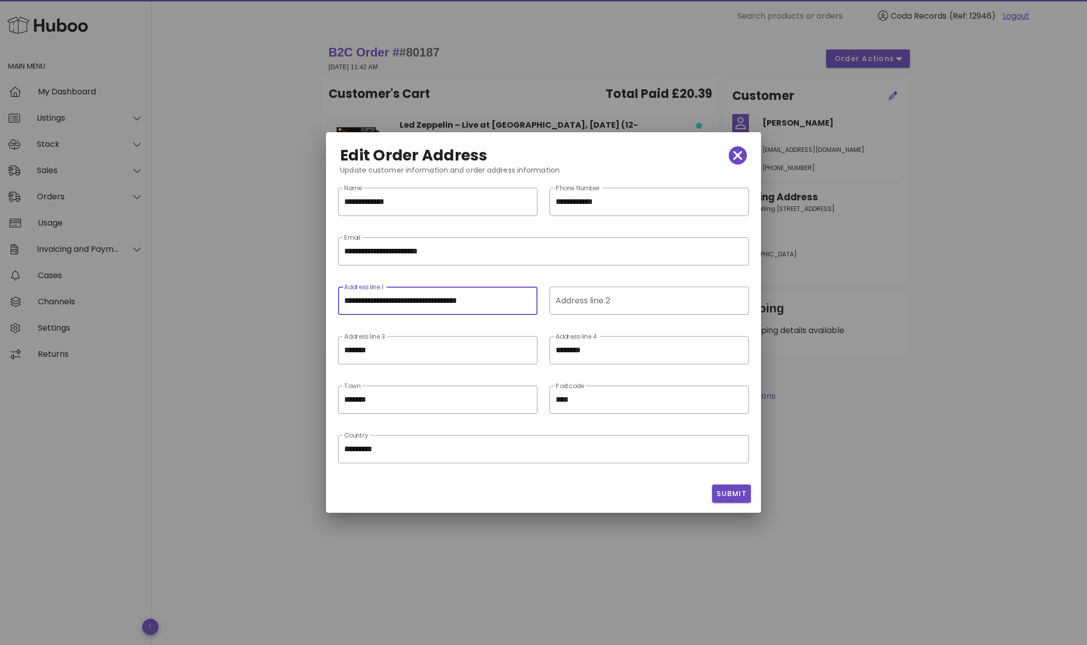
drag, startPoint x: 370, startPoint y: 300, endPoint x: 381, endPoint y: 318, distance: 21.6
click at [370, 301] on input "**********" at bounding box center [437, 301] width 187 height 16
drag, startPoint x: 406, startPoint y: 301, endPoint x: 507, endPoint y: 301, distance: 101.4
click at [507, 301] on input "**********" at bounding box center [437, 301] width 187 height 16
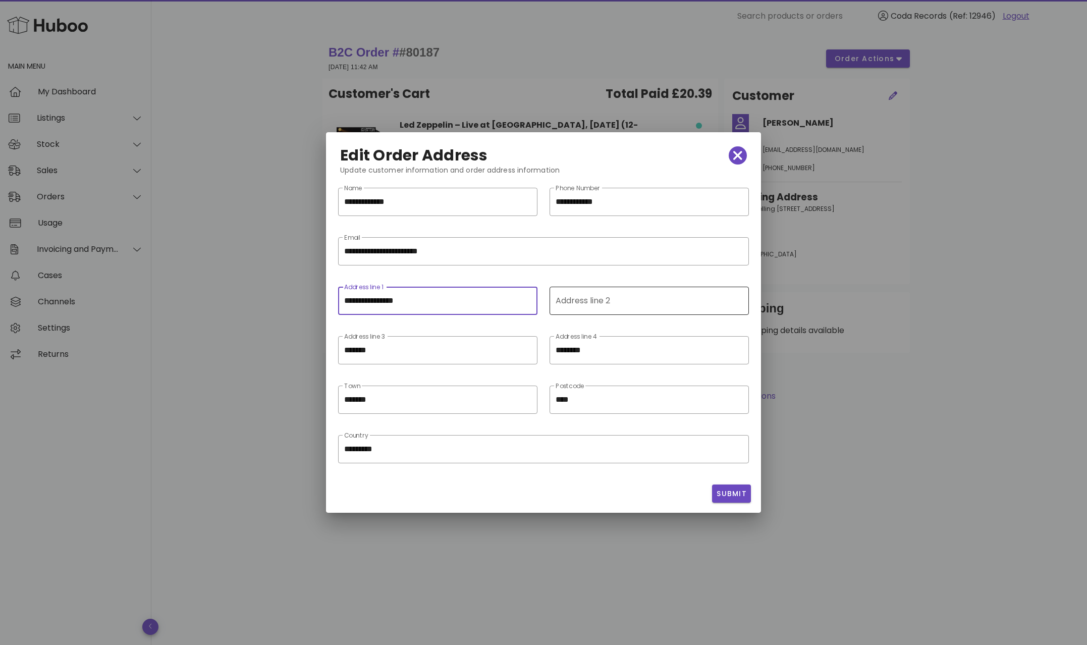
type input "**********"
click at [570, 303] on input "Address line 2" at bounding box center [648, 301] width 185 height 16
paste input "**********"
type input "**********"
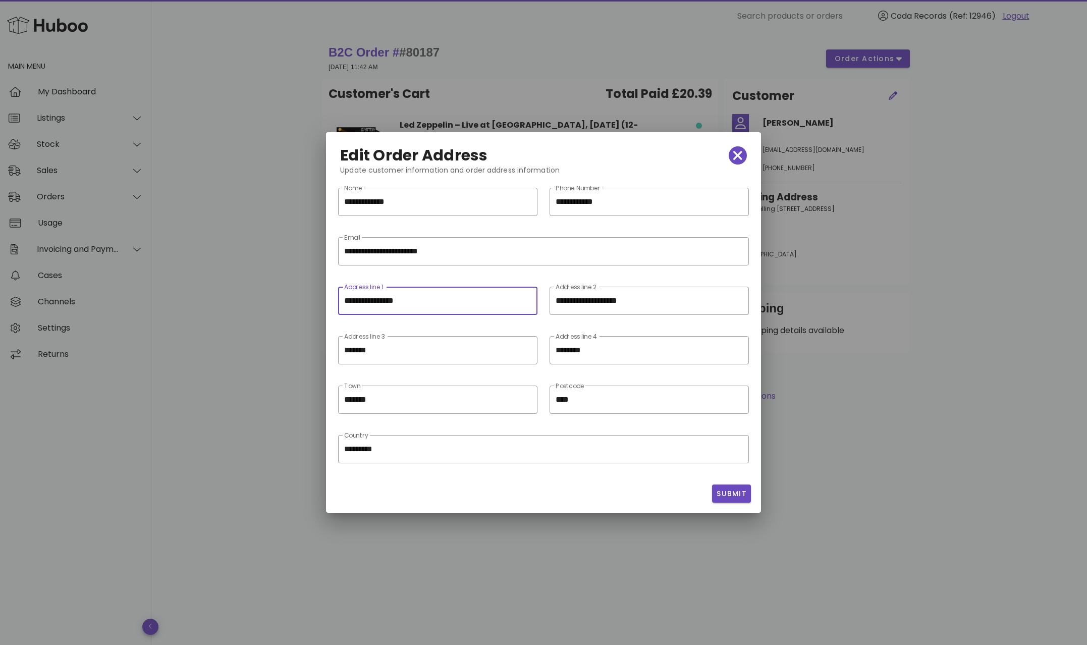
click at [442, 303] on input "**********" at bounding box center [437, 301] width 187 height 16
type input "**********"
click at [663, 301] on input "**********" at bounding box center [642, 301] width 173 height 16
click at [732, 497] on span "Submit" at bounding box center [731, 493] width 31 height 11
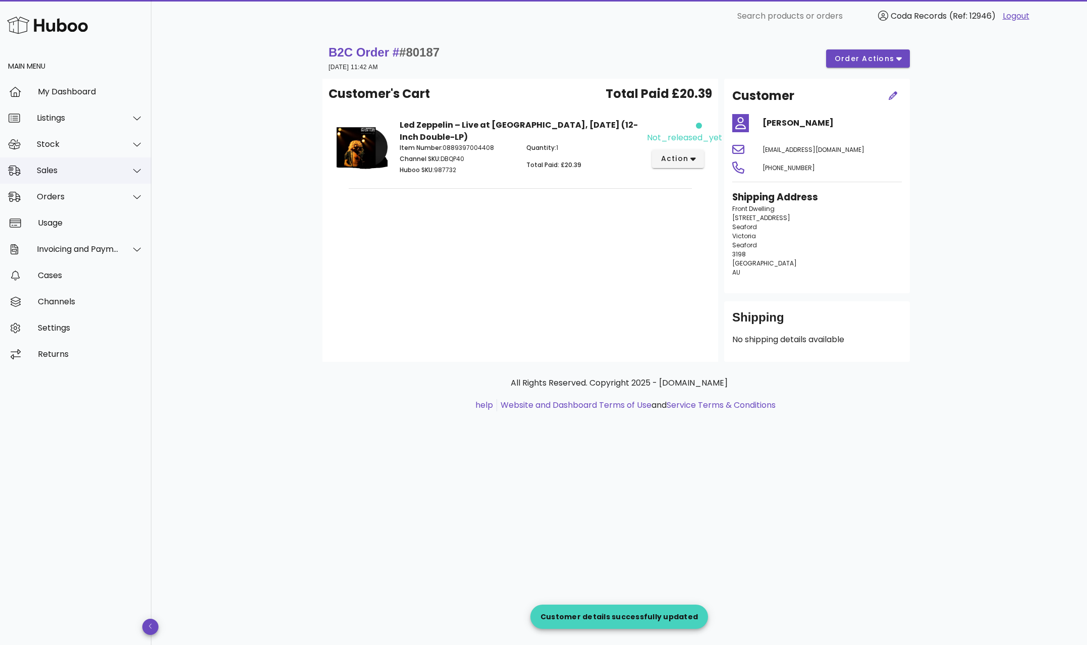
click at [96, 173] on div "Sales" at bounding box center [78, 171] width 82 height 10
click at [95, 191] on div "Sales" at bounding box center [89, 196] width 107 height 10
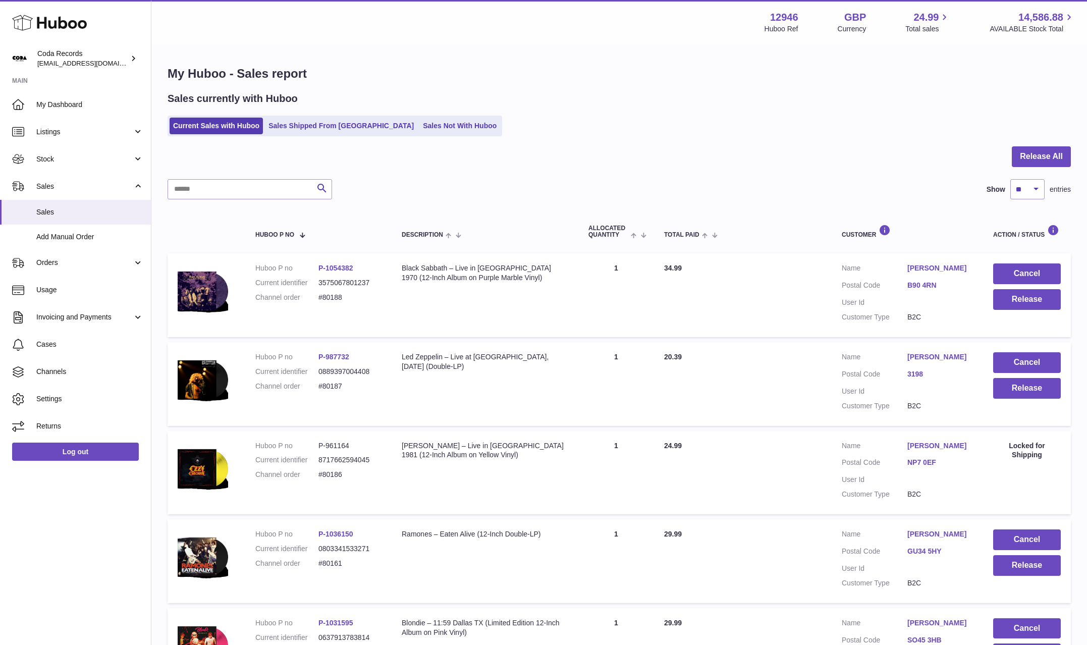
click at [929, 354] on link "[PERSON_NAME]" at bounding box center [940, 357] width 66 height 10
click at [854, 377] on div at bounding box center [543, 322] width 1087 height 645
click at [1023, 389] on button "Release" at bounding box center [1027, 388] width 68 height 21
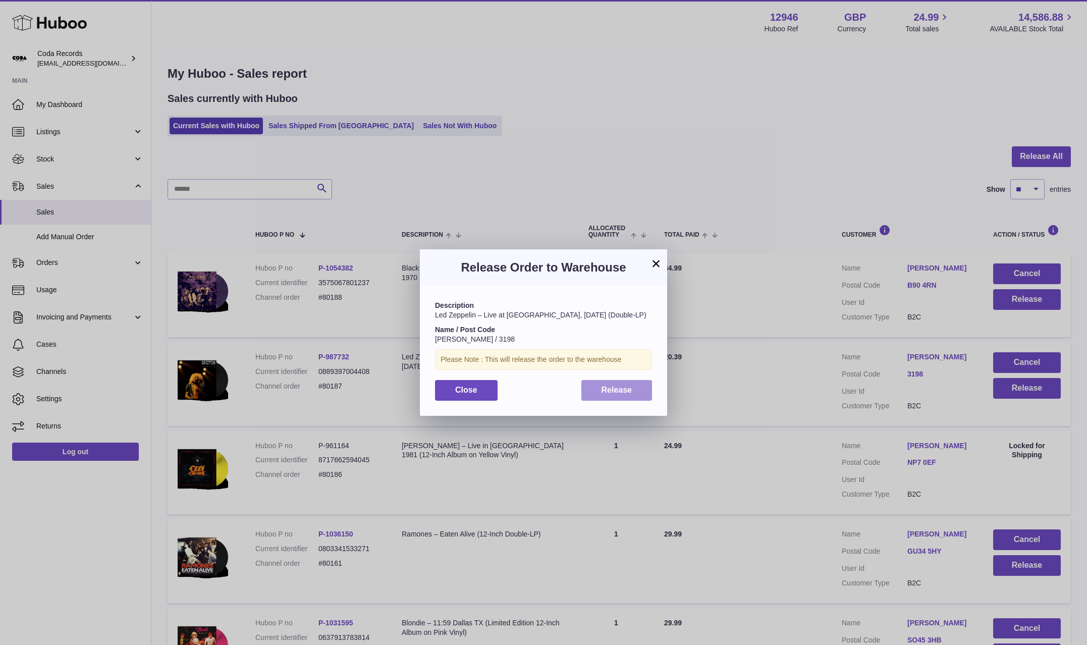
click at [645, 401] on button "Release" at bounding box center [616, 390] width 71 height 21
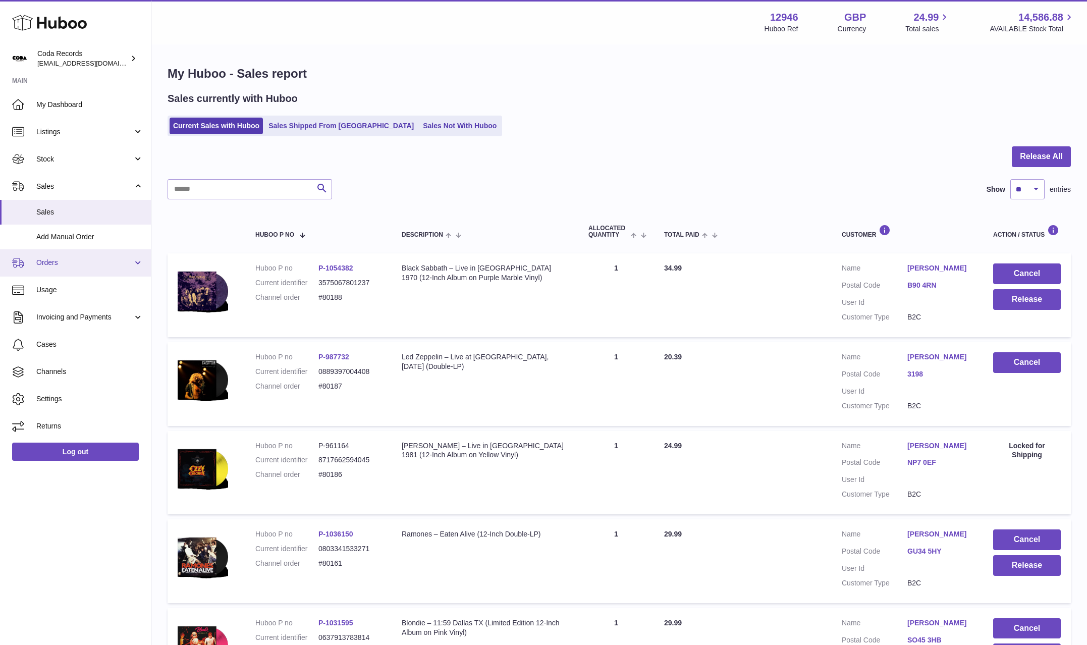
drag, startPoint x: 106, startPoint y: 257, endPoint x: 100, endPoint y: 263, distance: 8.6
click at [106, 257] on link "Orders" at bounding box center [75, 262] width 151 height 27
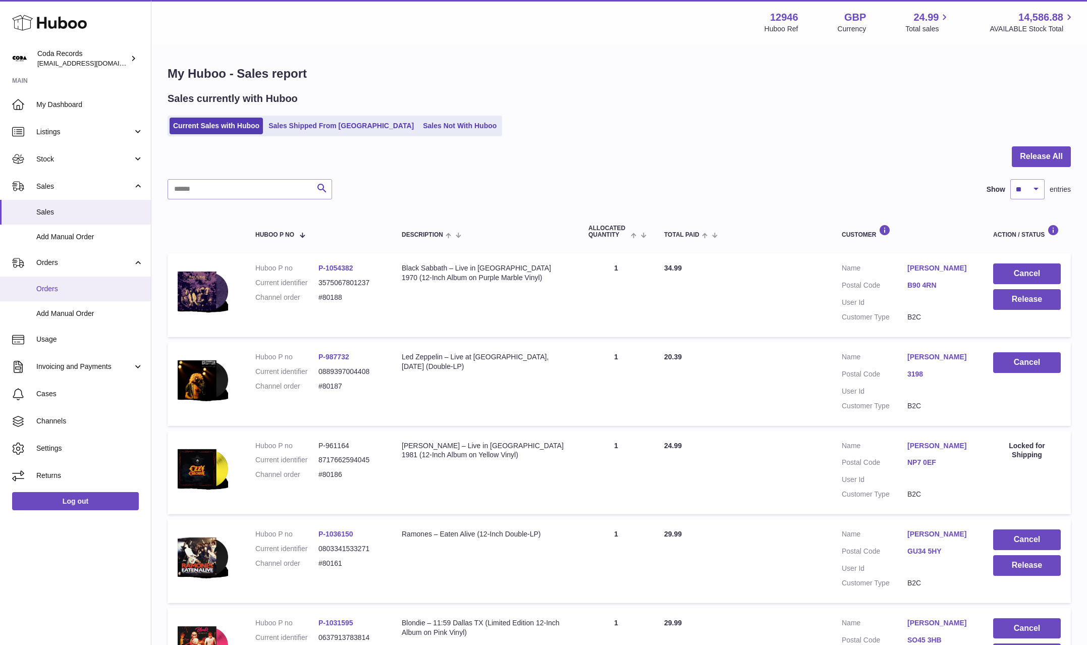
click at [84, 279] on link "Orders" at bounding box center [75, 289] width 151 height 25
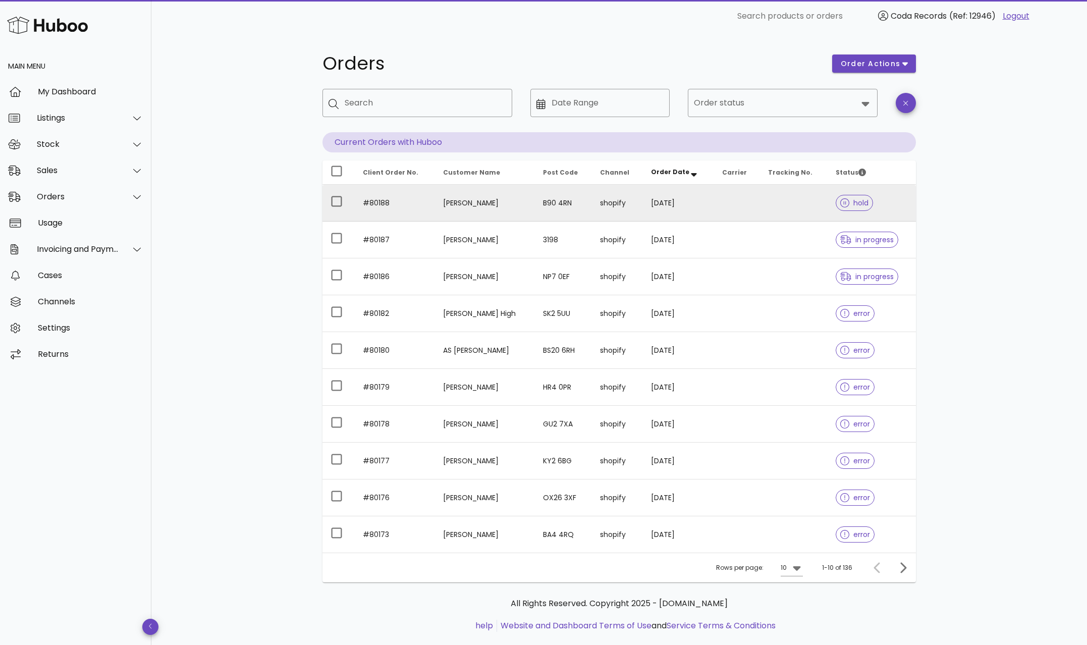
click at [465, 205] on td "[PERSON_NAME]" at bounding box center [484, 203] width 99 height 37
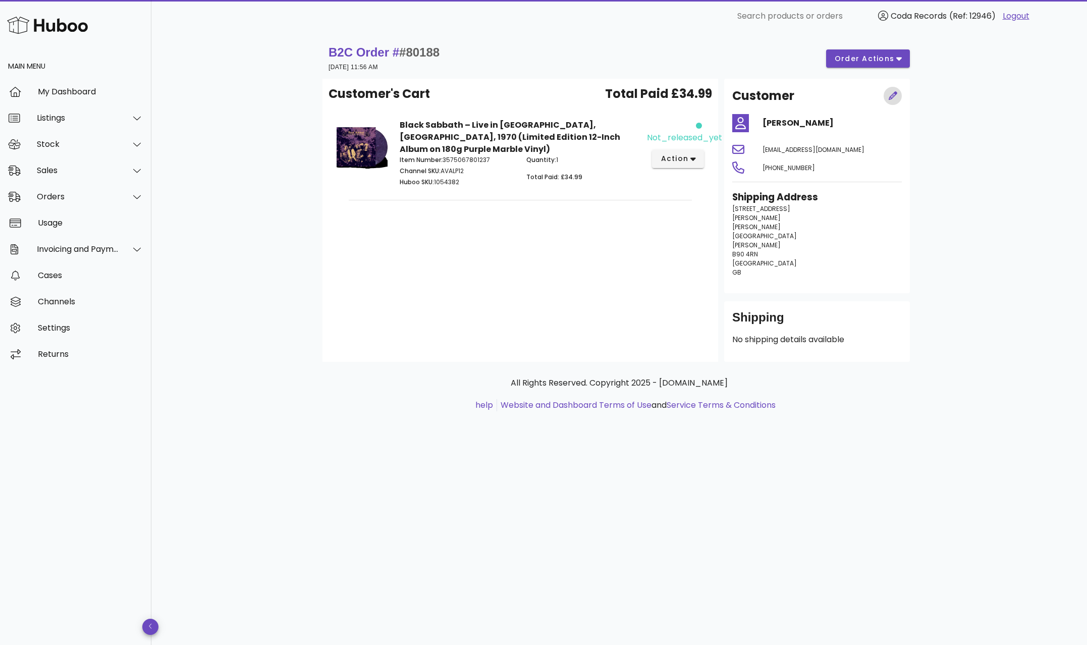
click at [896, 91] on icon "button" at bounding box center [893, 95] width 9 height 9
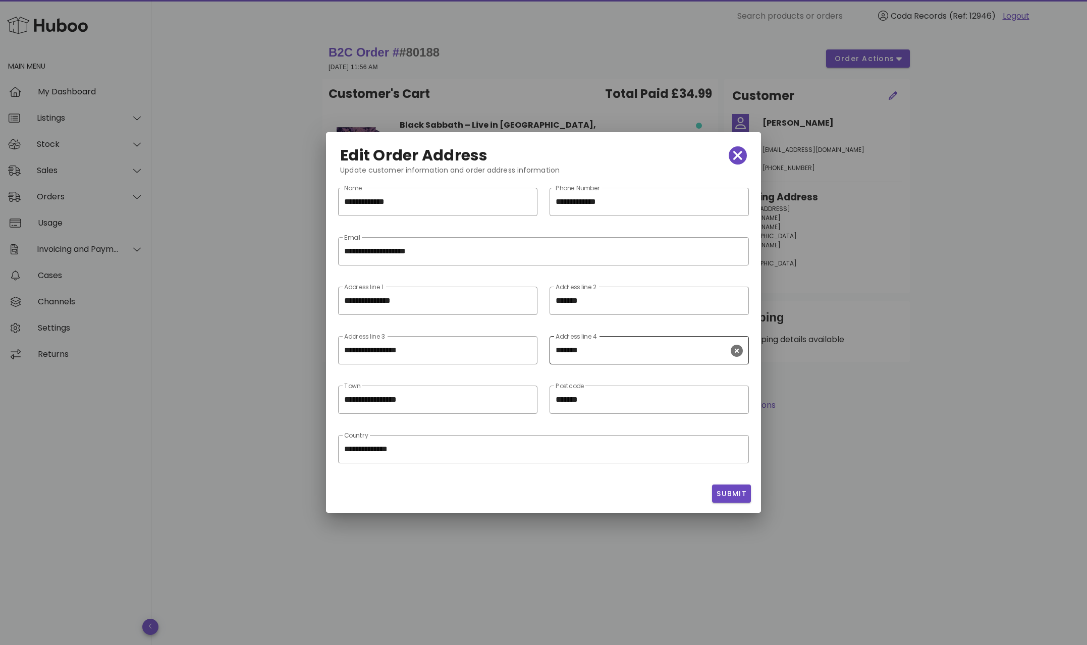
click at [742, 351] on div "​ Address line 4 *******" at bounding box center [649, 350] width 199 height 28
drag, startPoint x: 374, startPoint y: 399, endPoint x: 285, endPoint y: 392, distance: 90.1
click at [284, 392] on div "**********" at bounding box center [543, 322] width 1087 height 645
click at [527, 349] on icon "clear icon" at bounding box center [525, 351] width 12 height 12
type input "********"
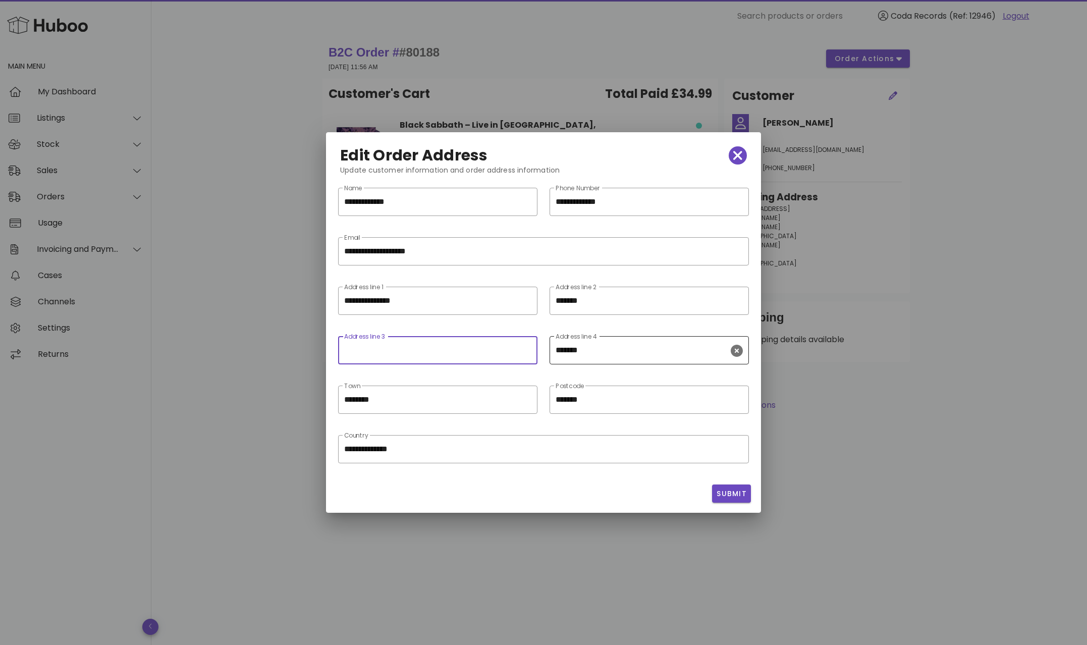
click at [736, 350] on icon "clear icon" at bounding box center [737, 351] width 12 height 12
click at [740, 492] on span "Submit" at bounding box center [731, 493] width 31 height 11
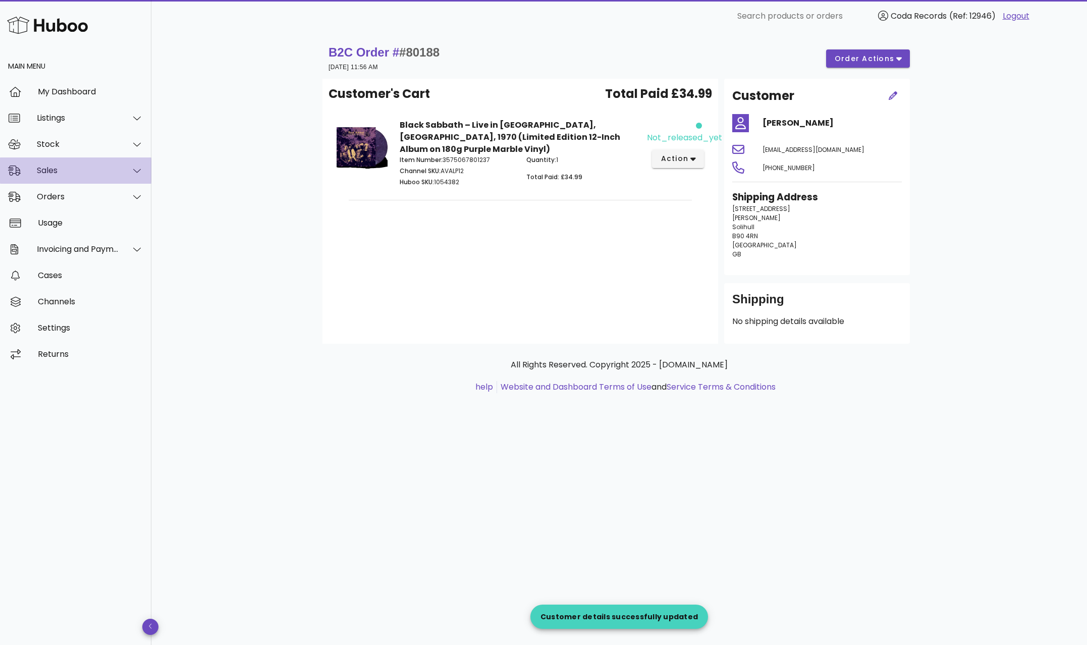
drag, startPoint x: 64, startPoint y: 175, endPoint x: 70, endPoint y: 183, distance: 10.0
click at [64, 175] on div "Sales" at bounding box center [78, 171] width 82 height 10
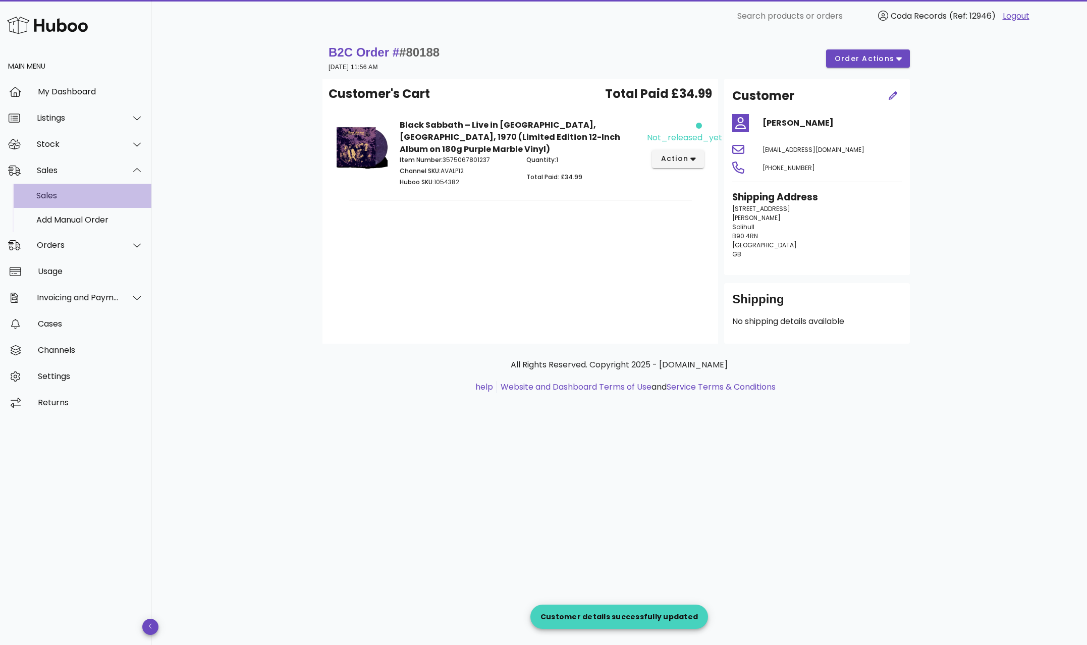
click at [81, 200] on div "Sales" at bounding box center [89, 196] width 107 height 10
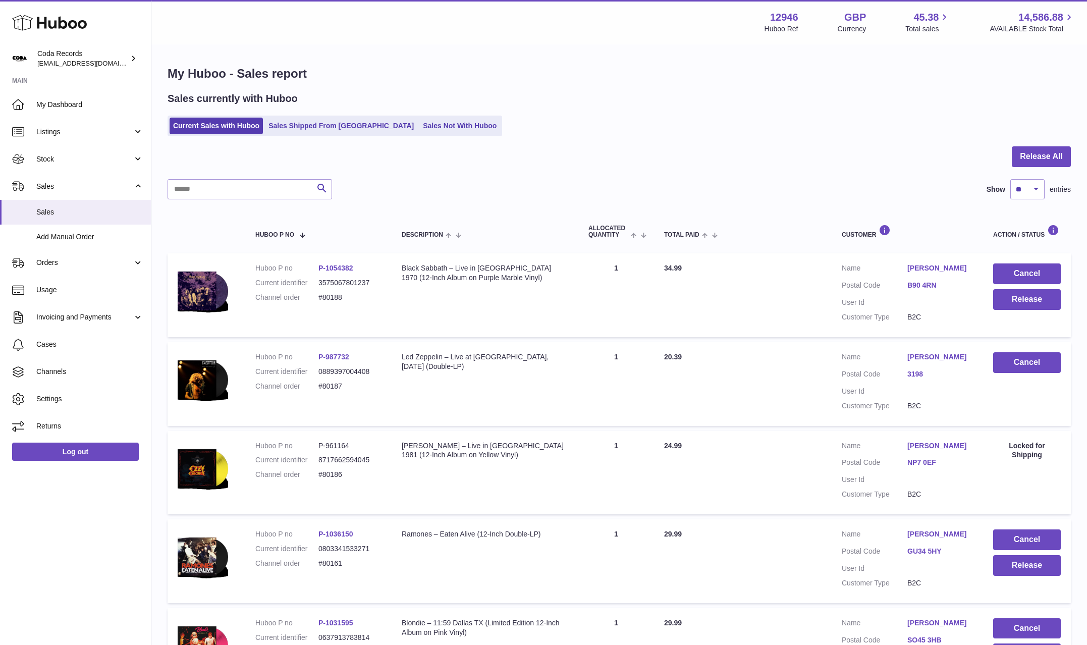
click at [933, 267] on link "[PERSON_NAME]" at bounding box center [940, 268] width 66 height 10
click at [860, 321] on div at bounding box center [543, 322] width 1087 height 645
click at [926, 266] on link "[PERSON_NAME]" at bounding box center [940, 268] width 66 height 10
drag, startPoint x: 840, startPoint y: 311, endPoint x: 895, endPoint y: 314, distance: 54.6
click at [841, 311] on div at bounding box center [543, 322] width 1087 height 645
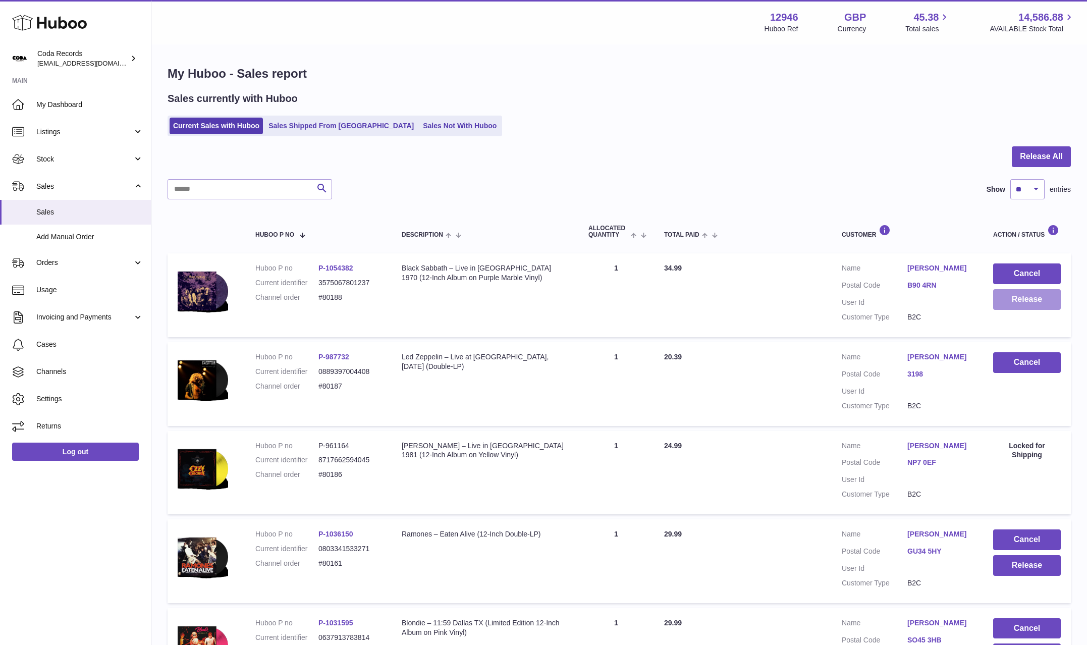
click at [1010, 303] on button "Release" at bounding box center [1027, 299] width 68 height 21
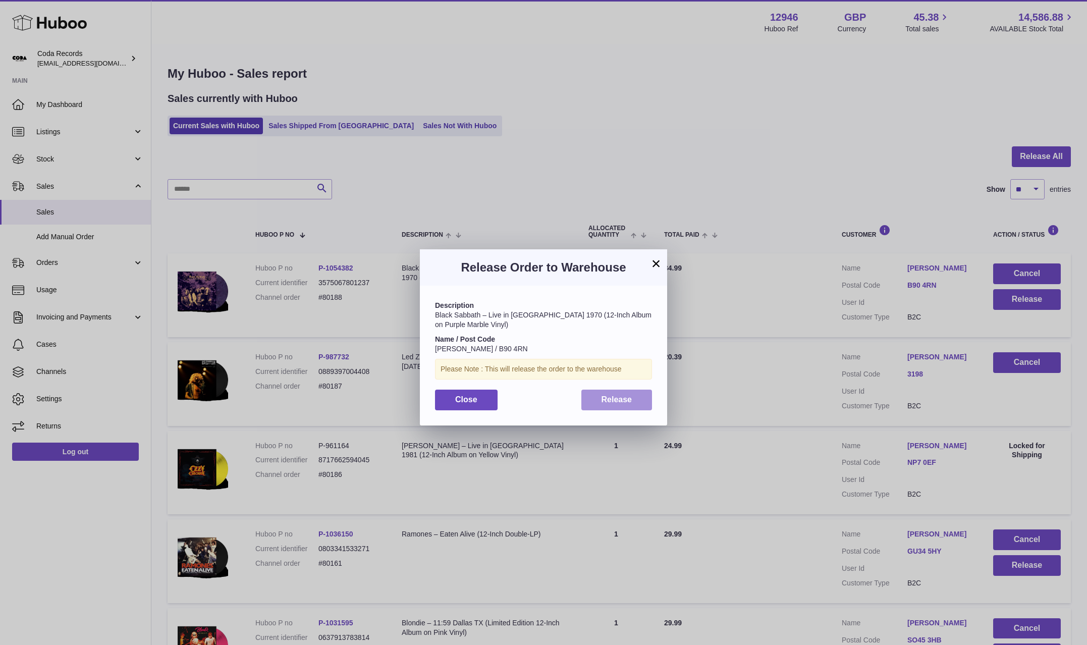
click at [635, 398] on button "Release" at bounding box center [616, 400] width 71 height 21
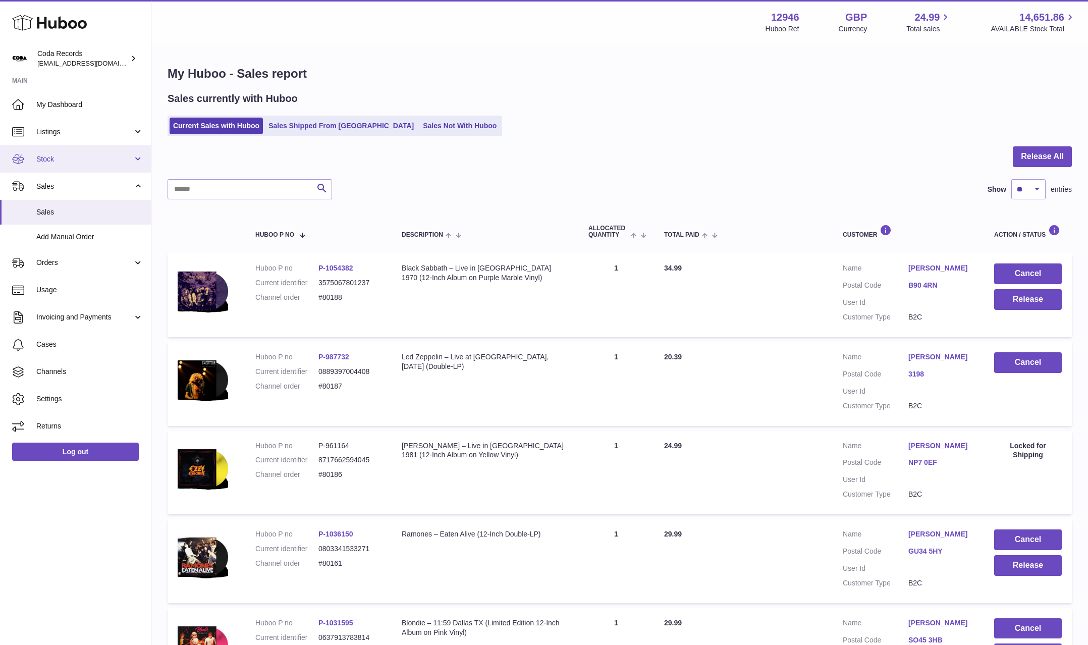
click at [59, 162] on span "Stock" at bounding box center [84, 159] width 96 height 10
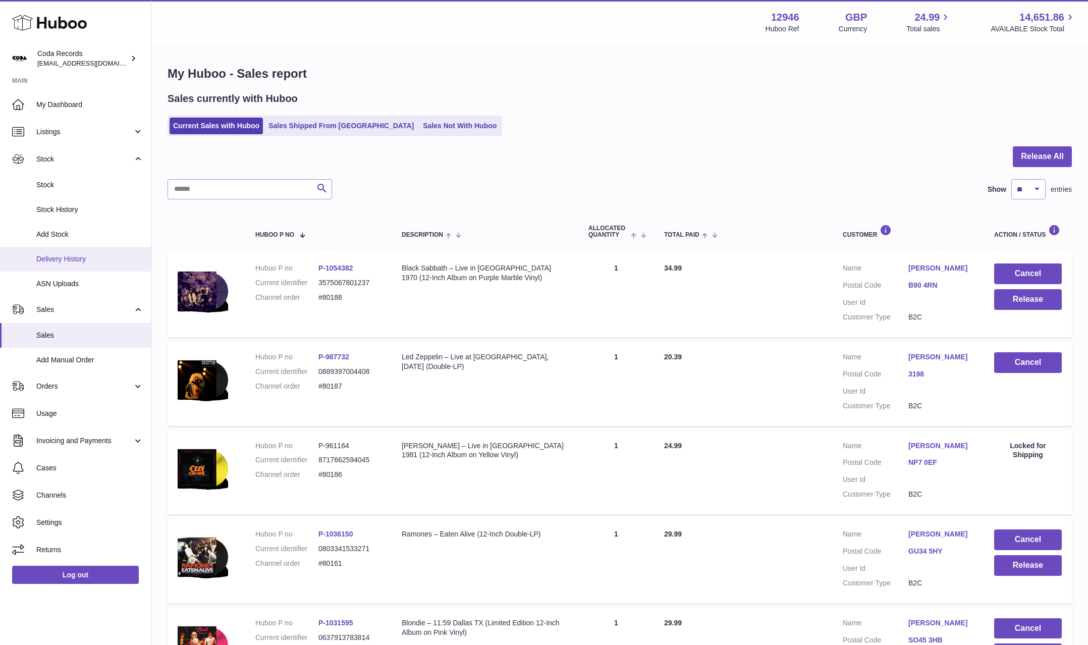
click at [68, 262] on span "Delivery History" at bounding box center [89, 259] width 107 height 10
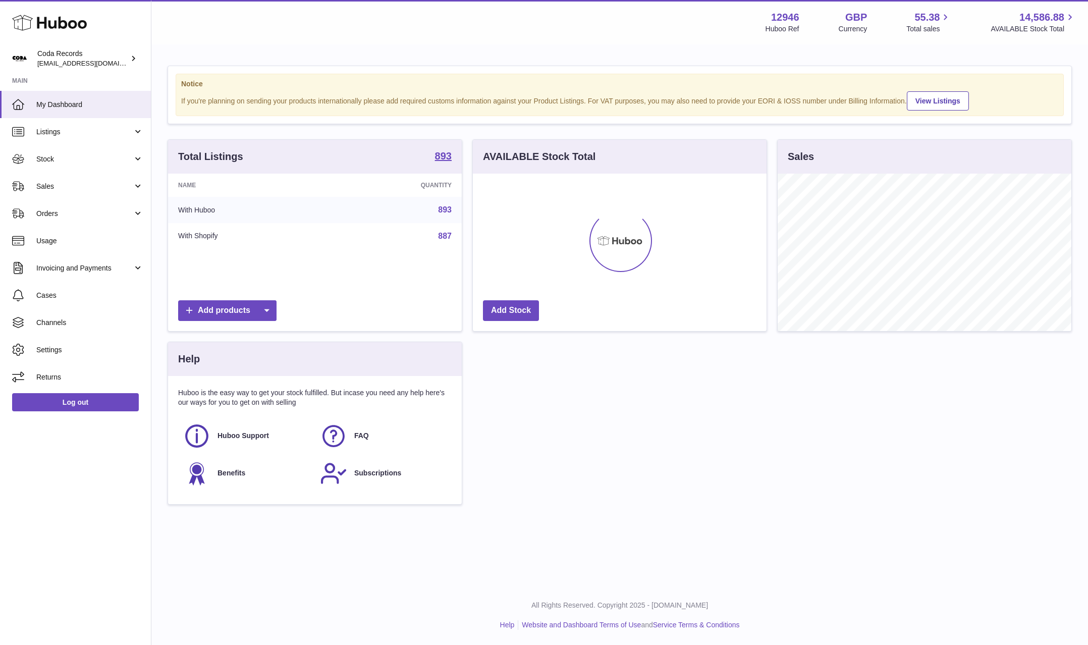
scroll to position [157, 294]
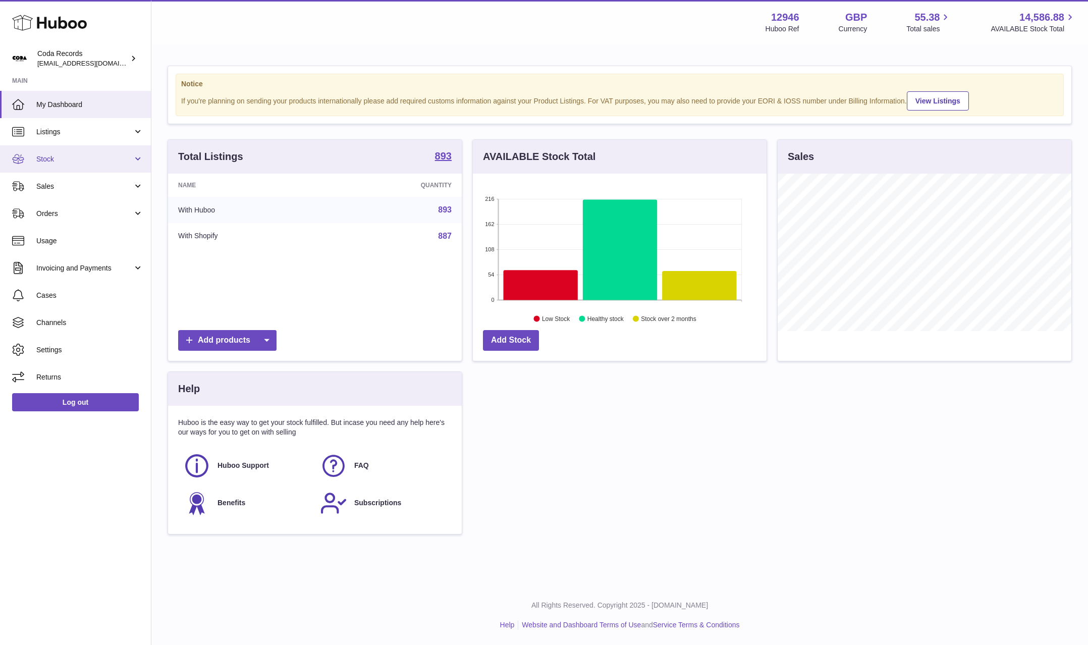
click at [84, 165] on link "Stock" at bounding box center [75, 158] width 151 height 27
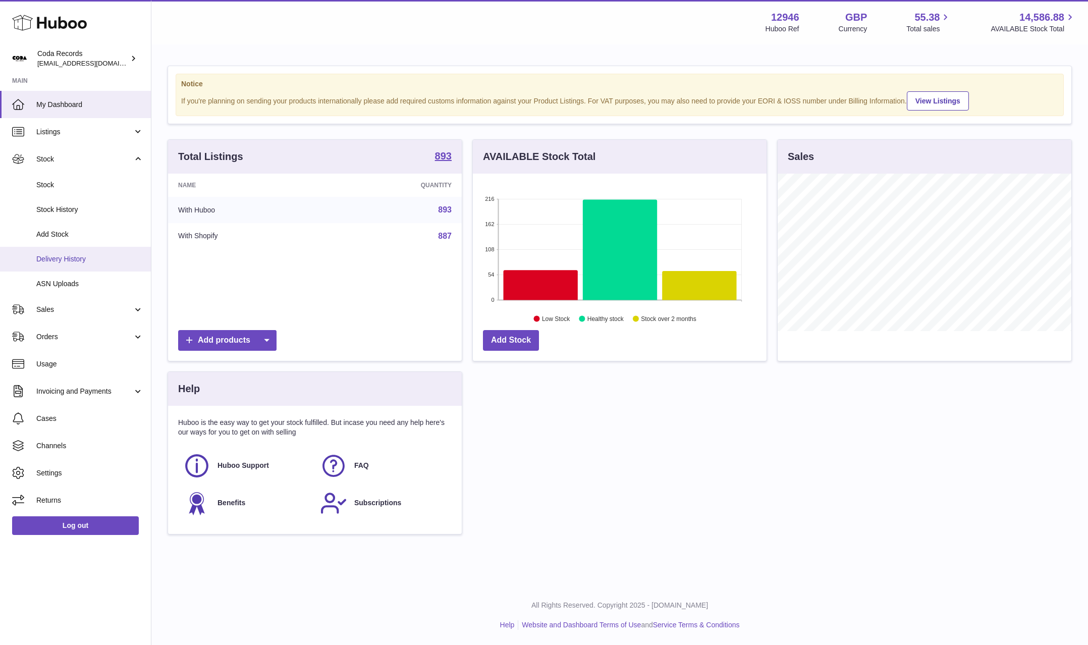
click at [88, 257] on span "Delivery History" at bounding box center [89, 259] width 107 height 10
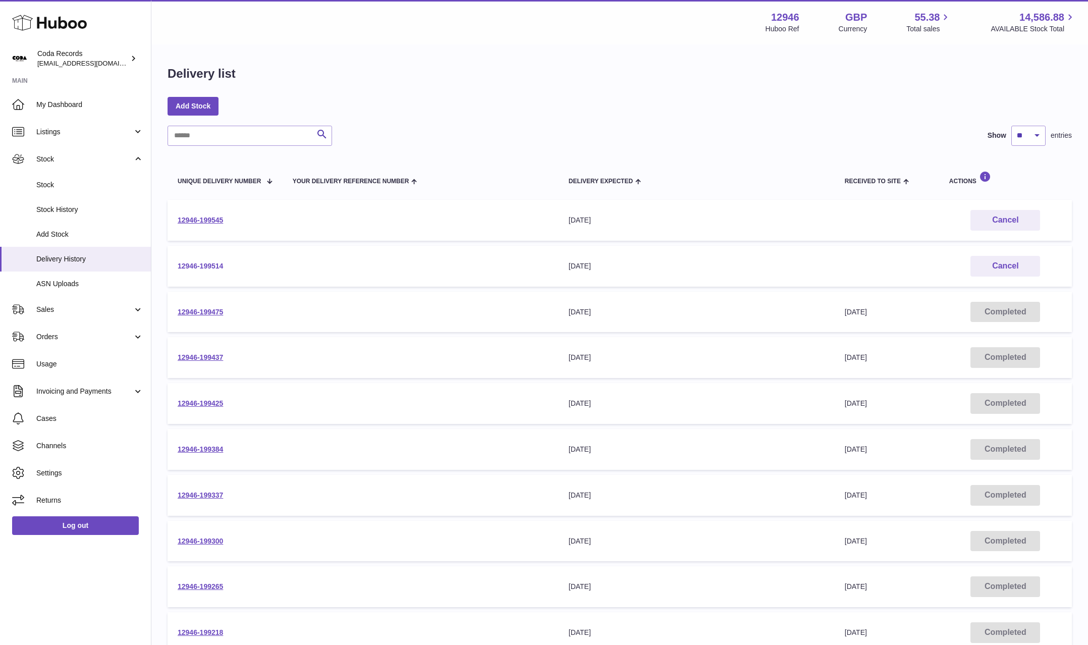
click at [204, 268] on link "12946-199514" at bounding box center [200, 266] width 45 height 8
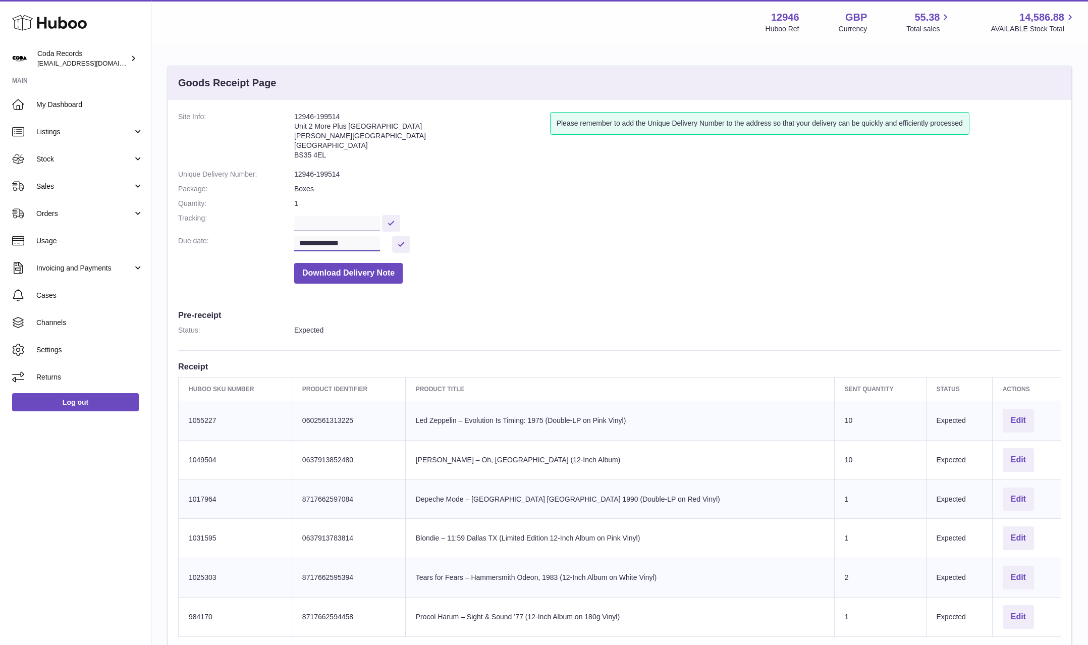
click at [320, 247] on input "**********" at bounding box center [337, 243] width 86 height 15
click at [332, 358] on span "19" at bounding box center [330, 363] width 18 height 18
type input "**********"
click at [398, 240] on button at bounding box center [401, 244] width 18 height 17
click at [79, 163] on span "Stock" at bounding box center [84, 159] width 96 height 10
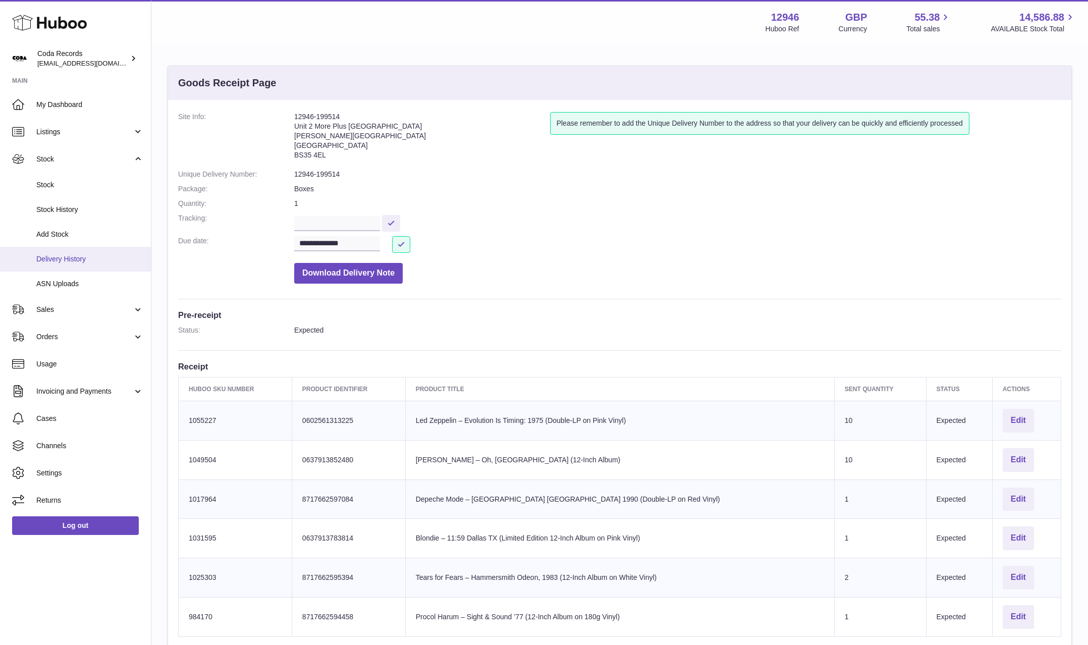
click at [78, 260] on span "Delivery History" at bounding box center [89, 259] width 107 height 10
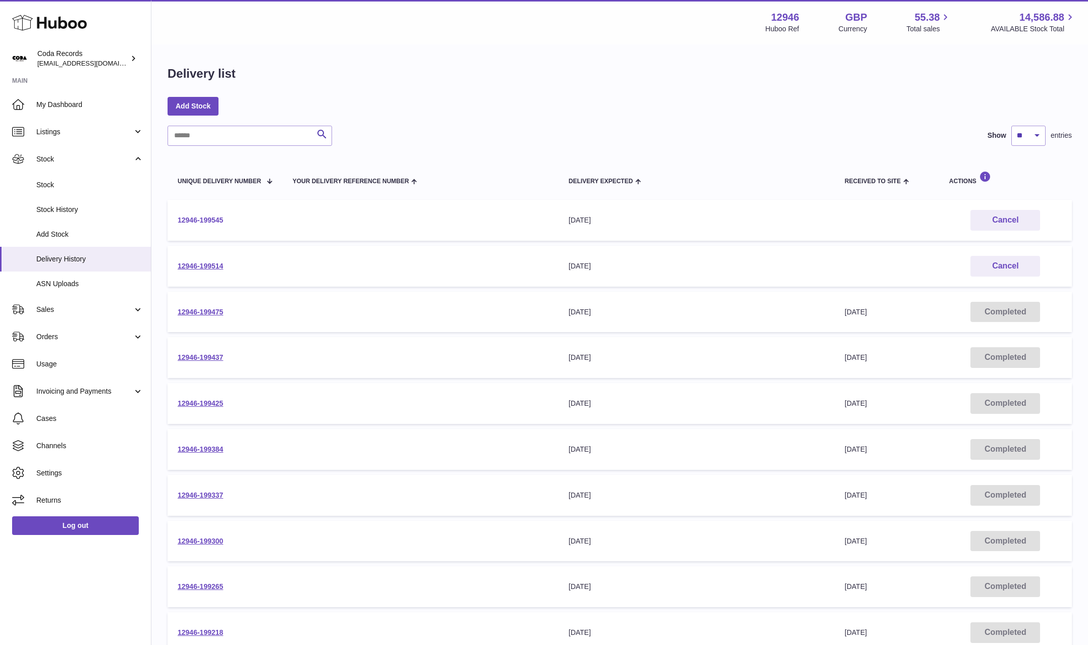
click at [217, 222] on link "12946-199545" at bounding box center [200, 220] width 45 height 8
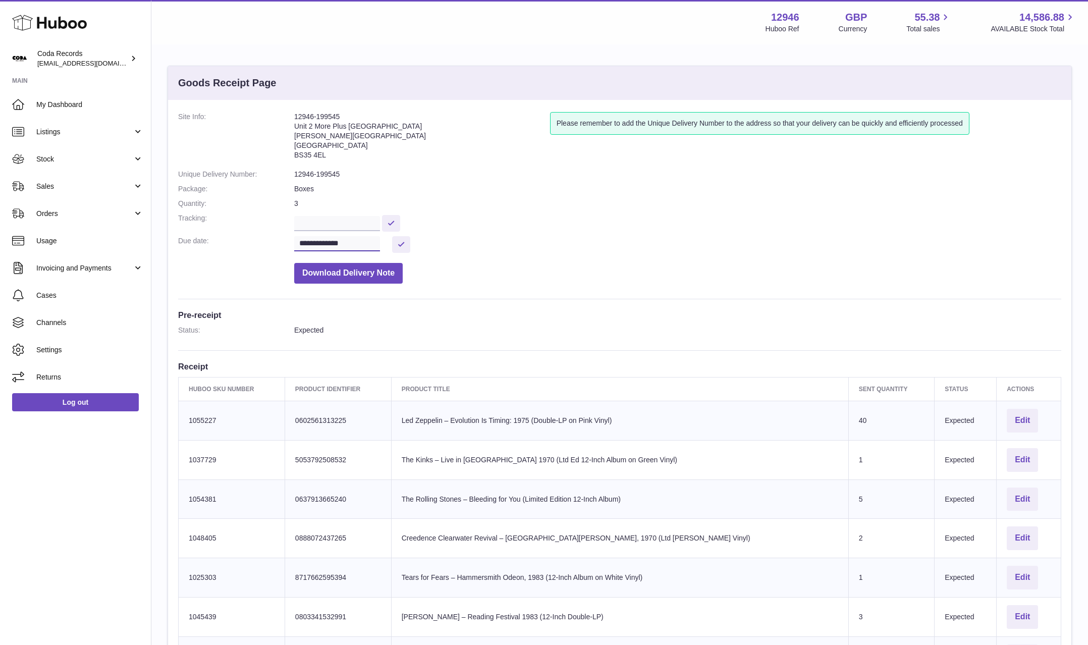
click at [342, 243] on input "**********" at bounding box center [337, 243] width 86 height 15
drag, startPoint x: 335, startPoint y: 362, endPoint x: 349, endPoint y: 350, distance: 17.9
click at [335, 362] on span "19" at bounding box center [330, 363] width 18 height 18
type input "**********"
click at [403, 244] on button at bounding box center [401, 244] width 18 height 17
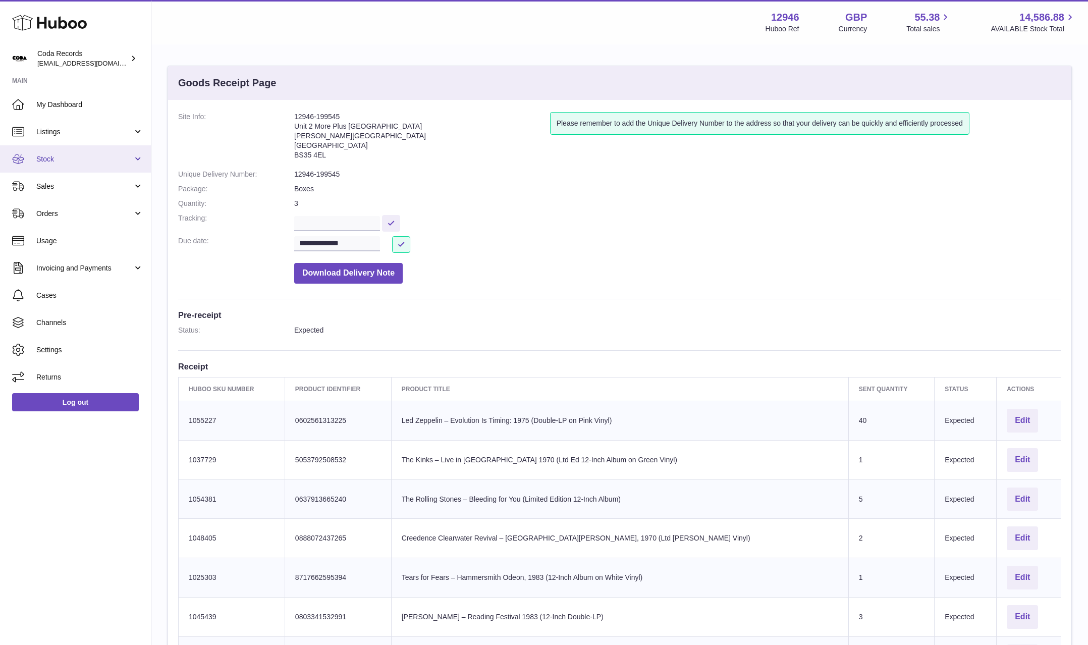
click at [77, 166] on link "Stock" at bounding box center [75, 158] width 151 height 27
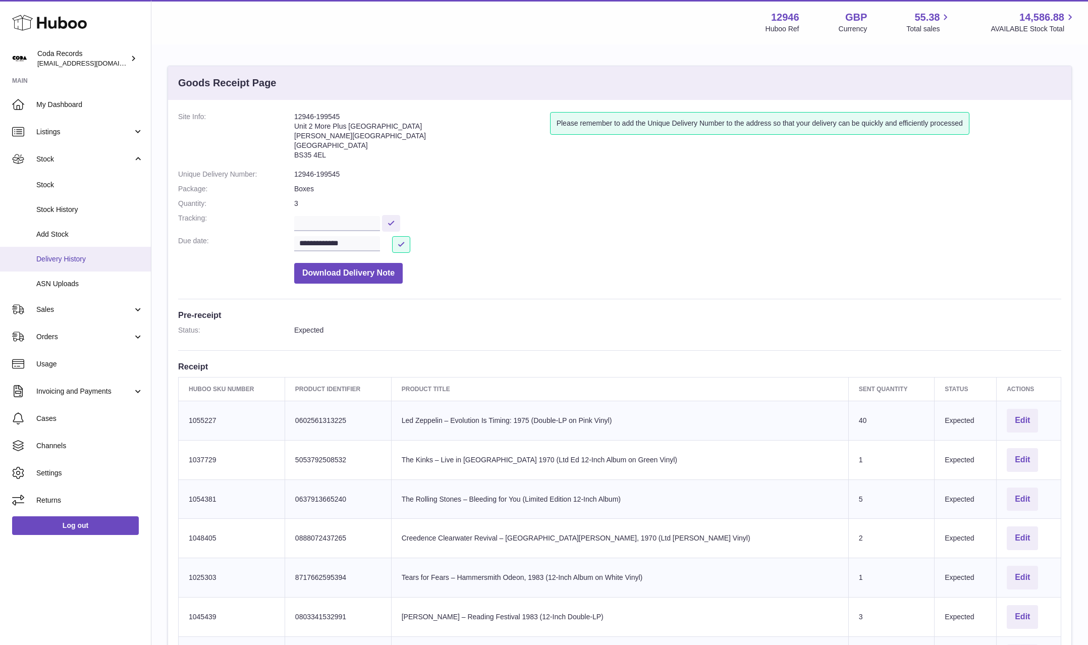
click at [73, 259] on span "Delivery History" at bounding box center [89, 259] width 107 height 10
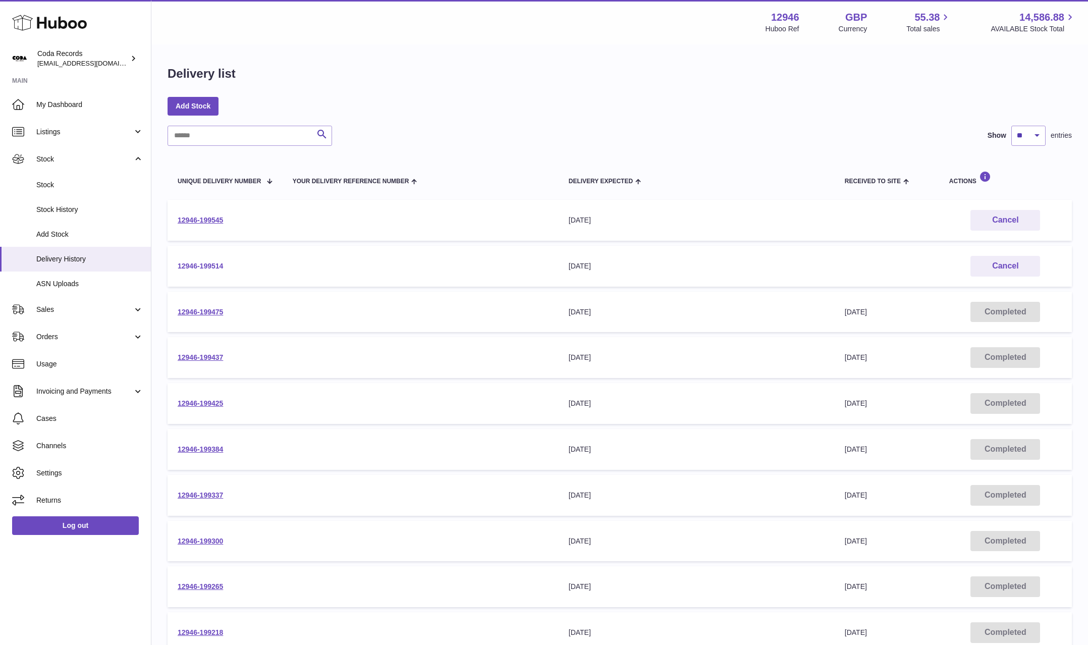
click at [208, 269] on link "12946-199514" at bounding box center [200, 266] width 45 height 8
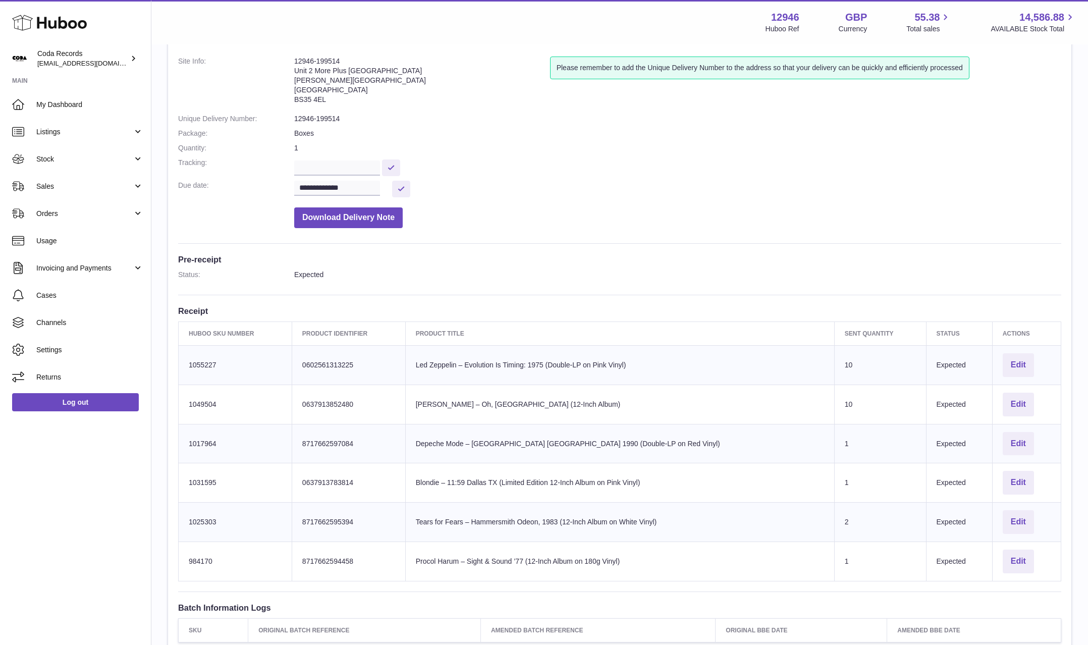
scroll to position [57, 0]
click at [90, 106] on span "My Dashboard" at bounding box center [89, 105] width 107 height 10
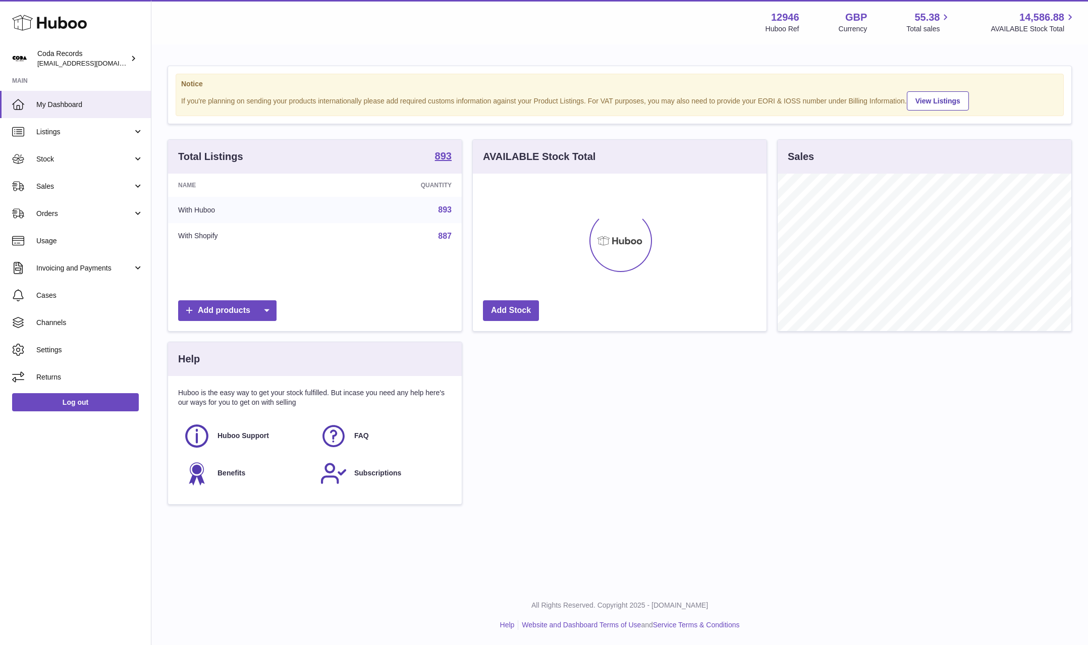
scroll to position [157, 294]
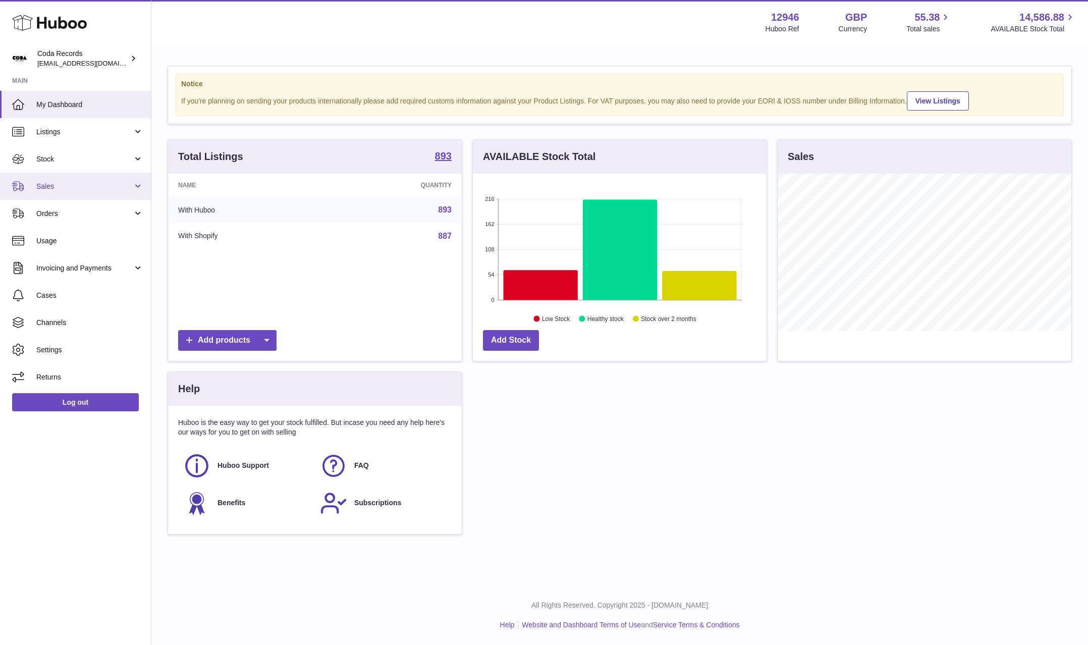
click at [97, 182] on span "Sales" at bounding box center [84, 187] width 96 height 10
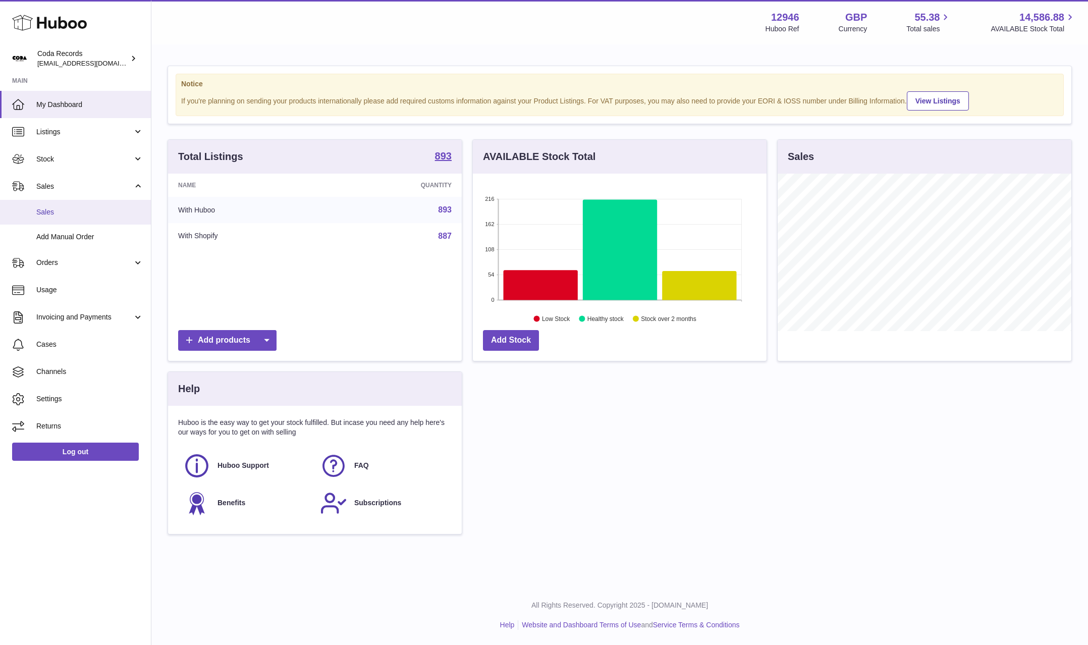
click at [101, 210] on span "Sales" at bounding box center [89, 212] width 107 height 10
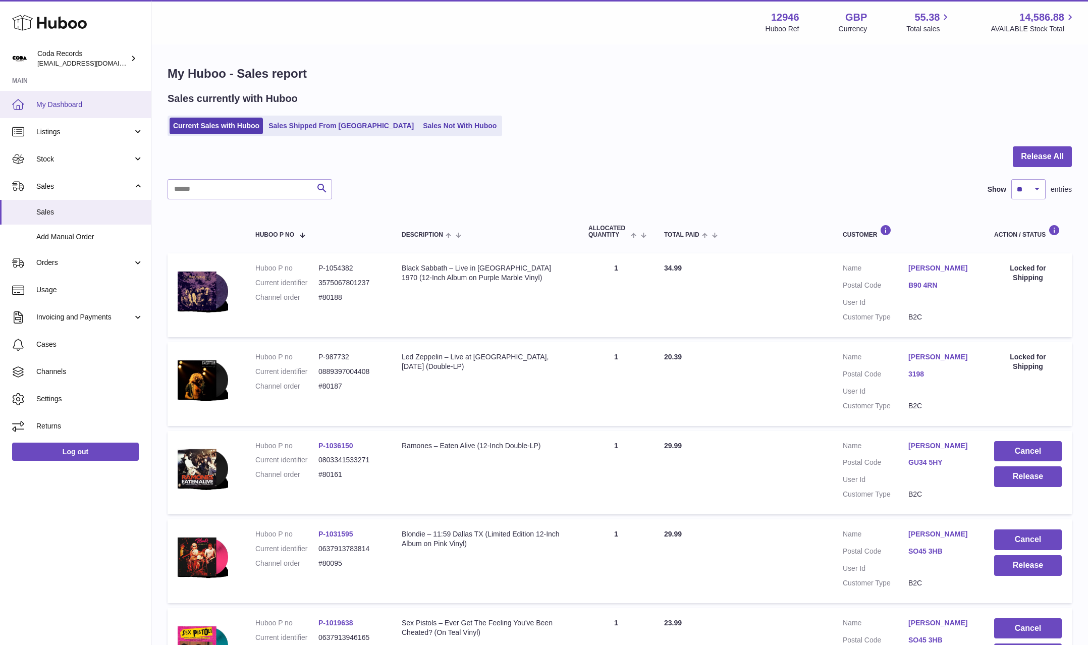
click at [87, 104] on span "My Dashboard" at bounding box center [89, 105] width 107 height 10
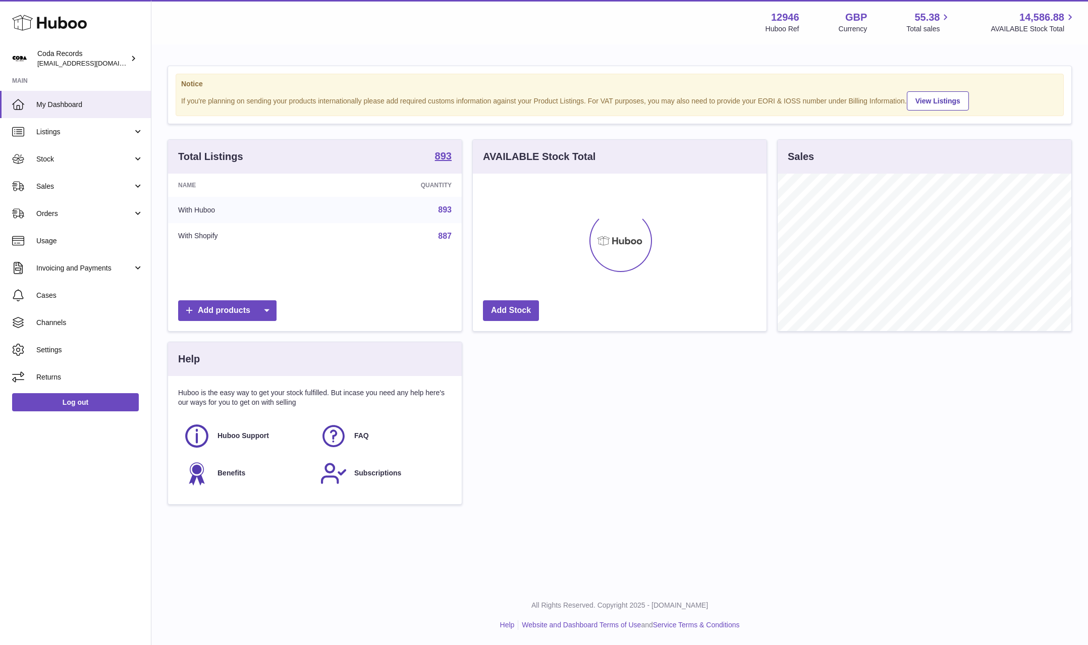
scroll to position [157, 294]
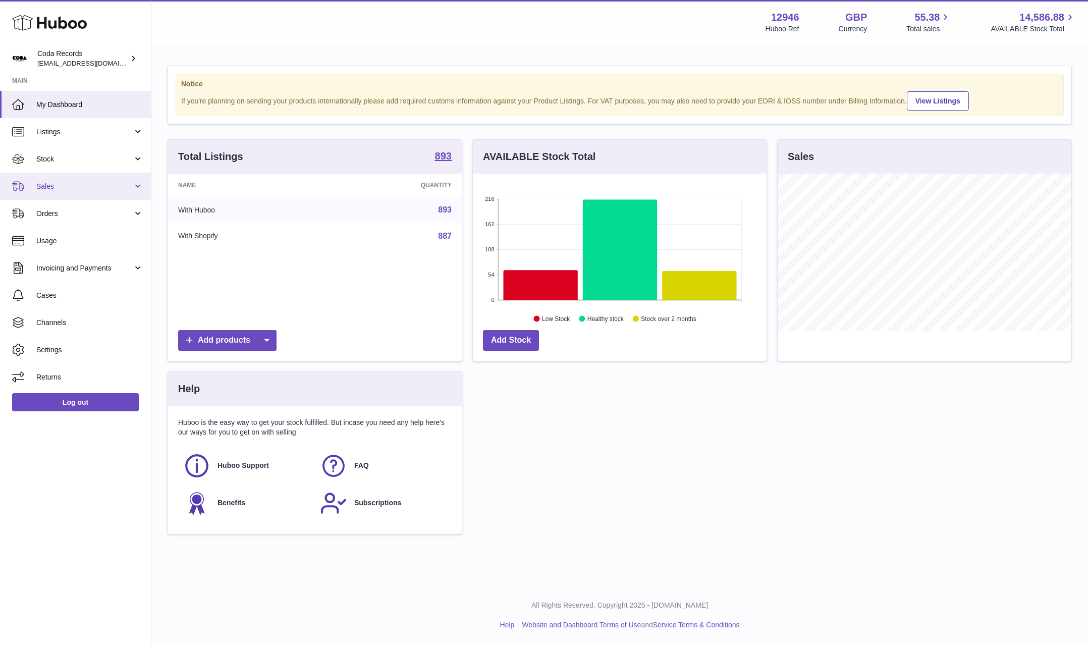
click at [84, 191] on span "Sales" at bounding box center [84, 187] width 96 height 10
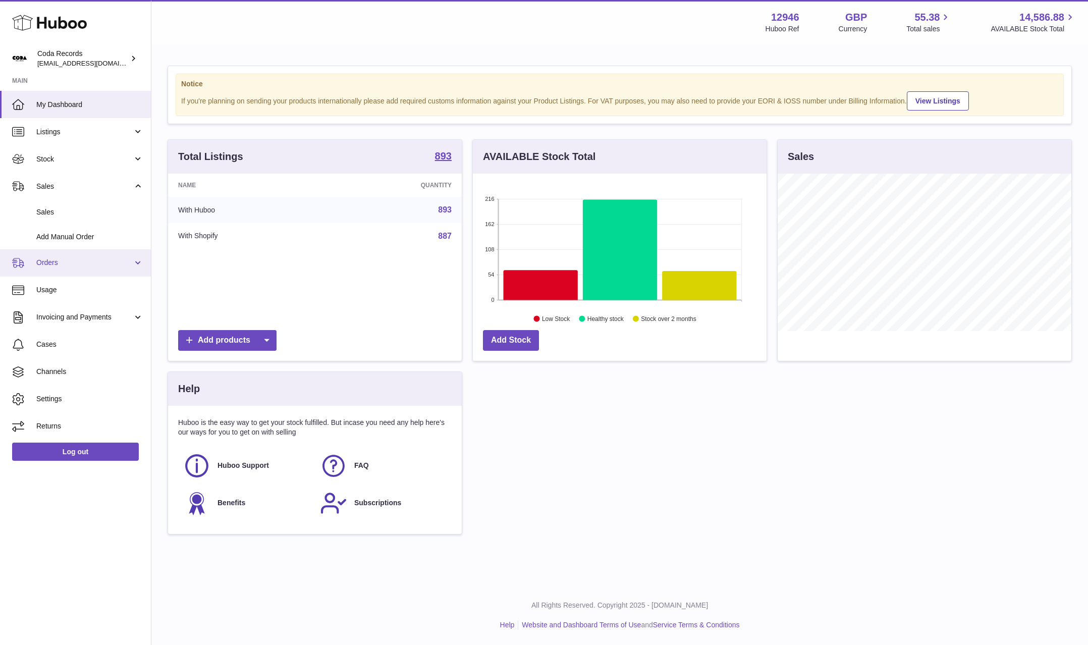
click at [96, 264] on span "Orders" at bounding box center [84, 263] width 96 height 10
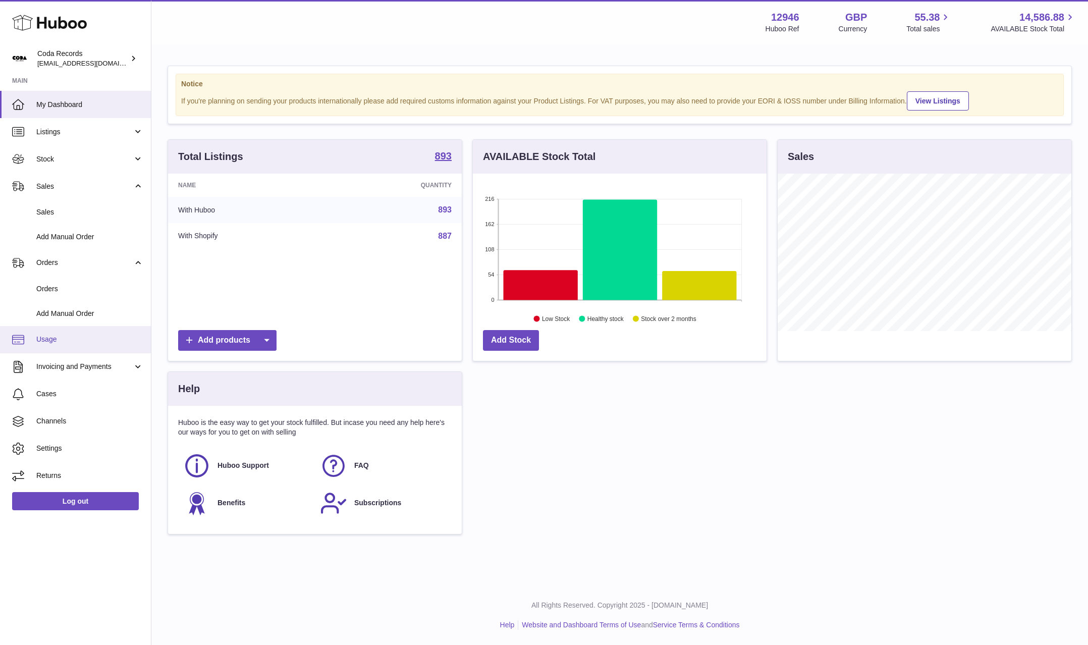
click at [97, 348] on link "Usage" at bounding box center [75, 339] width 151 height 27
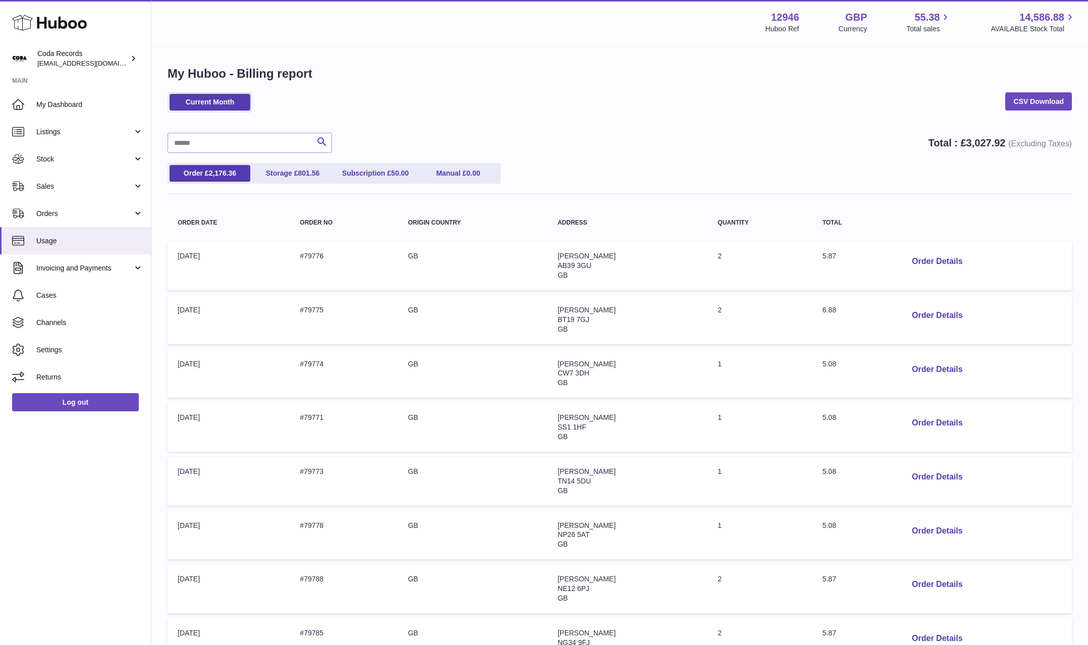
scroll to position [240, 0]
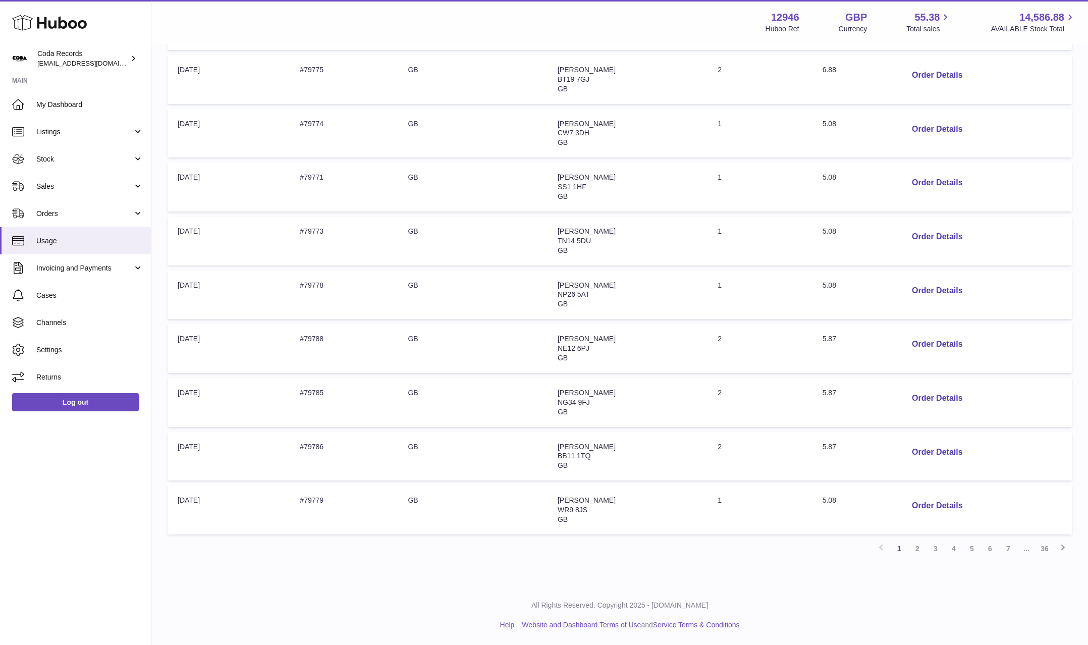
click at [1046, 550] on link "36" at bounding box center [1044, 548] width 18 height 18
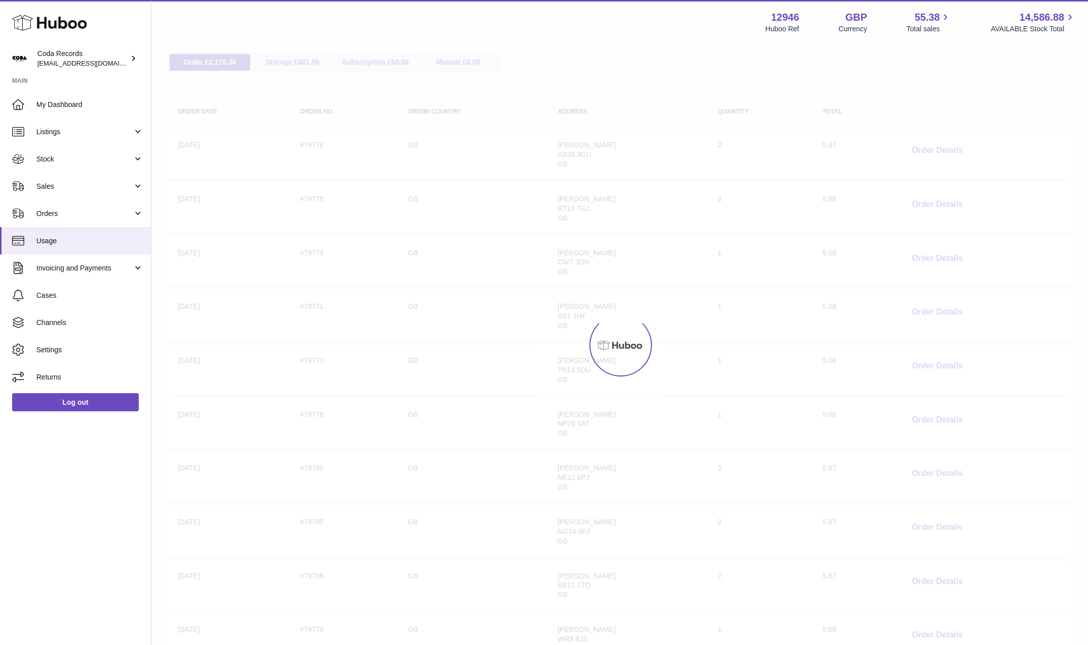
scroll to position [45, 0]
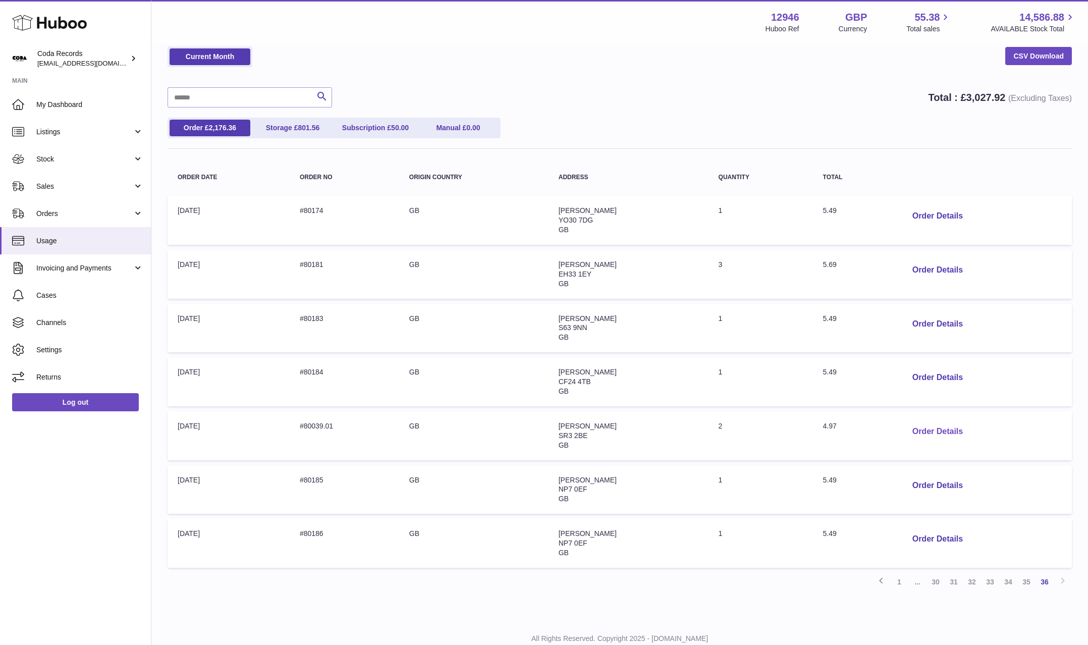
click at [942, 437] on button "Order Details" at bounding box center [937, 431] width 67 height 21
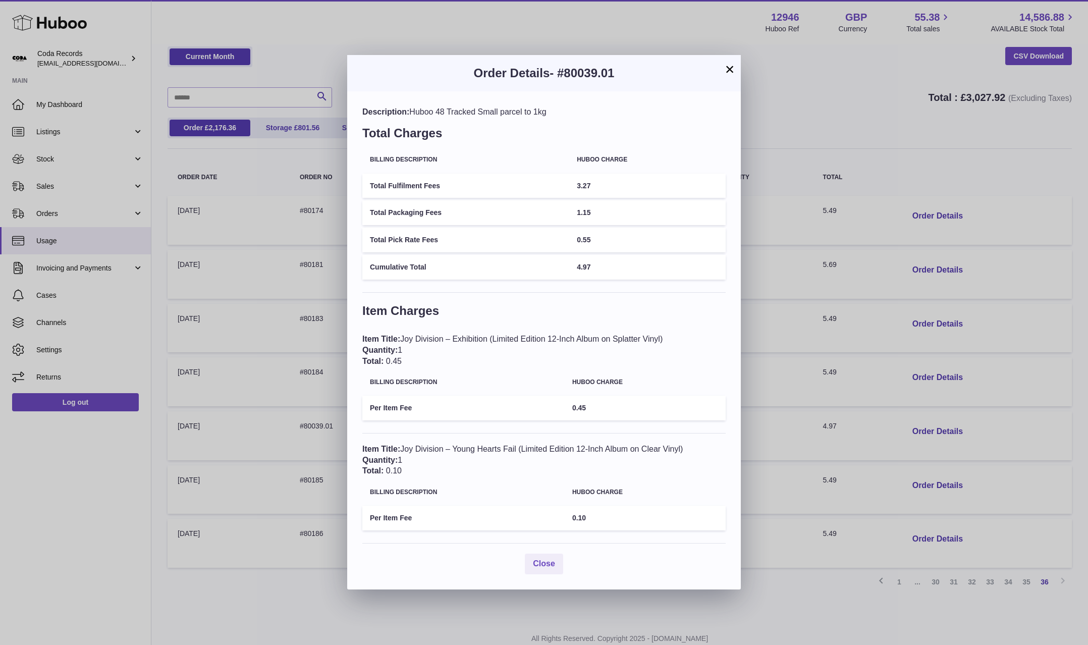
drag, startPoint x: 730, startPoint y: 72, endPoint x: 766, endPoint y: 166, distance: 100.5
click at [730, 72] on button "×" at bounding box center [730, 69] width 12 height 12
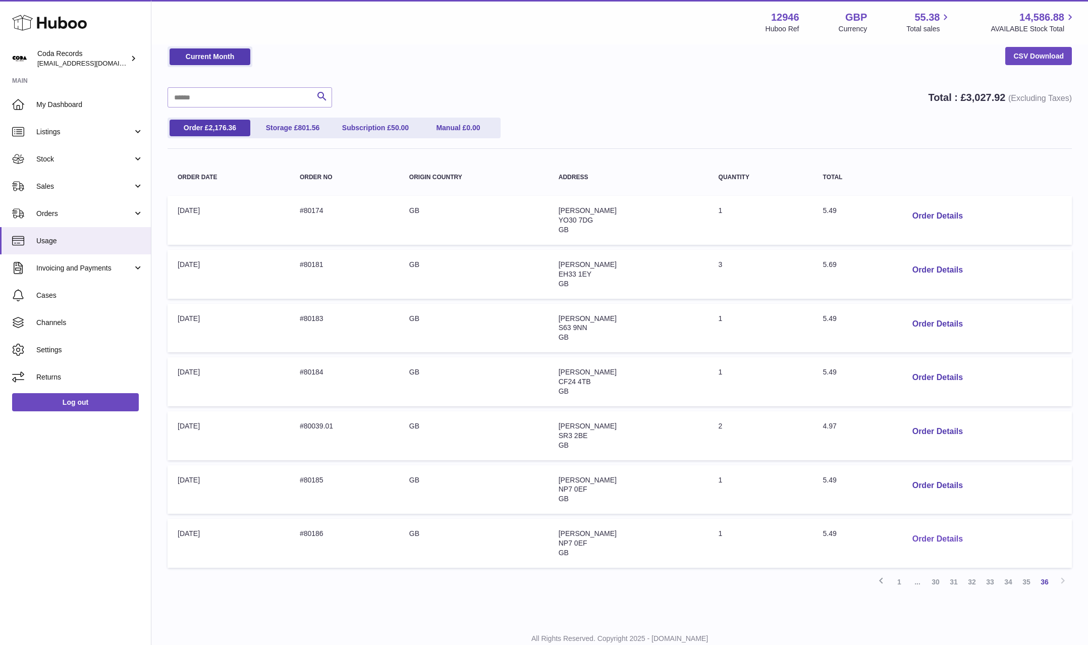
click at [943, 540] on button "Order Details" at bounding box center [937, 539] width 67 height 21
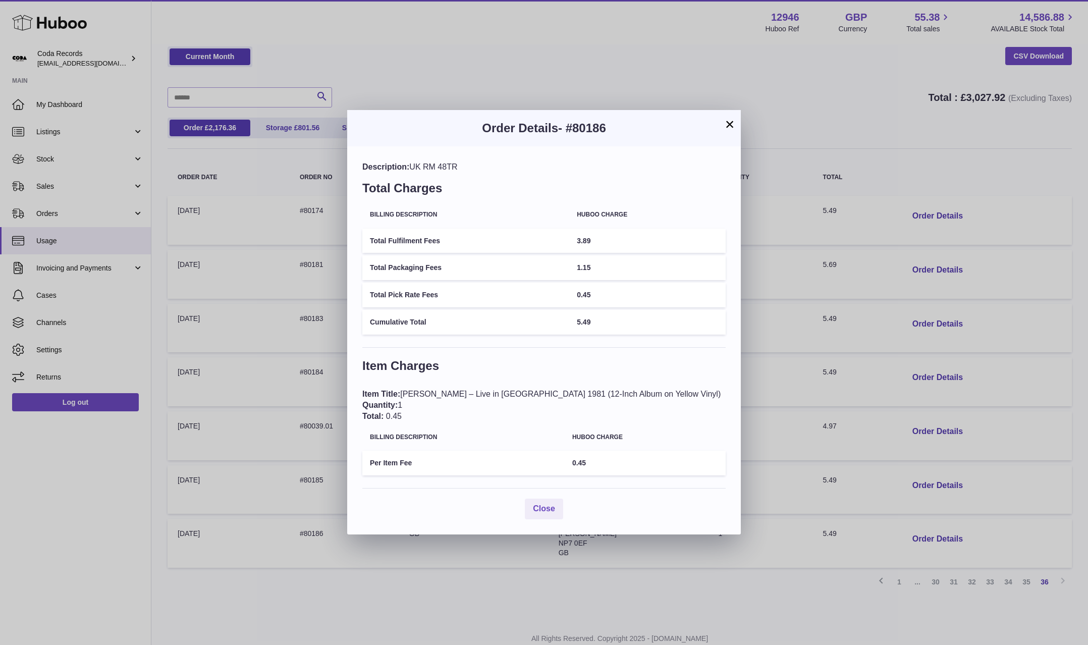
click at [819, 183] on div "× Order Details - #80186 Description: UK RM 48TR Total Charges Billing Descript…" at bounding box center [544, 322] width 1088 height 645
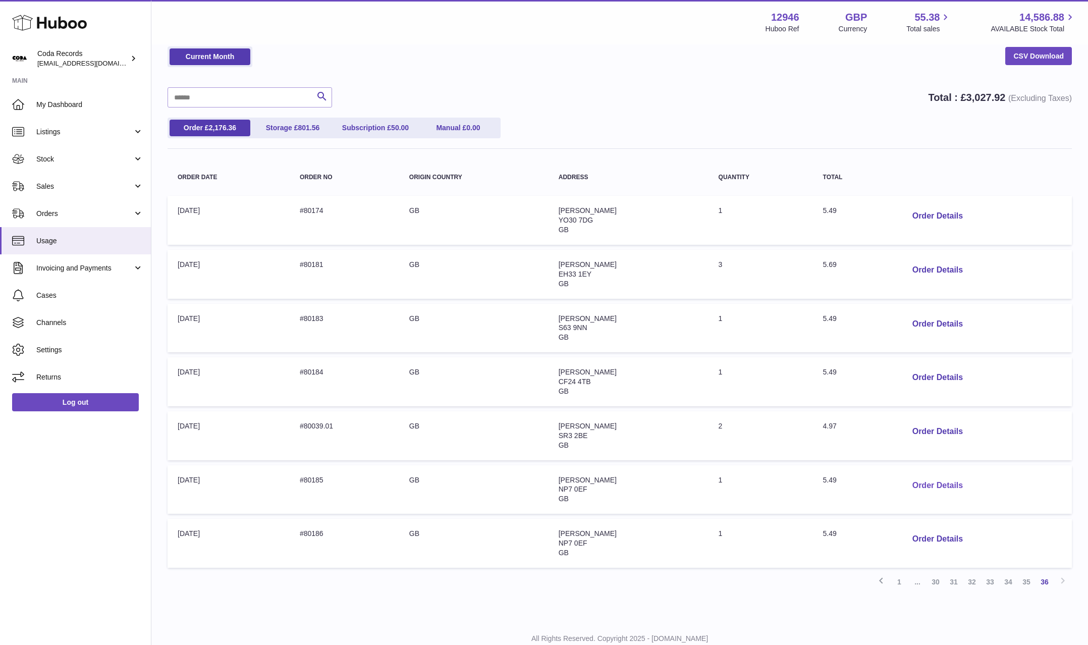
click at [952, 486] on button "Order Details" at bounding box center [937, 485] width 67 height 21
drag, startPoint x: 847, startPoint y: 237, endPoint x: 890, endPoint y: 350, distance: 121.6
click at [847, 238] on div at bounding box center [544, 322] width 1088 height 645
click at [944, 377] on button "Order Details" at bounding box center [937, 377] width 67 height 21
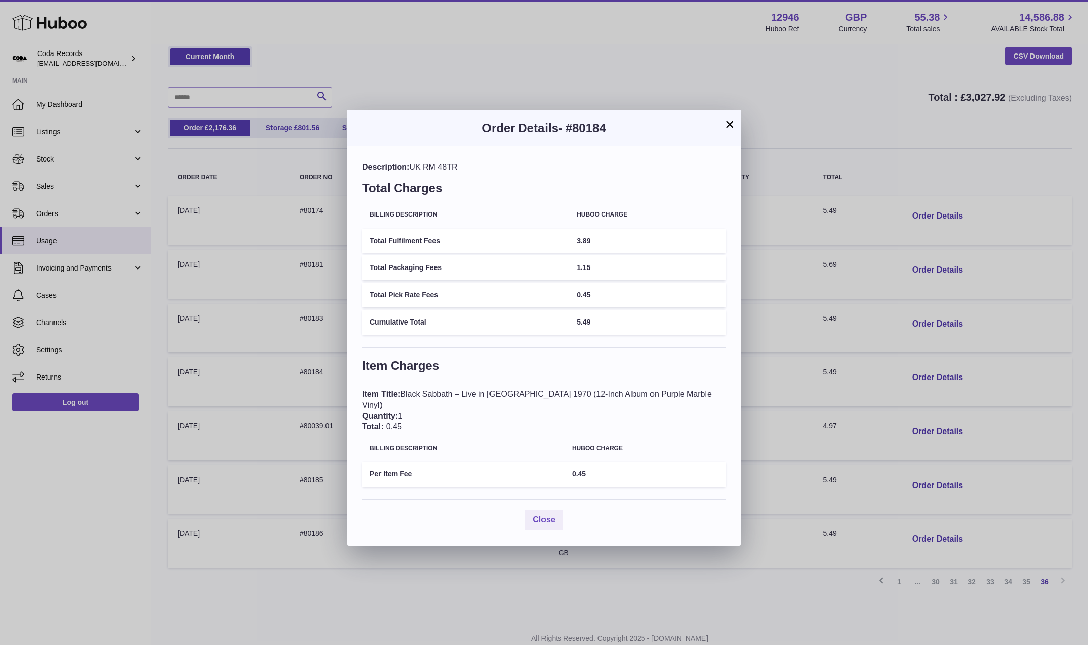
click at [728, 127] on button "×" at bounding box center [730, 124] width 12 height 12
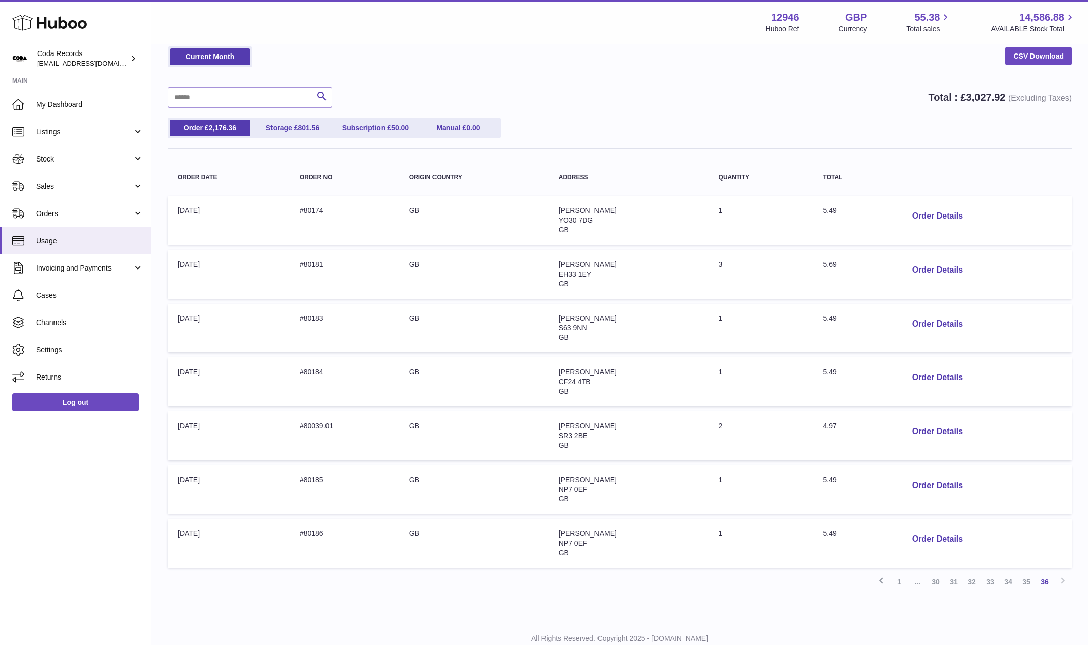
drag, startPoint x: 665, startPoint y: 92, endPoint x: 567, endPoint y: 100, distance: 98.8
click at [664, 92] on div "Search Total : £ 3,027.92 (Excluding Taxes)" at bounding box center [620, 97] width 904 height 20
click at [75, 183] on span "Sales" at bounding box center [84, 187] width 96 height 10
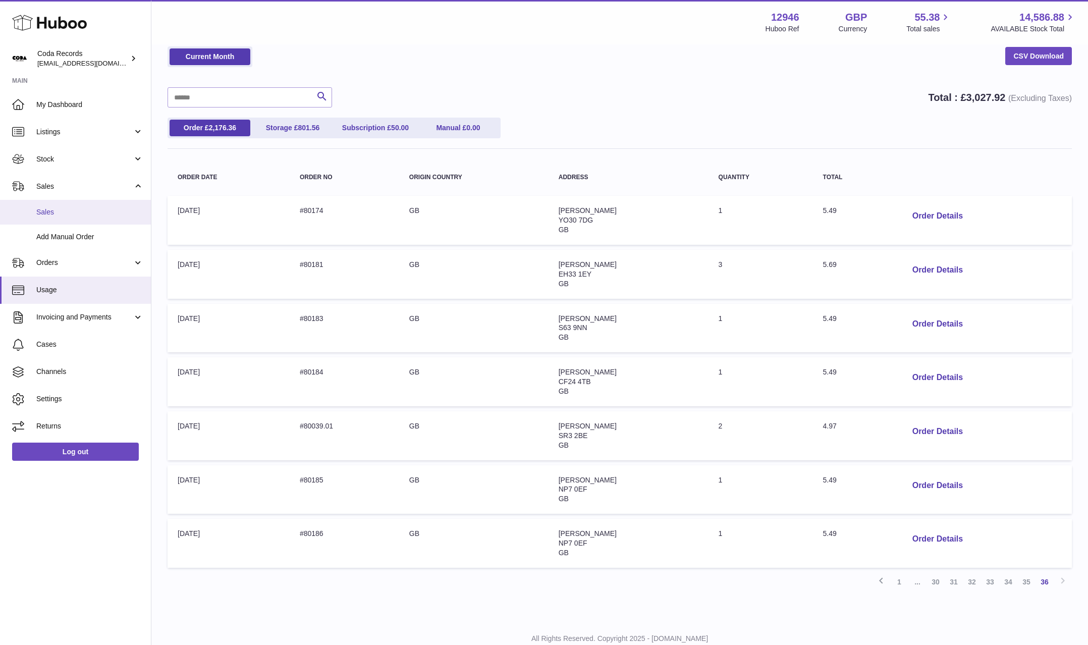
click at [81, 212] on span "Sales" at bounding box center [89, 212] width 107 height 10
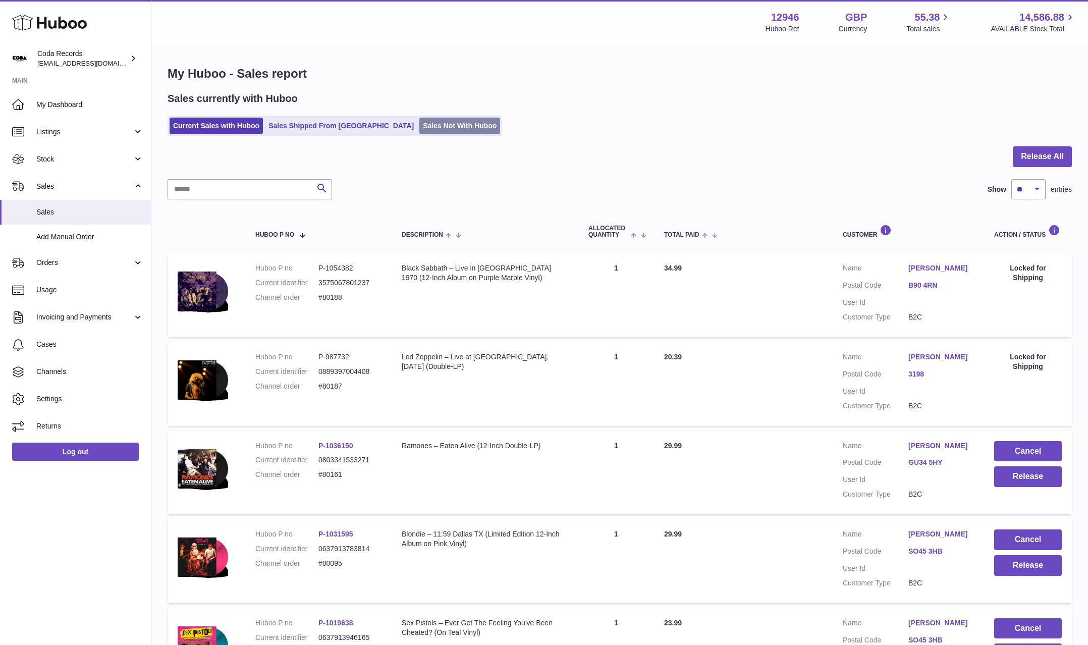
drag, startPoint x: 320, startPoint y: 128, endPoint x: 413, endPoint y: 129, distance: 93.4
click at [320, 128] on link "Sales Shipped From [GEOGRAPHIC_DATA]" at bounding box center [341, 126] width 152 height 17
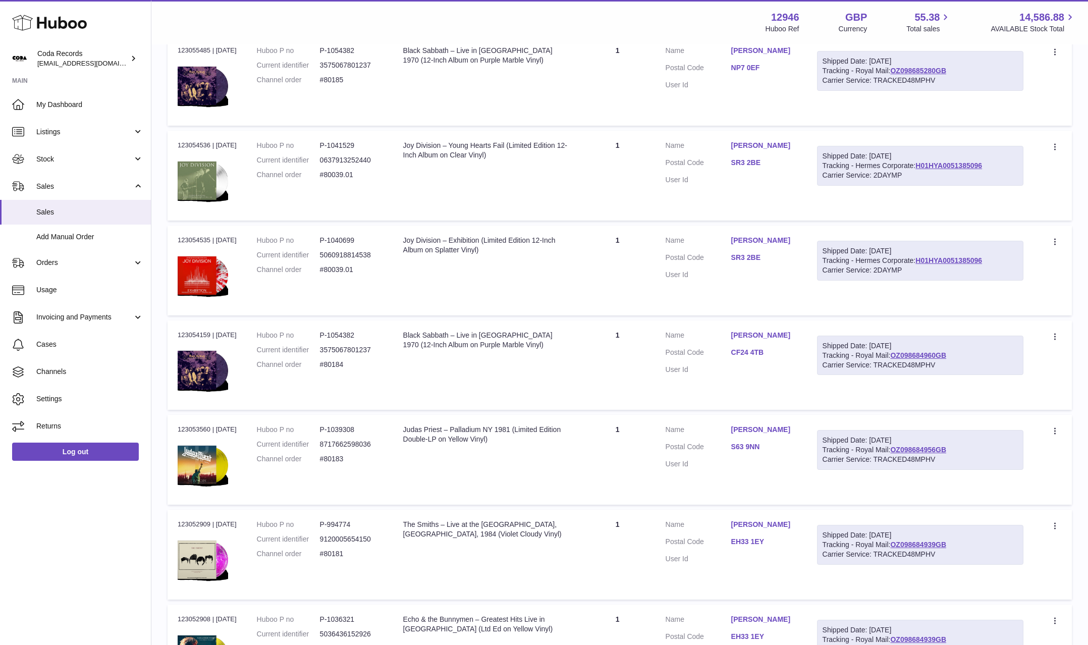
scroll to position [298, 0]
click at [755, 147] on link "Mark Henderson" at bounding box center [764, 145] width 66 height 10
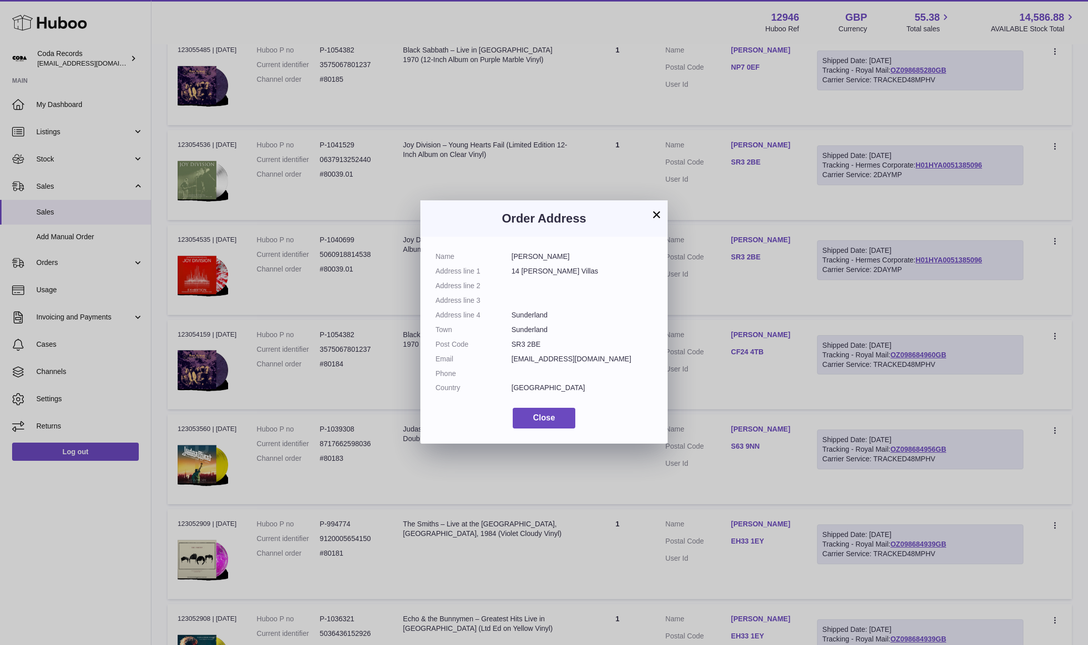
click at [654, 215] on button "×" at bounding box center [656, 214] width 12 height 12
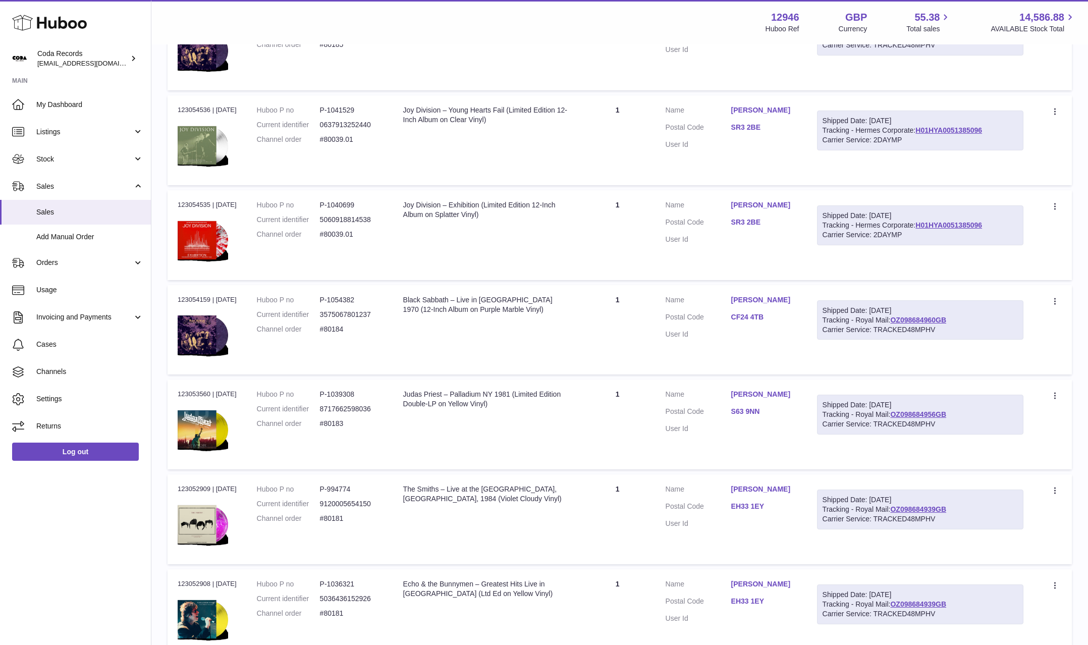
scroll to position [0, 0]
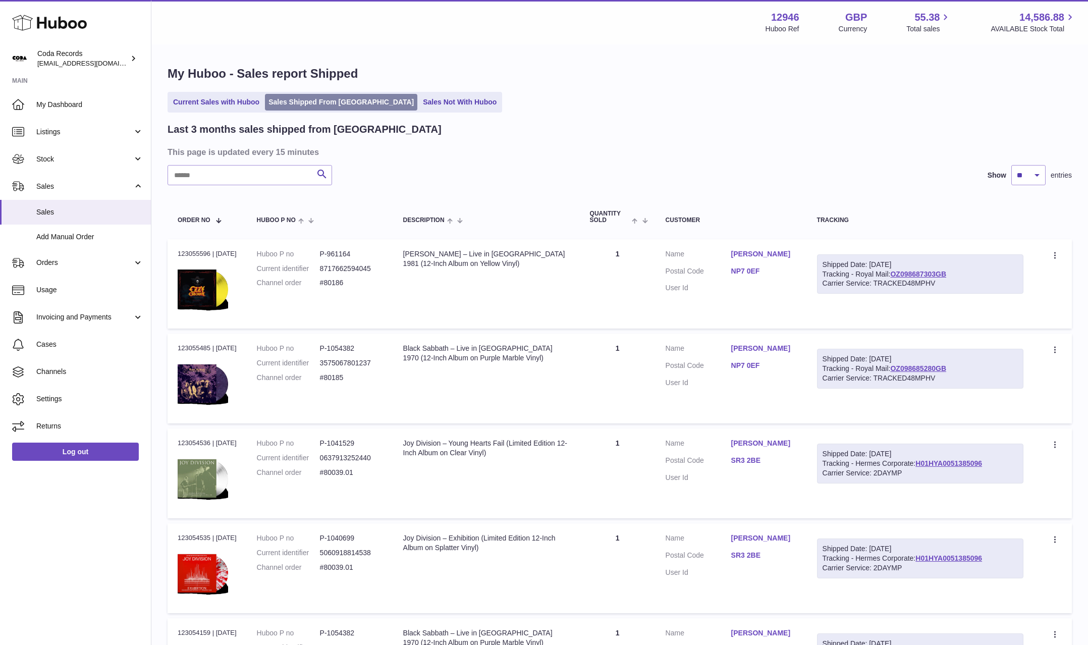
drag, startPoint x: 228, startPoint y: 101, endPoint x: 282, endPoint y: 101, distance: 54.0
click at [228, 101] on link "Current Sales with Huboo" at bounding box center [216, 102] width 93 height 17
